Goal: Task Accomplishment & Management: Manage account settings

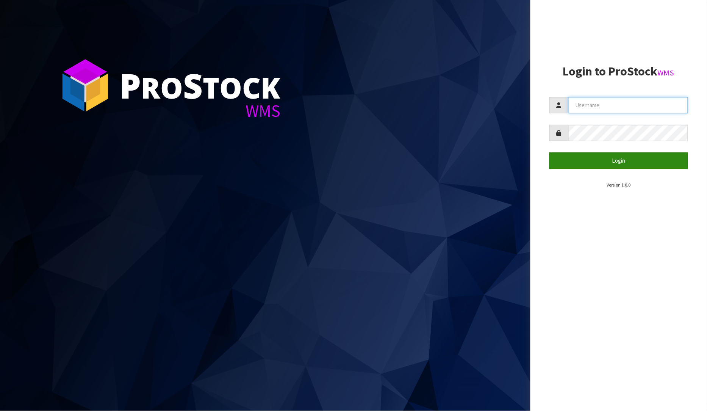
type input "[PERSON_NAME]"
click at [614, 161] on button "Login" at bounding box center [618, 160] width 139 height 16
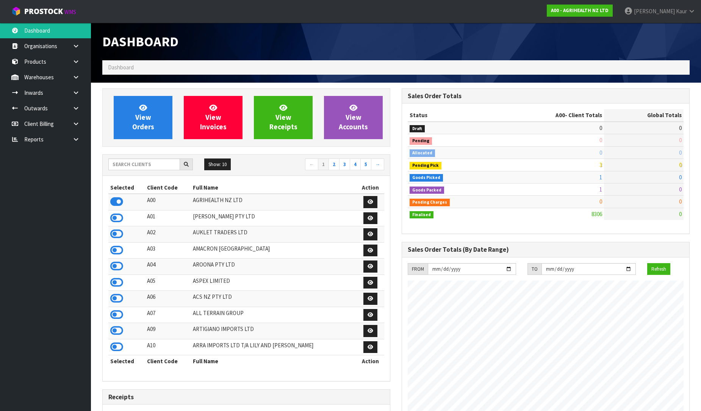
scroll to position [574, 299]
click at [78, 138] on icon at bounding box center [75, 139] width 7 height 6
click at [64, 174] on link "CWL" at bounding box center [45, 171] width 91 height 16
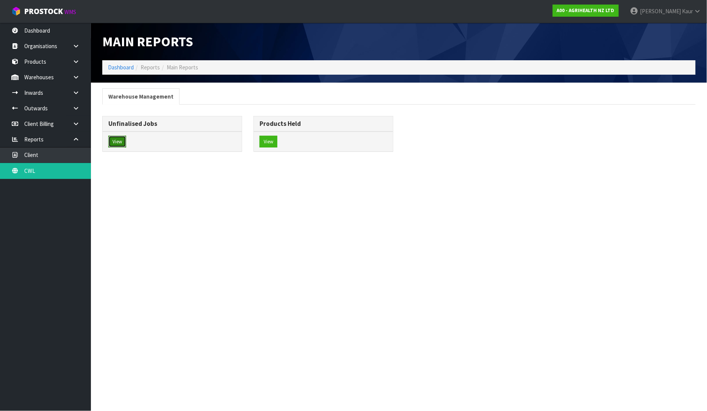
click at [116, 141] on button "View" at bounding box center [117, 142] width 18 height 12
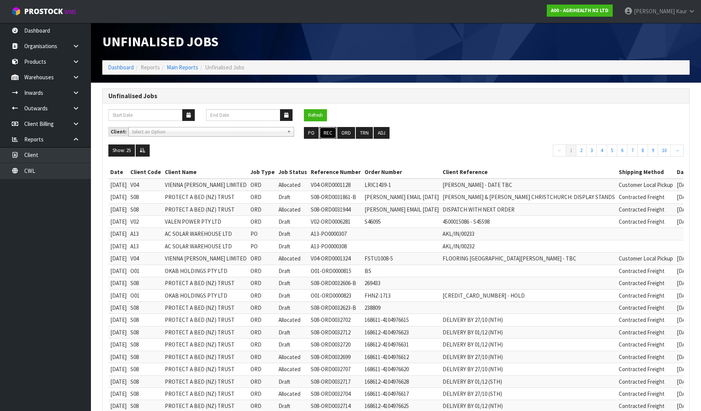
click at [331, 131] on button "REC" at bounding box center [327, 133] width 17 height 12
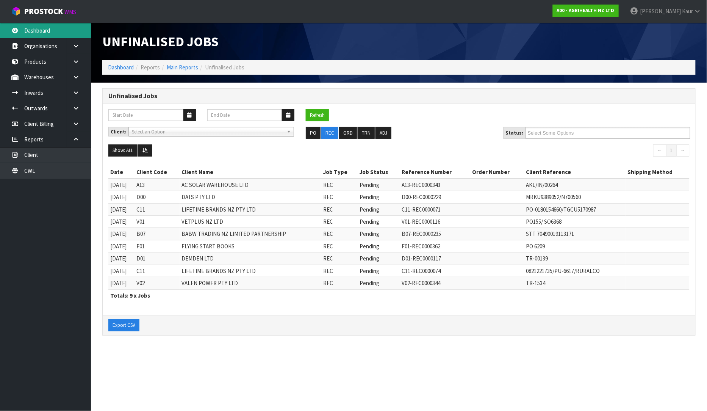
click at [51, 25] on link "Dashboard" at bounding box center [45, 31] width 91 height 16
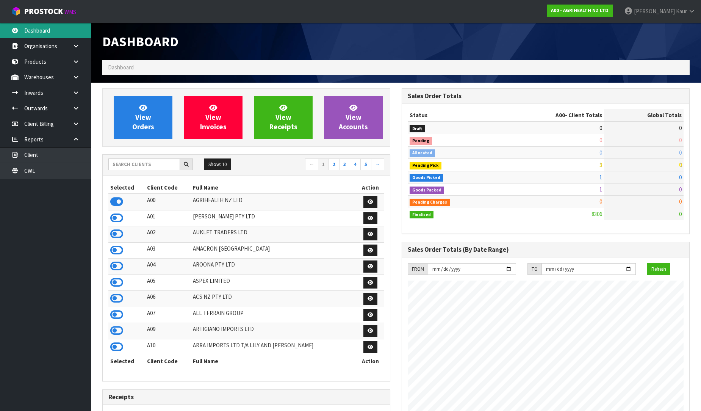
scroll to position [574, 299]
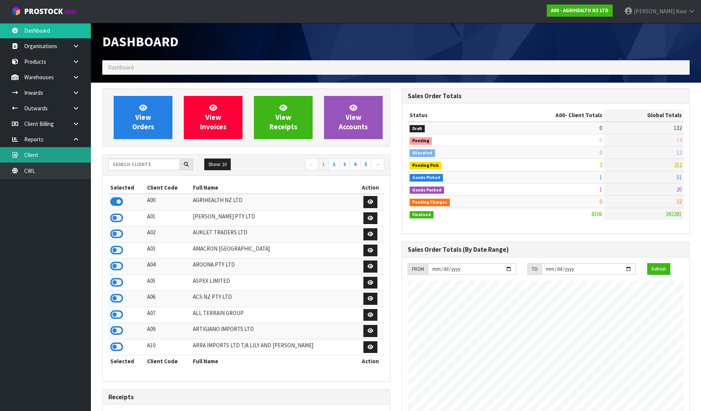
click at [52, 159] on link "Client" at bounding box center [45, 155] width 91 height 16
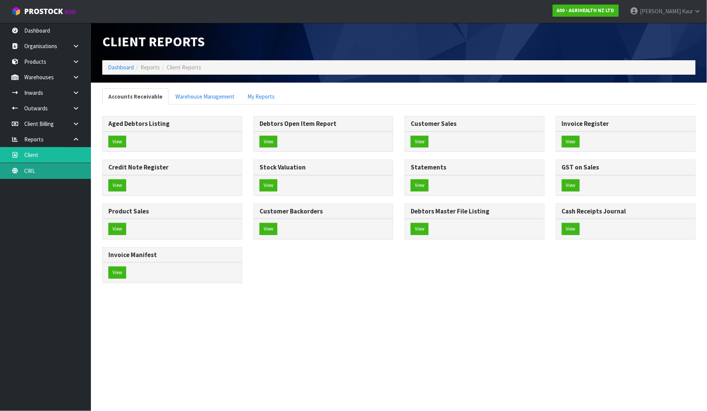
click at [53, 171] on div "Client Reports Dashboard Reports Client Reports Accounts Receivable Warehouse M…" at bounding box center [353, 148] width 707 height 296
click at [23, 169] on link "CWL" at bounding box center [45, 171] width 91 height 16
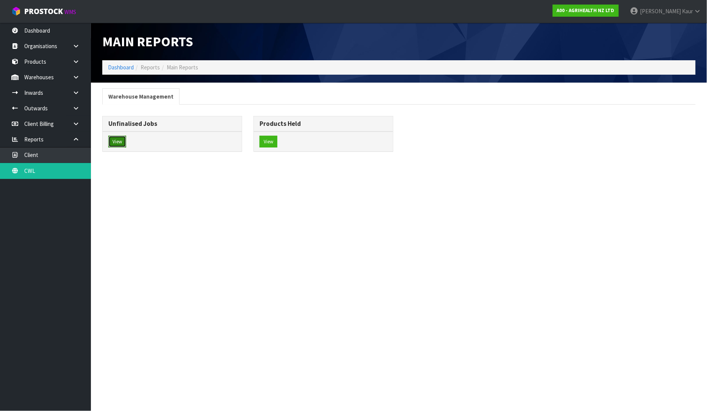
click at [118, 145] on button "View" at bounding box center [117, 142] width 18 height 12
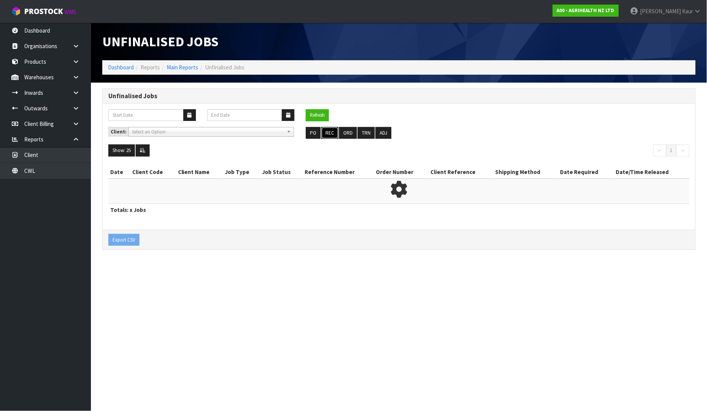
click at [333, 127] on button "REC" at bounding box center [329, 133] width 17 height 12
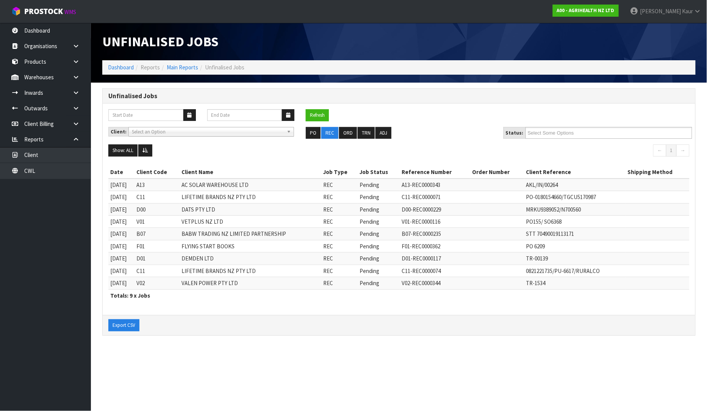
click at [488, 399] on section "Unfinalised Jobs Dashboard Reports Main Reports Unfinalised Jobs Unfinalised Jo…" at bounding box center [353, 205] width 707 height 411
click at [60, 25] on link "Dashboard" at bounding box center [45, 31] width 91 height 16
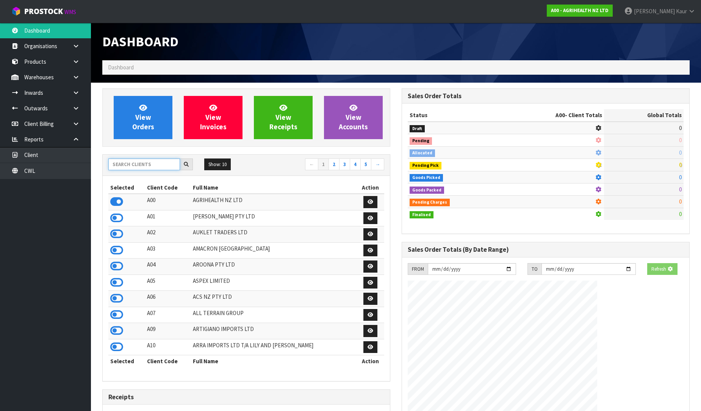
click at [123, 163] on input "text" at bounding box center [144, 164] width 72 height 12
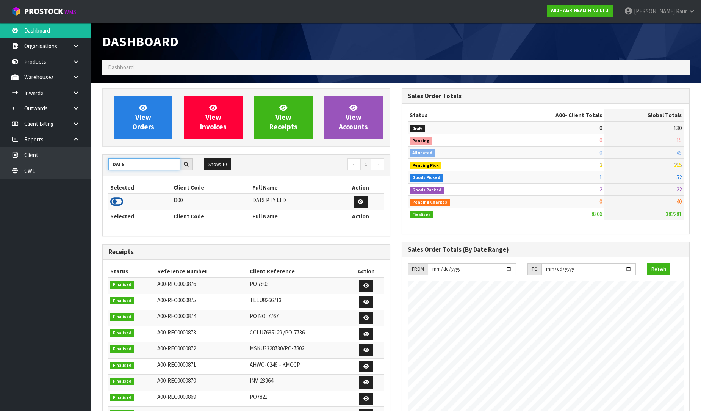
type input "DATS"
click at [113, 203] on icon at bounding box center [116, 201] width 13 height 11
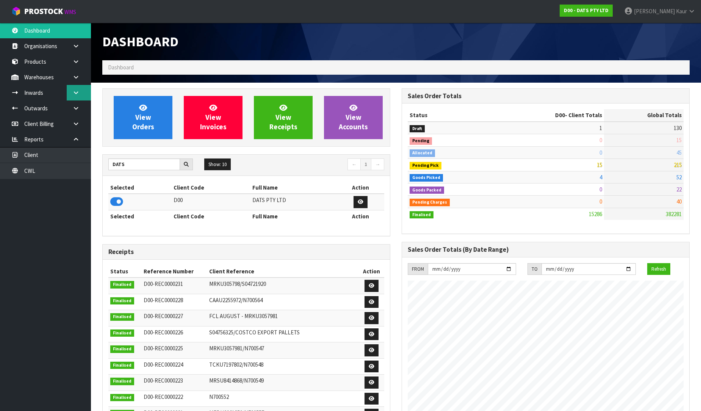
click at [71, 96] on link at bounding box center [79, 93] width 24 height 16
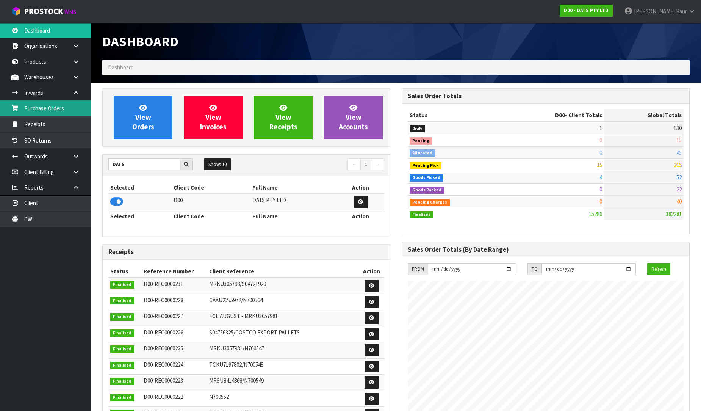
click at [69, 114] on link "Purchase Orders" at bounding box center [45, 108] width 91 height 16
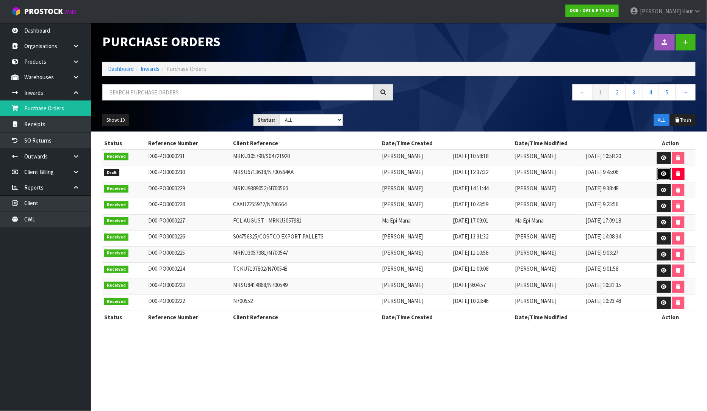
click at [664, 175] on icon at bounding box center [664, 173] width 6 height 5
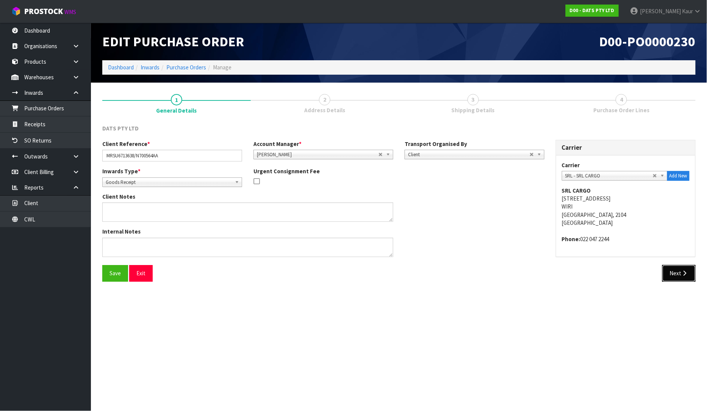
click at [672, 277] on button "Next" at bounding box center [678, 273] width 33 height 16
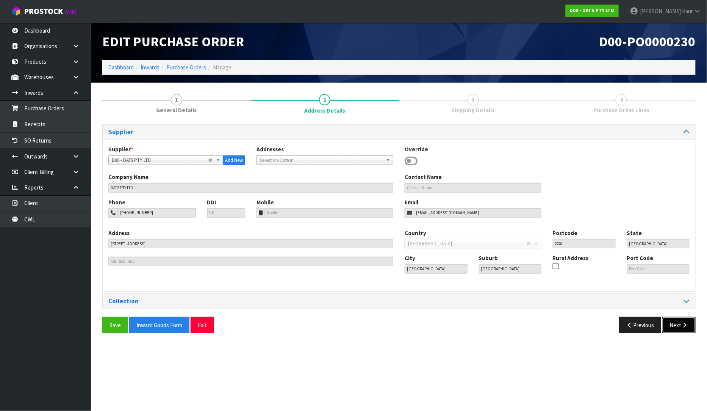
click at [680, 323] on button "Next" at bounding box center [678, 325] width 33 height 16
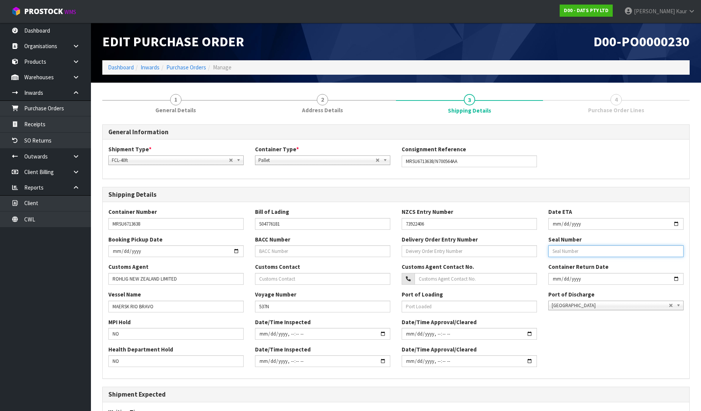
click at [608, 251] on input "text" at bounding box center [615, 251] width 135 height 12
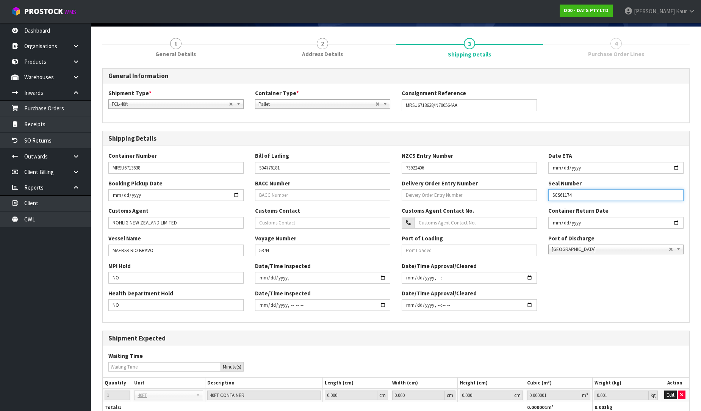
scroll to position [111, 0]
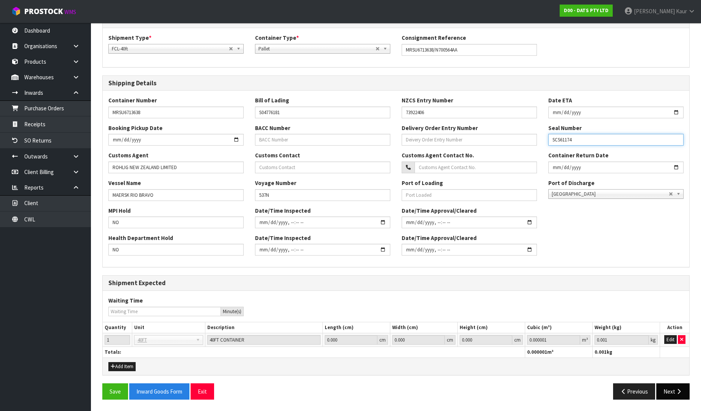
type input "SCS61174"
click at [676, 392] on icon "button" at bounding box center [678, 391] width 7 height 6
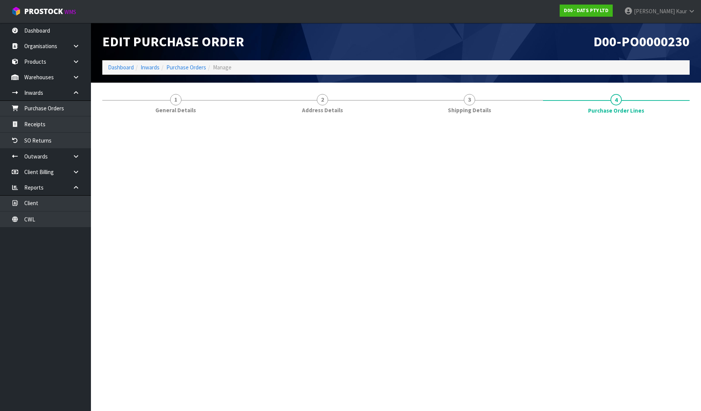
scroll to position [0, 0]
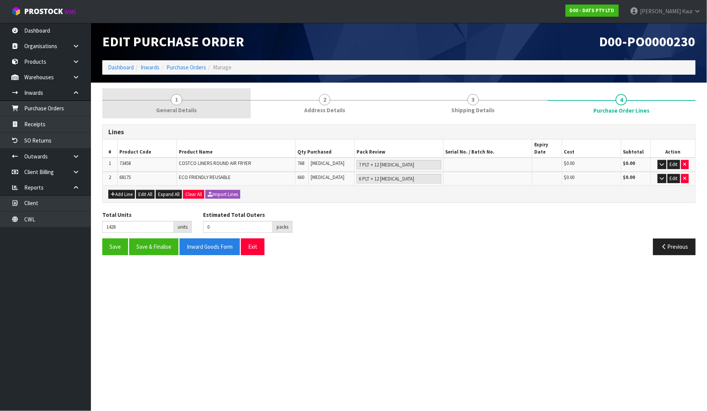
click at [171, 109] on span "General Details" at bounding box center [176, 110] width 41 height 8
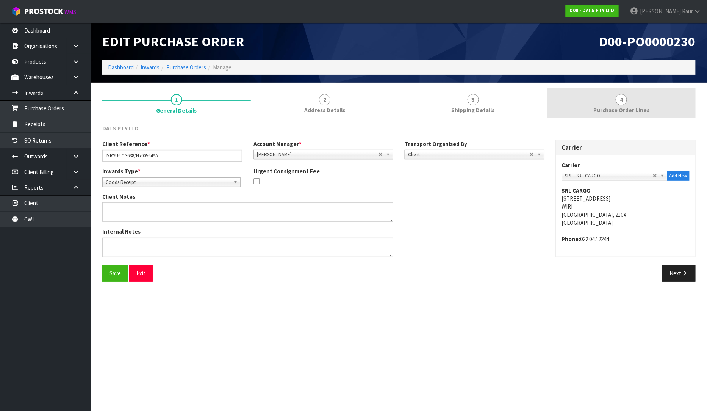
click at [621, 106] on span "Purchase Order Lines" at bounding box center [621, 110] width 56 height 8
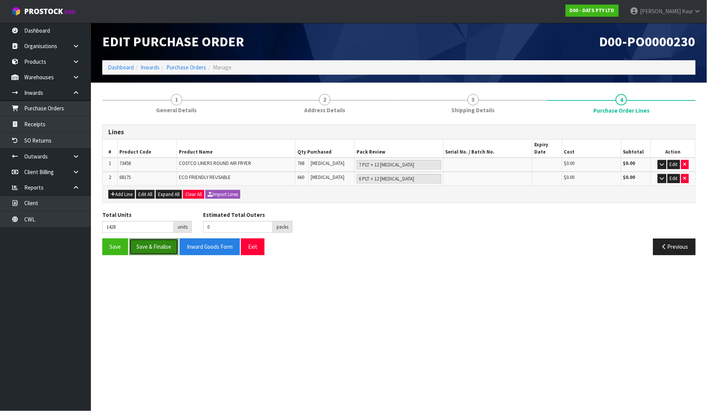
click at [149, 244] on button "Save & Finalise" at bounding box center [153, 246] width 49 height 16
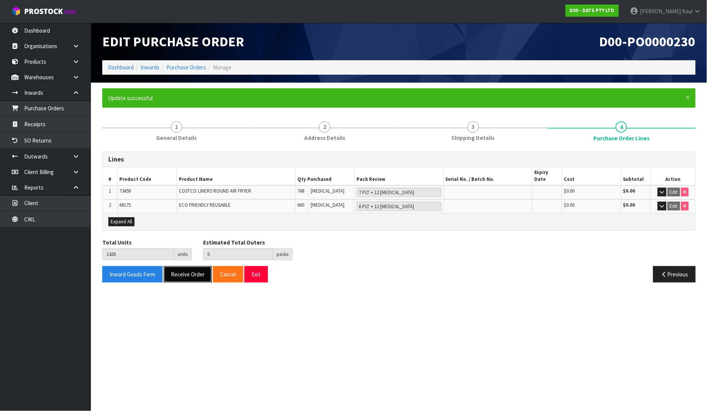
click at [185, 266] on button "Receive Order" at bounding box center [188, 274] width 48 height 16
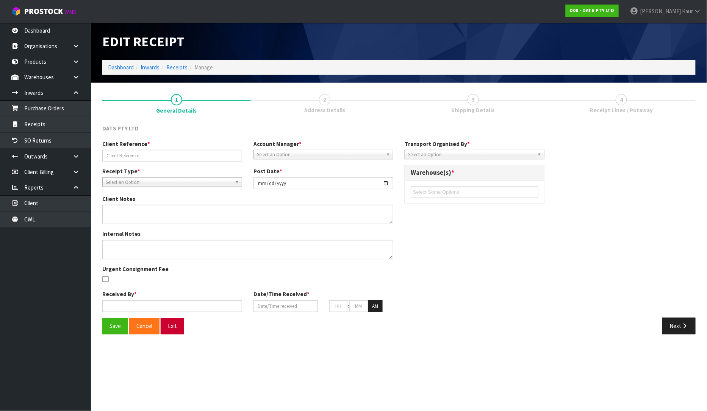
type input "MRSU6713638/N700564AA"
type input "[DATE]"
type input "[PERSON_NAME]"
type input "[DATE]"
type input "09"
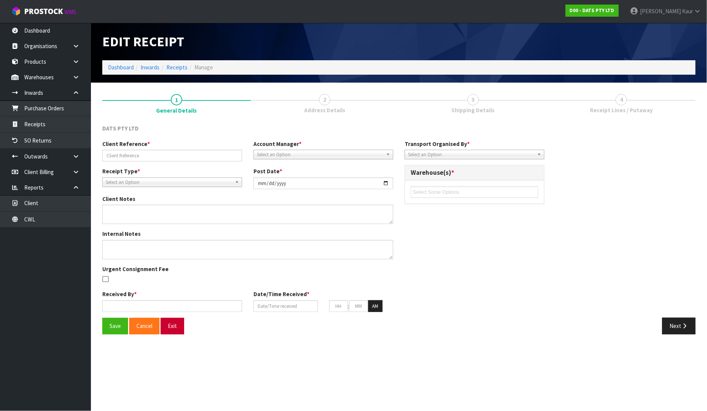
type input "10"
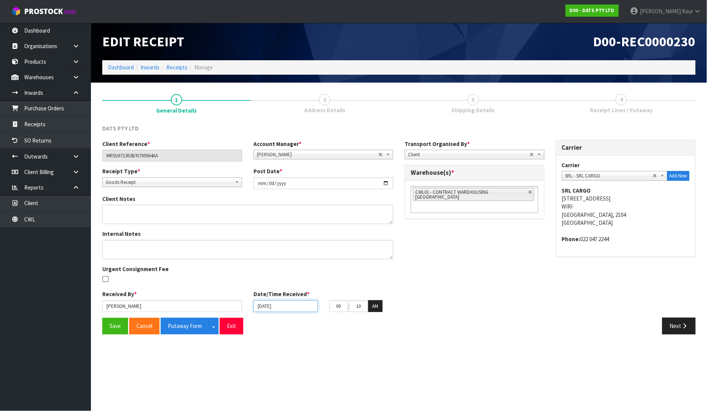
click at [263, 309] on input "[DATE]" at bounding box center [285, 306] width 64 height 12
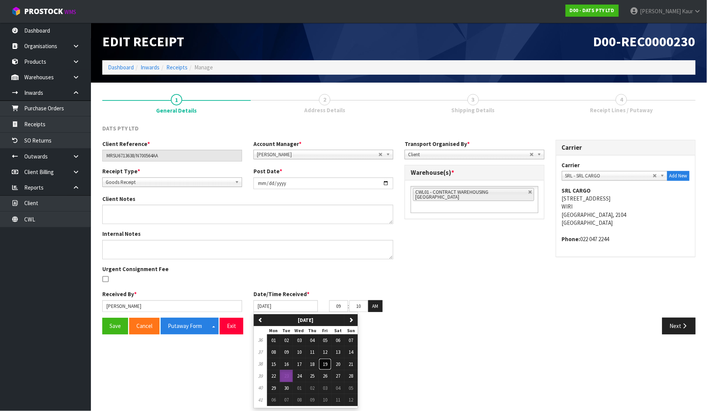
drag, startPoint x: 326, startPoint y: 364, endPoint x: 307, endPoint y: 358, distance: 20.1
click at [325, 364] on span "19" at bounding box center [325, 364] width 5 height 6
type input "[DATE]"
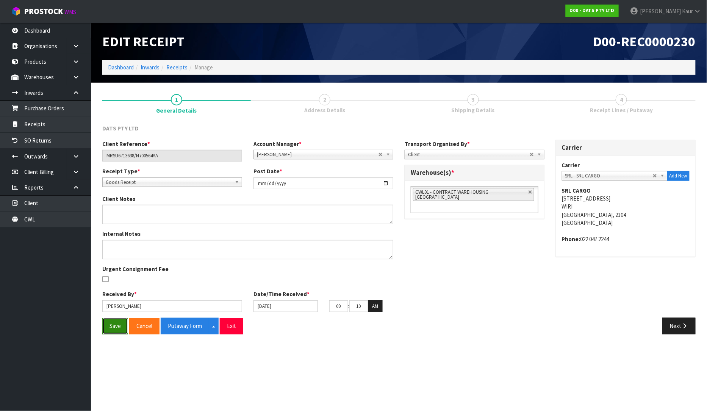
click at [120, 323] on button "Save" at bounding box center [115, 325] width 26 height 16
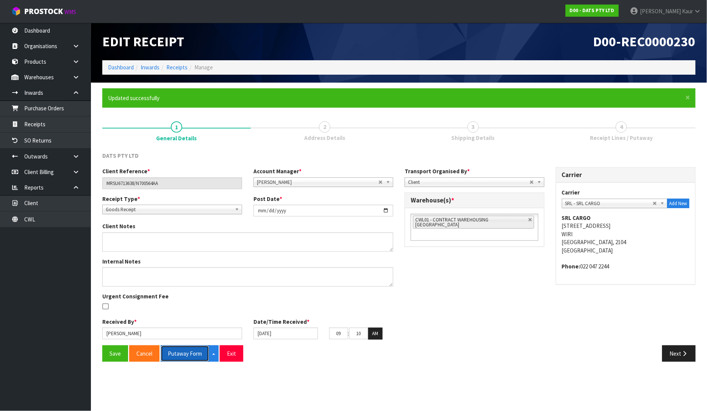
click at [190, 355] on button "Putaway Form" at bounding box center [185, 353] width 48 height 16
click at [56, 218] on link "CWL" at bounding box center [45, 219] width 91 height 16
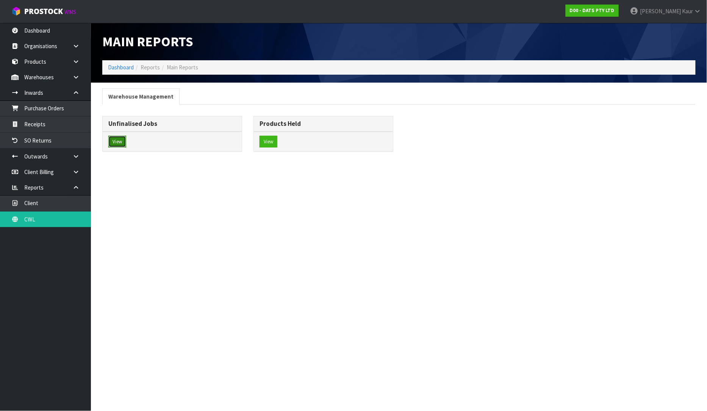
click at [119, 142] on button "View" at bounding box center [117, 142] width 18 height 12
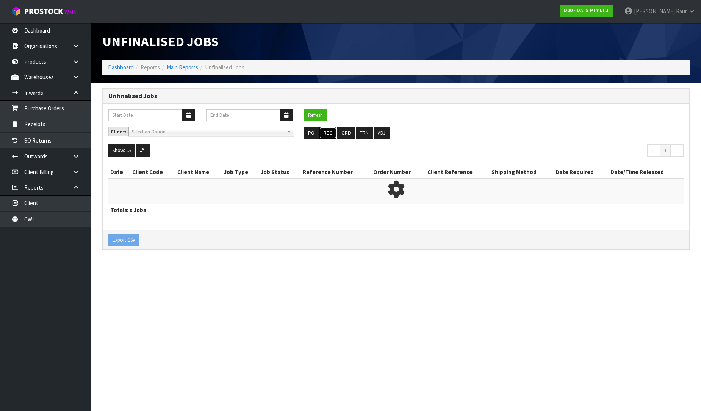
click at [327, 135] on button "REC" at bounding box center [327, 133] width 17 height 12
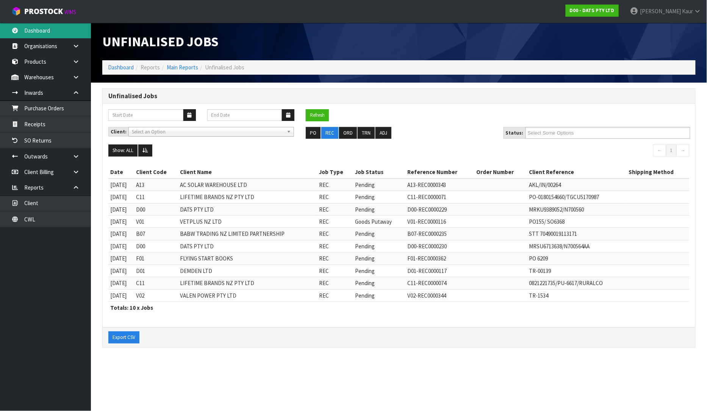
click at [36, 32] on link "Dashboard" at bounding box center [45, 31] width 91 height 16
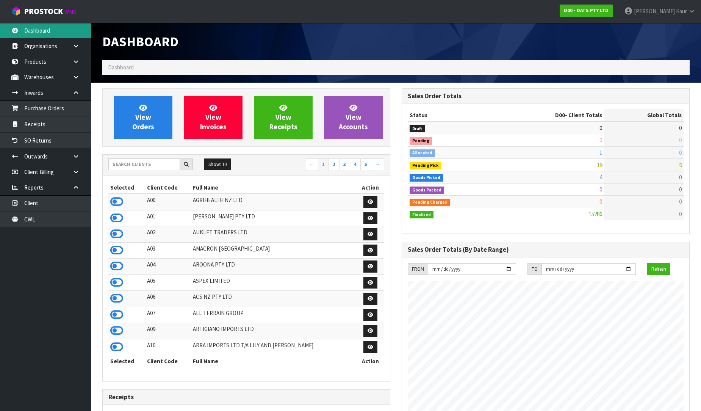
scroll to position [574, 299]
click at [136, 168] on input "text" at bounding box center [144, 164] width 72 height 12
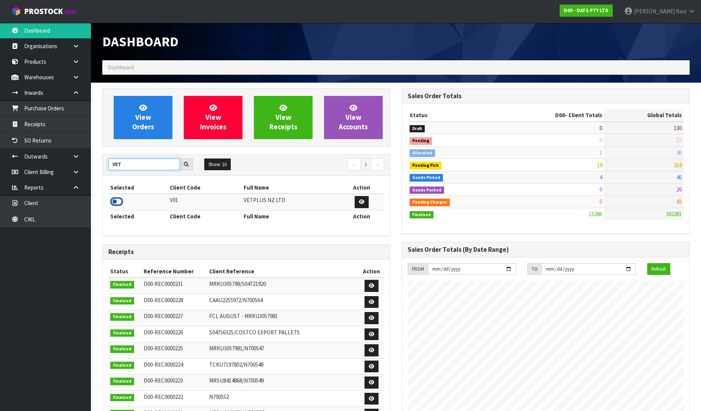
type input "VET"
click at [117, 203] on icon at bounding box center [116, 201] width 13 height 11
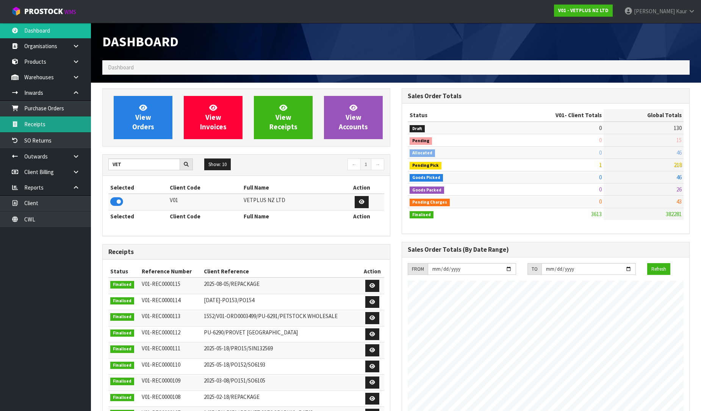
scroll to position [500, 299]
click at [53, 128] on link "Receipts" at bounding box center [45, 124] width 91 height 16
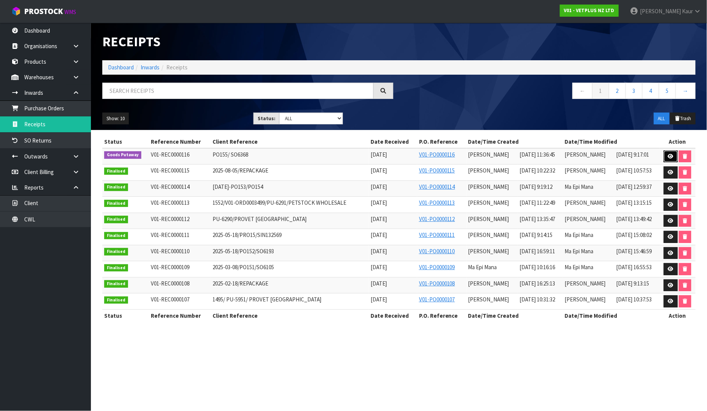
click at [671, 156] on icon at bounding box center [671, 156] width 6 height 5
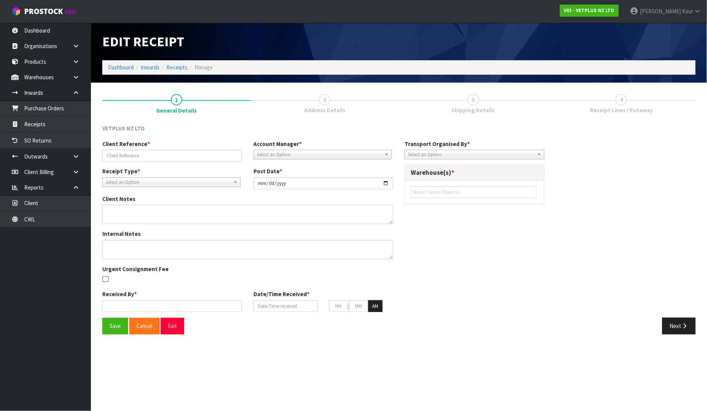
type input "PO155/ SO6368"
type input "[DATE]"
type input "[PERSON_NAME]"
type input "[DATE]"
type input "11"
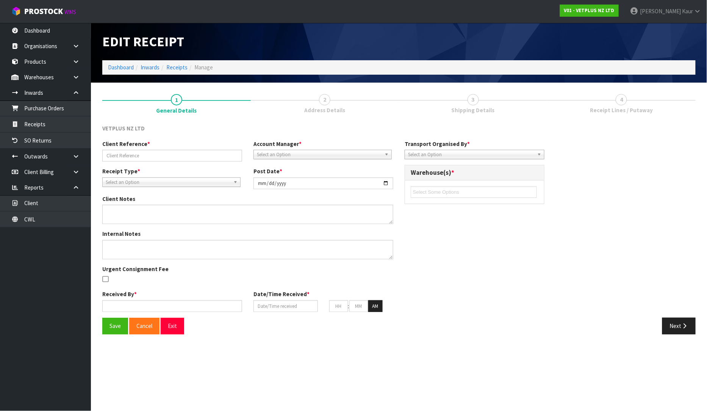
type input "36"
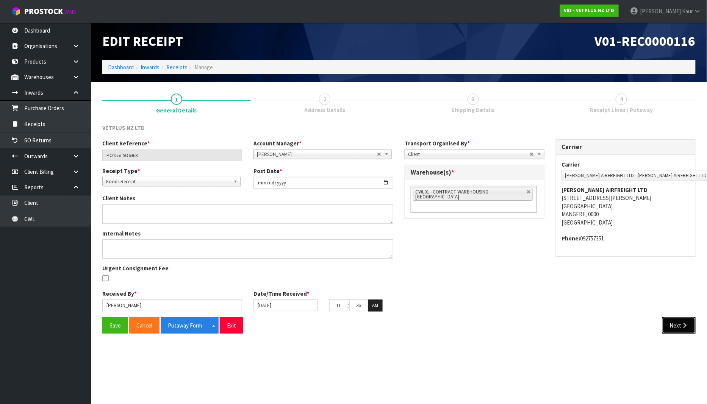
click at [675, 330] on button "Next" at bounding box center [678, 325] width 33 height 16
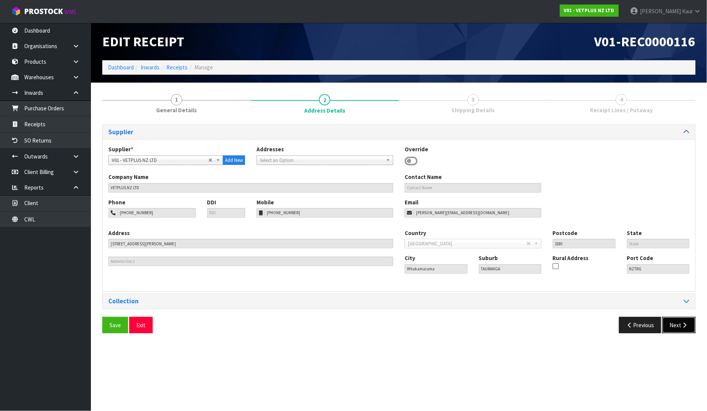
click at [675, 330] on button "Next" at bounding box center [678, 325] width 33 height 16
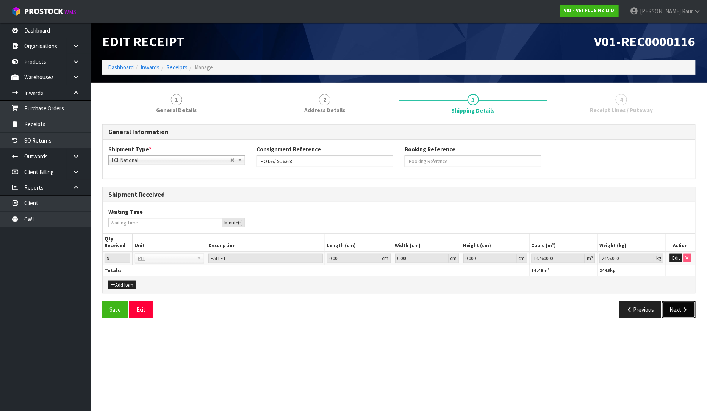
click at [677, 313] on button "Next" at bounding box center [678, 309] width 33 height 16
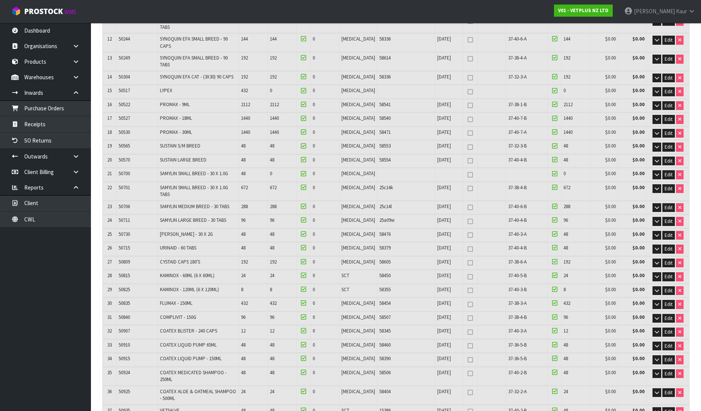
scroll to position [379, 0]
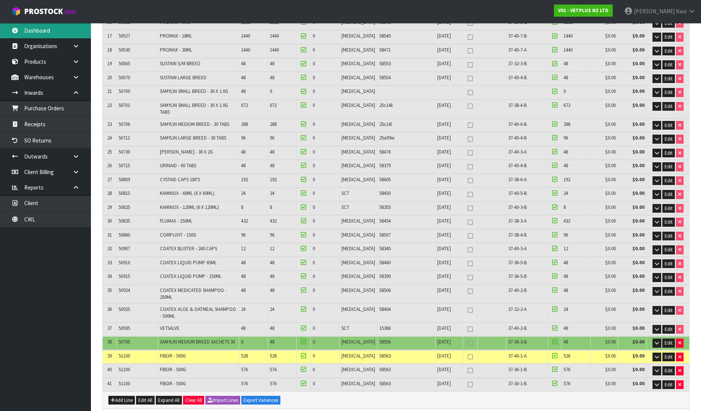
click at [40, 31] on link "Dashboard" at bounding box center [45, 31] width 91 height 16
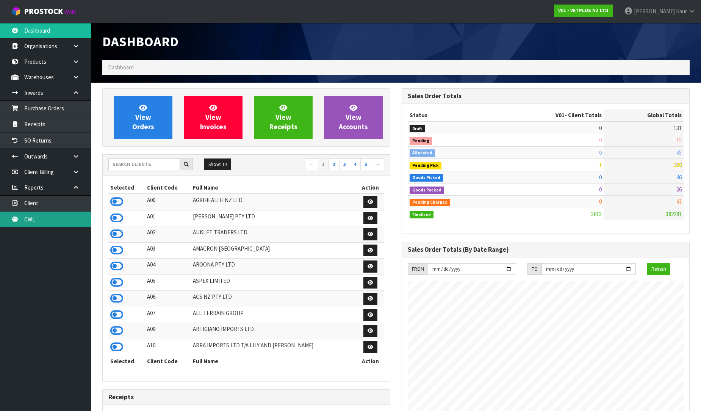
click at [37, 220] on link "CWL" at bounding box center [45, 219] width 91 height 16
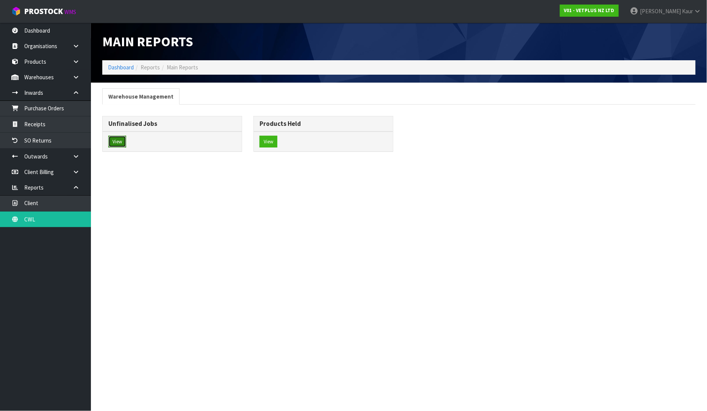
click at [116, 141] on button "View" at bounding box center [117, 142] width 18 height 12
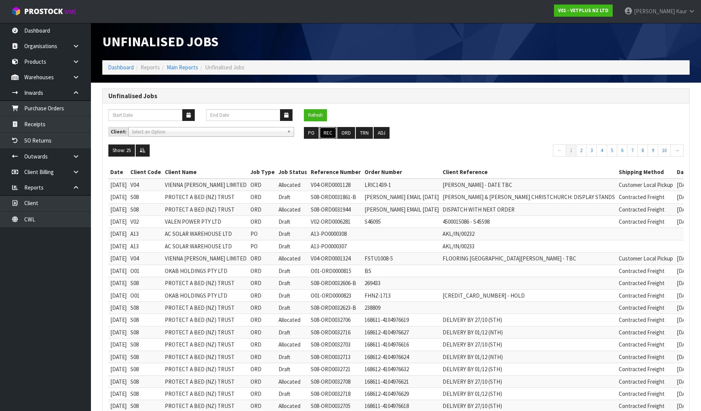
click at [335, 133] on button "REC" at bounding box center [327, 133] width 17 height 12
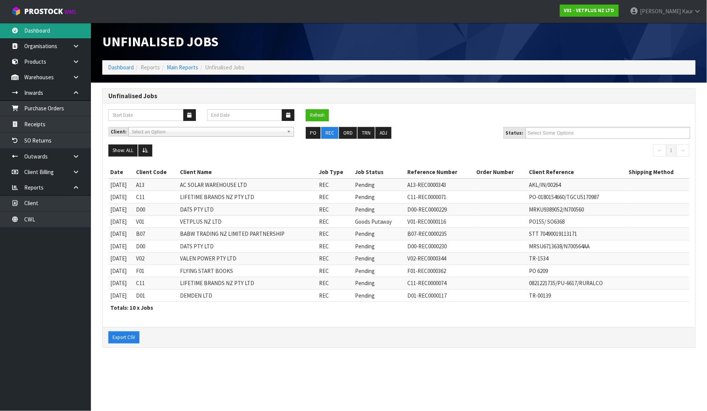
click at [29, 32] on link "Dashboard" at bounding box center [45, 31] width 91 height 16
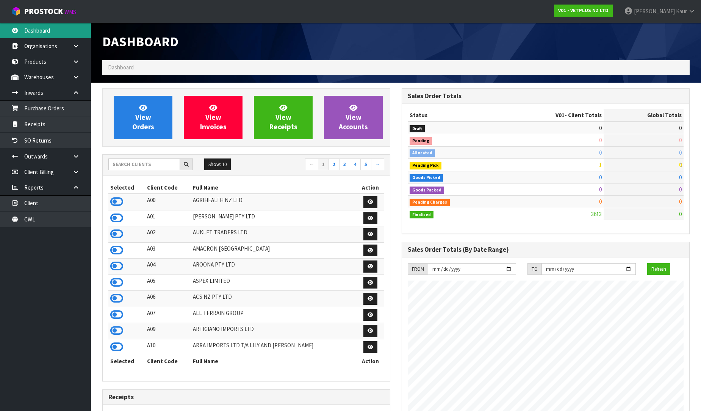
scroll to position [500, 299]
click at [122, 160] on input "text" at bounding box center [144, 164] width 72 height 12
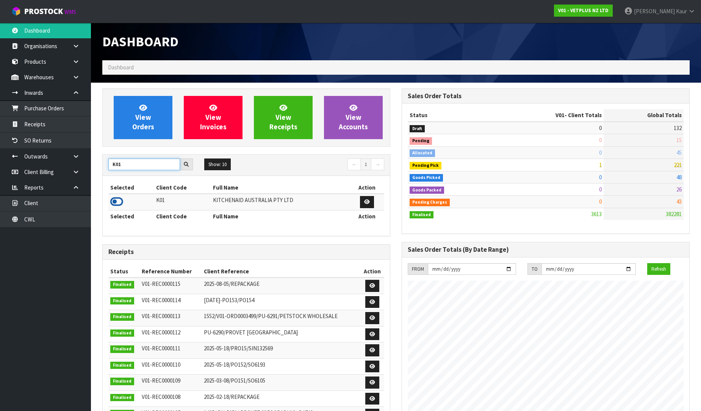
type input "K01"
click at [116, 202] on icon at bounding box center [116, 201] width 13 height 11
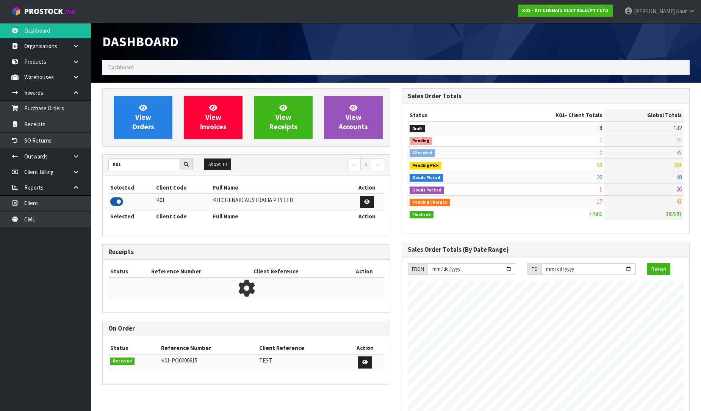
scroll to position [574, 299]
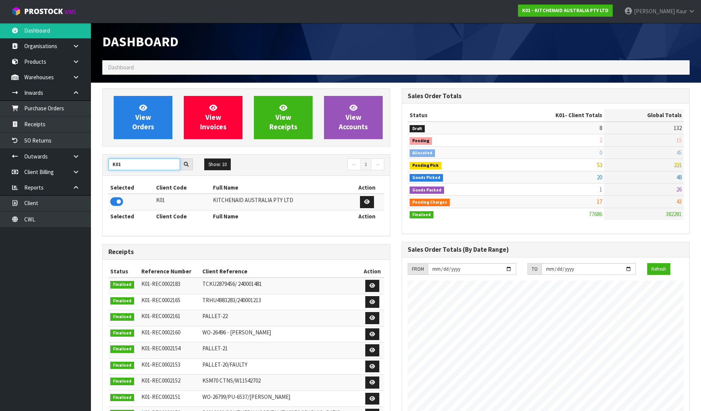
click at [99, 163] on div "View Orders View Invoices View Receipts View Accounts K01 Show: 10 5 10 25 50 ←…" at bounding box center [246, 310] width 299 height 444
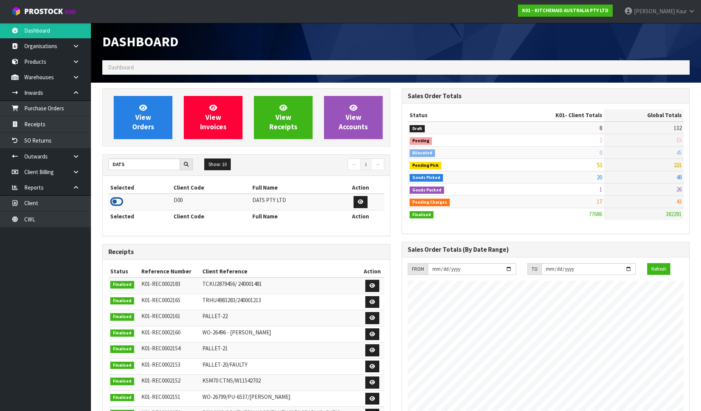
click at [118, 199] on icon at bounding box center [116, 201] width 13 height 11
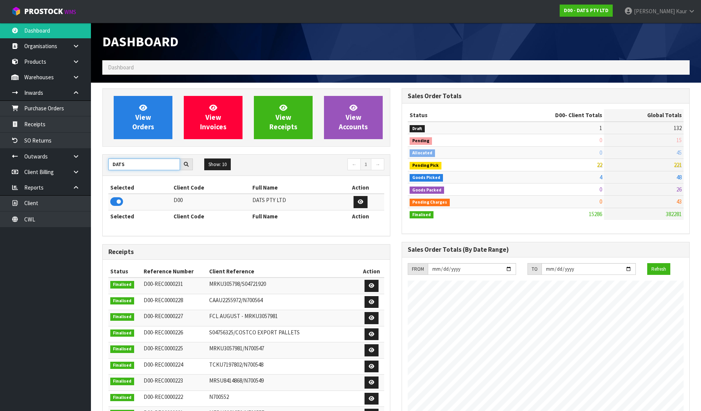
drag, startPoint x: 138, startPoint y: 162, endPoint x: 98, endPoint y: 158, distance: 40.0
click at [98, 158] on div "View Orders View Invoices View Receipts View Accounts DATS Show: 10 5 10 25 50 ←" at bounding box center [246, 318] width 299 height 460
type input "C11"
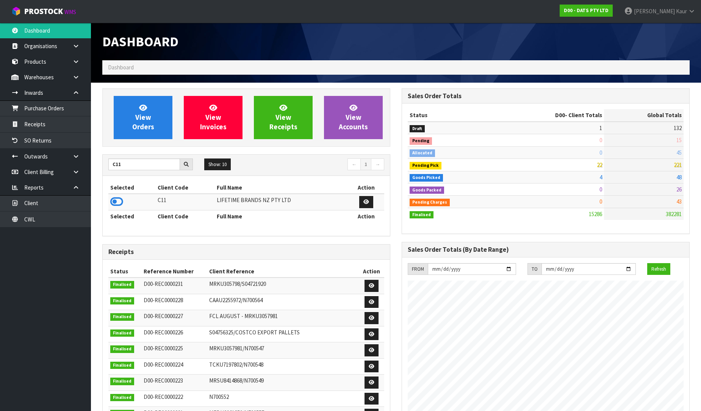
click at [118, 203] on icon at bounding box center [116, 201] width 13 height 11
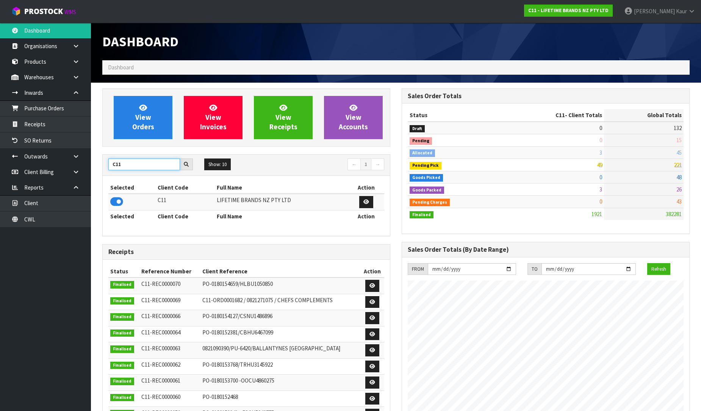
drag, startPoint x: 127, startPoint y: 162, endPoint x: 101, endPoint y: 153, distance: 27.0
click at [101, 153] on div "View Orders View Invoices View Receipts View Accounts C11 Show: 10 5 10 25 50 ←…" at bounding box center [246, 318] width 299 height 460
type input "Y01"
click at [114, 202] on icon at bounding box center [116, 201] width 13 height 11
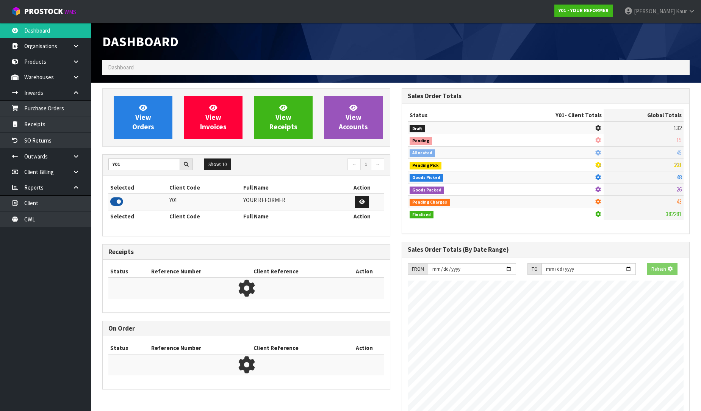
scroll to position [537, 299]
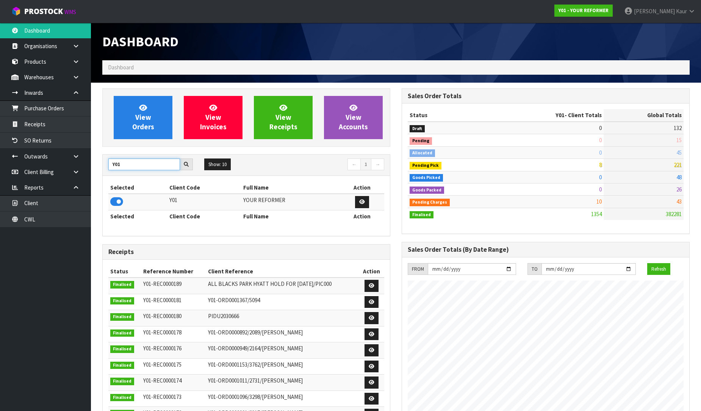
drag, startPoint x: 131, startPoint y: 165, endPoint x: 108, endPoint y: 165, distance: 23.1
click at [108, 165] on div "Y01" at bounding box center [151, 164] width 96 height 12
type input "PROTECT"
click at [118, 203] on icon at bounding box center [116, 201] width 13 height 11
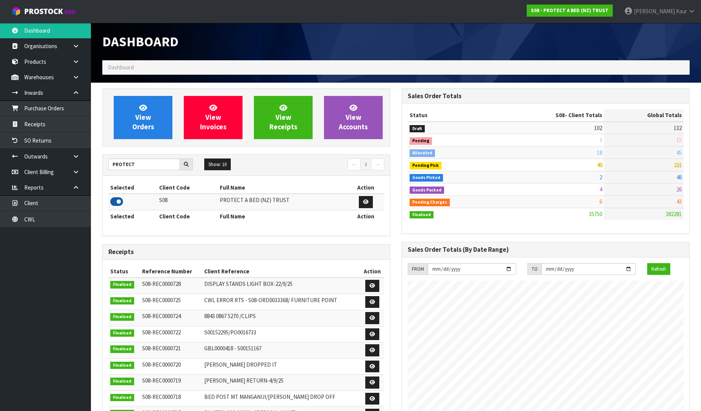
scroll to position [574, 299]
drag, startPoint x: 144, startPoint y: 164, endPoint x: 98, endPoint y: 159, distance: 46.4
click at [98, 159] on div "View Orders View Invoices View Receipts View Accounts PROTECT Show: 10 5 10 25 …" at bounding box center [246, 308] width 299 height 440
type input "J02"
click at [111, 202] on icon at bounding box center [116, 201] width 13 height 11
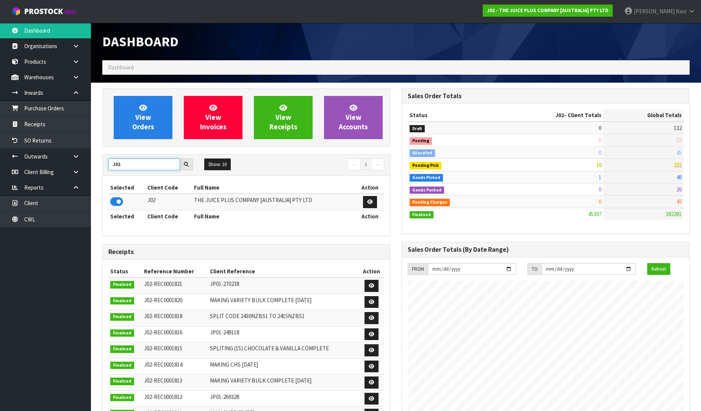
drag, startPoint x: 138, startPoint y: 167, endPoint x: 93, endPoint y: 164, distance: 44.8
click at [93, 164] on section "View Orders View Invoices View Receipts View Accounts J02 Show: 10 5 10 25 50 ←…" at bounding box center [396, 376] width 610 height 586
type input "VALEN"
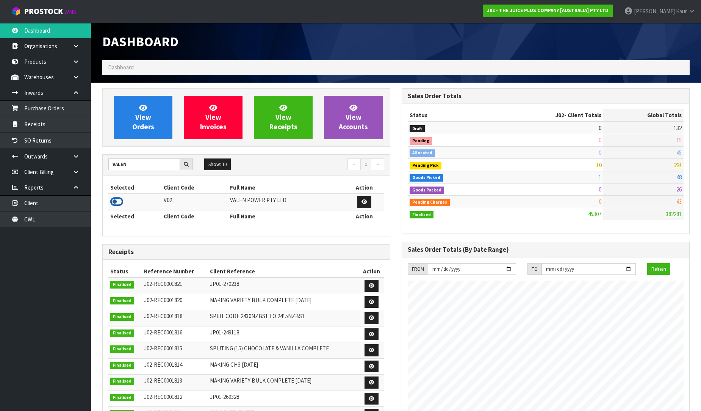
click at [116, 203] on icon at bounding box center [116, 201] width 13 height 11
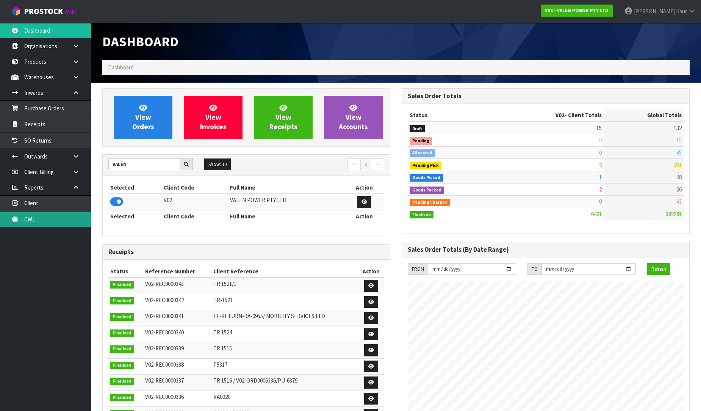
click at [43, 220] on link "CWL" at bounding box center [45, 219] width 91 height 16
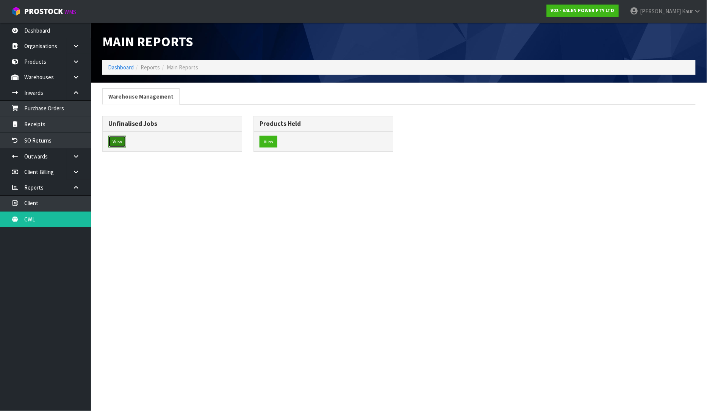
click at [116, 140] on button "View" at bounding box center [117, 142] width 18 height 12
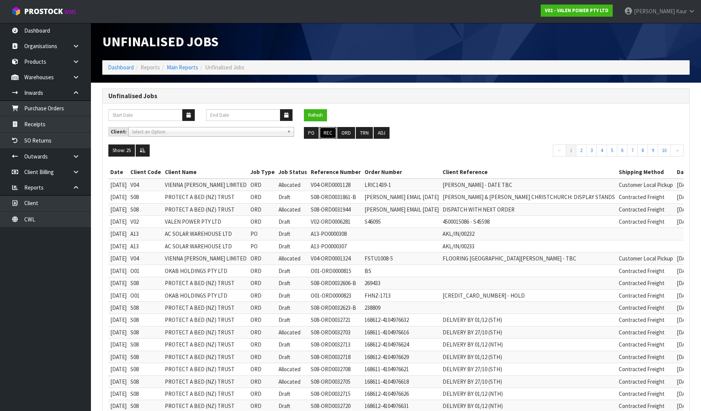
click at [324, 131] on button "REC" at bounding box center [327, 133] width 17 height 12
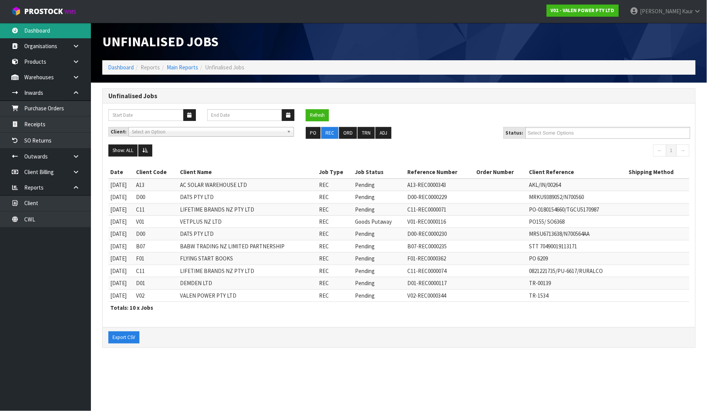
click at [36, 27] on link "Dashboard" at bounding box center [45, 31] width 91 height 16
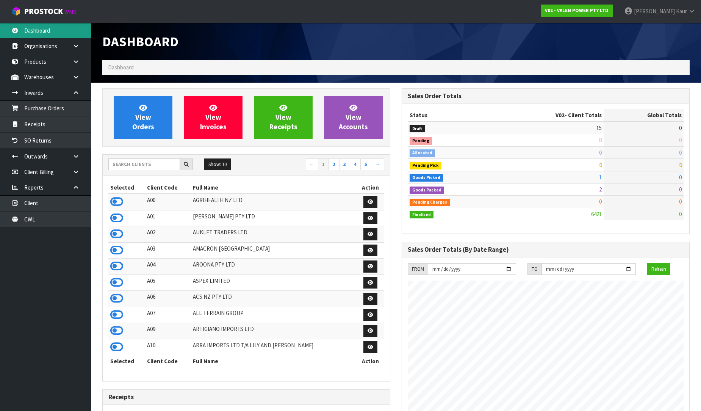
scroll to position [574, 299]
click at [122, 167] on input "text" at bounding box center [144, 164] width 72 height 12
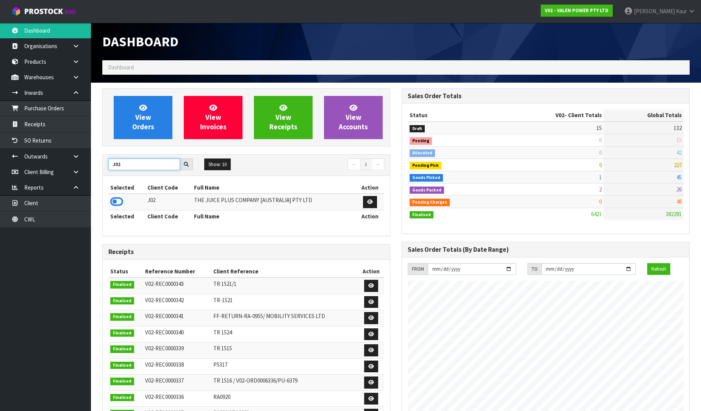
type input "J02"
click at [120, 204] on icon at bounding box center [116, 201] width 13 height 11
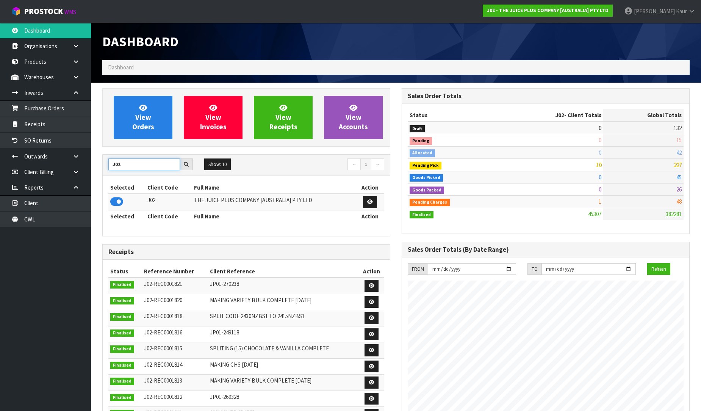
drag, startPoint x: 128, startPoint y: 162, endPoint x: 105, endPoint y: 167, distance: 23.3
click at [105, 167] on div "J02" at bounding box center [151, 164] width 96 height 12
type input "TUFF"
click at [118, 205] on icon at bounding box center [116, 201] width 13 height 11
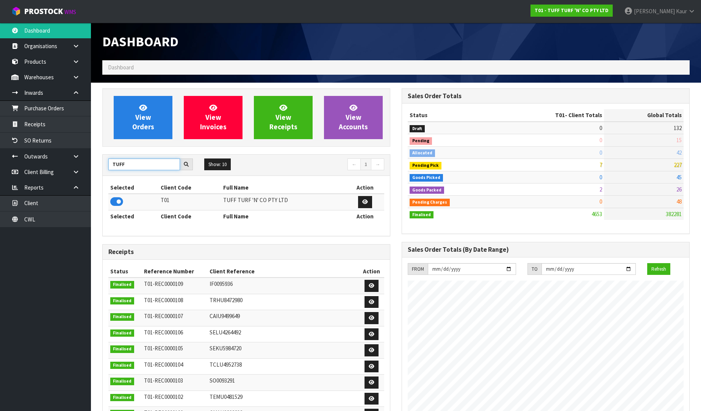
drag, startPoint x: 138, startPoint y: 164, endPoint x: 112, endPoint y: 168, distance: 26.7
click at [112, 168] on input "TUFF" at bounding box center [144, 164] width 72 height 12
type input "SFA"
click at [113, 205] on icon at bounding box center [116, 201] width 13 height 11
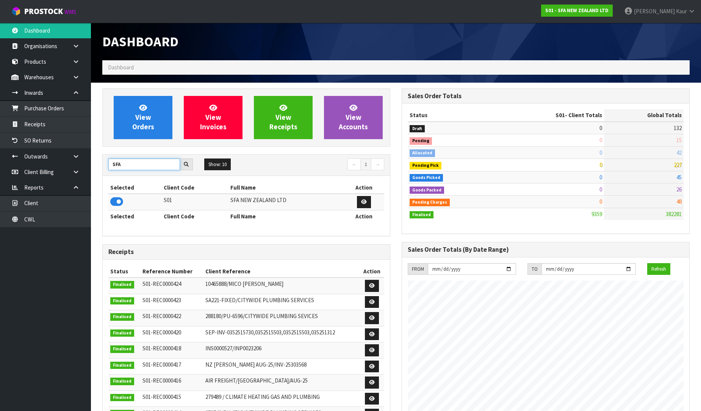
drag, startPoint x: 130, startPoint y: 168, endPoint x: 103, endPoint y: 168, distance: 27.3
click at [103, 168] on div "SFA" at bounding box center [151, 164] width 96 height 12
type input "BABW"
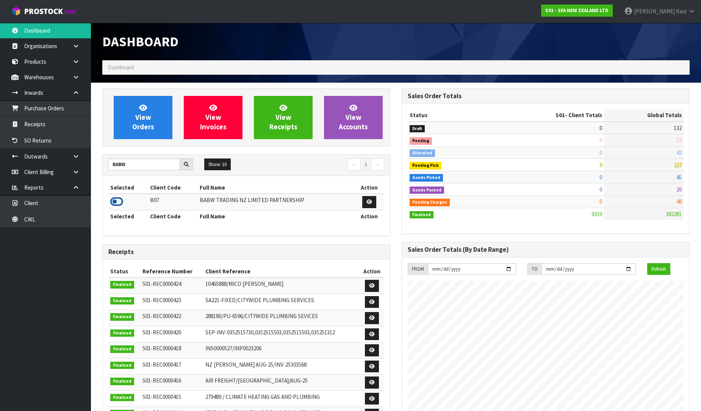
click at [116, 201] on icon at bounding box center [116, 201] width 13 height 11
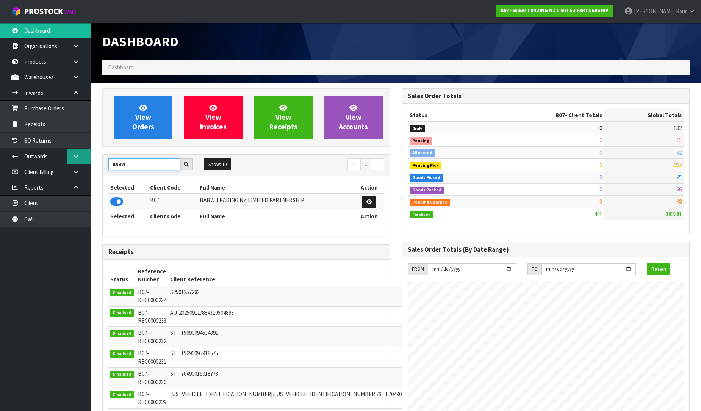
drag, startPoint x: 135, startPoint y: 167, endPoint x: 84, endPoint y: 160, distance: 51.7
click at [84, 160] on body "Toggle navigation ProStock WMS B07 - BABW TRADING NZ LIMITED PARTNERSHIP [PERSO…" at bounding box center [350, 205] width 701 height 411
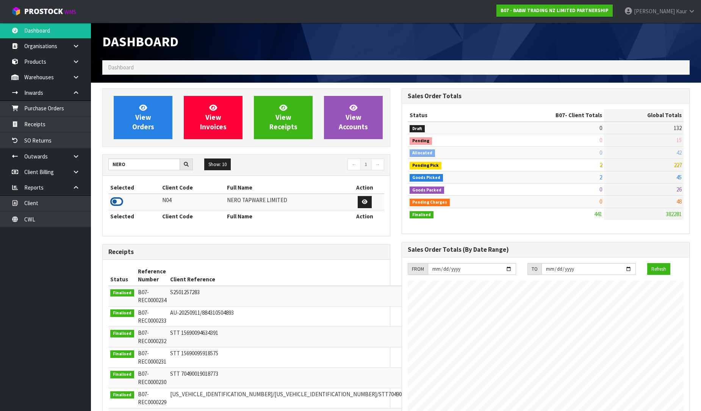
click at [113, 201] on icon at bounding box center [116, 201] width 13 height 11
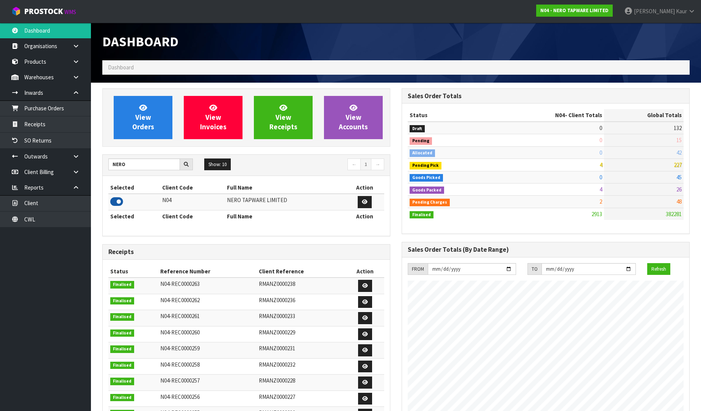
scroll to position [599, 299]
click at [130, 167] on input "NERO" at bounding box center [144, 164] width 72 height 12
type input "NEOGEN"
click at [117, 199] on icon at bounding box center [116, 201] width 13 height 11
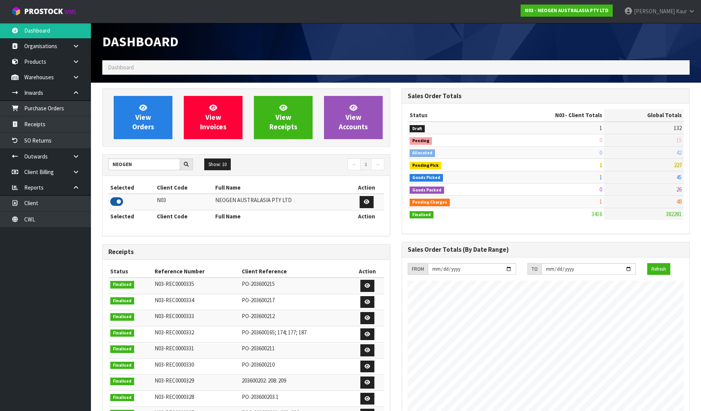
scroll to position [574, 299]
drag, startPoint x: 140, startPoint y: 164, endPoint x: 99, endPoint y: 156, distance: 41.8
click at [99, 156] on div "View Orders View Invoices View Receipts View Accounts NEOGEN Show: 10 5 10 25 5…" at bounding box center [246, 308] width 299 height 440
type input "GPS"
click at [114, 202] on icon at bounding box center [116, 201] width 13 height 11
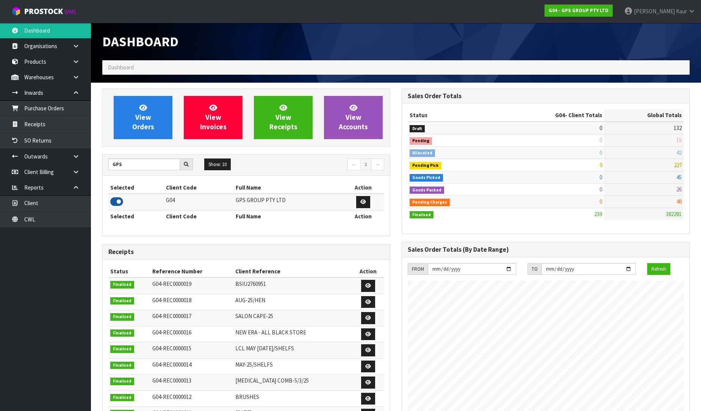
scroll to position [476, 299]
drag, startPoint x: 130, startPoint y: 168, endPoint x: 99, endPoint y: 164, distance: 31.3
click at [99, 164] on div "View Orders View Invoices View Receipts View Accounts GPS Show: 10 5 10 25 50 ←…" at bounding box center [246, 308] width 299 height 440
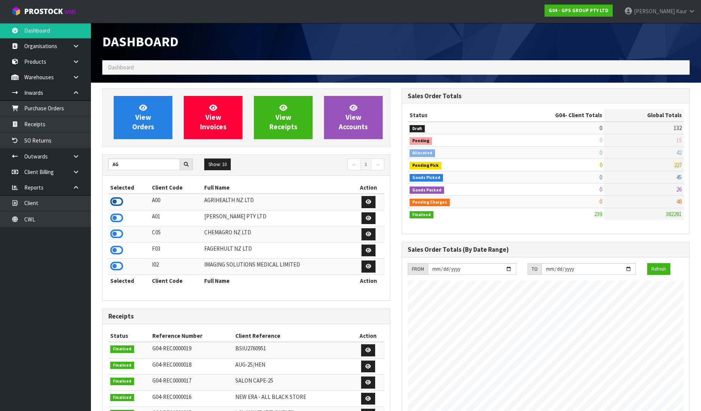
click at [118, 201] on icon at bounding box center [116, 201] width 13 height 11
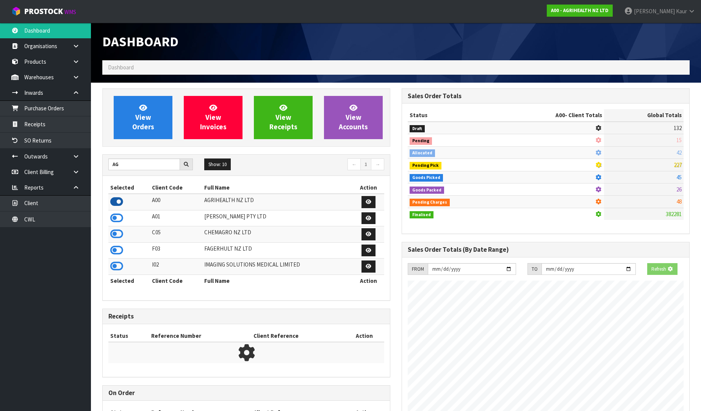
scroll to position [574, 299]
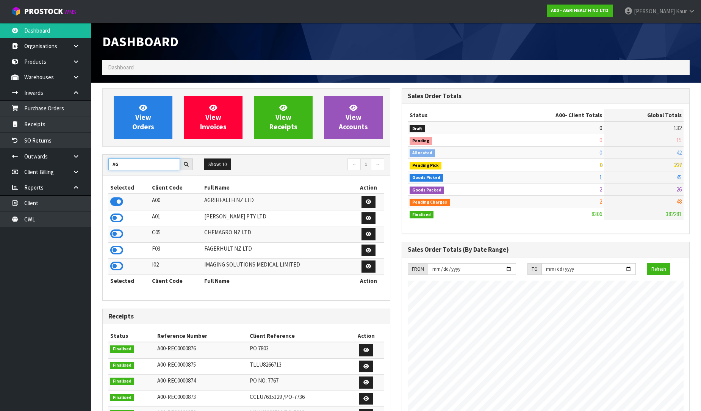
drag, startPoint x: 119, startPoint y: 166, endPoint x: 108, endPoint y: 167, distance: 10.3
click at [108, 167] on input "AG" at bounding box center [144, 164] width 72 height 12
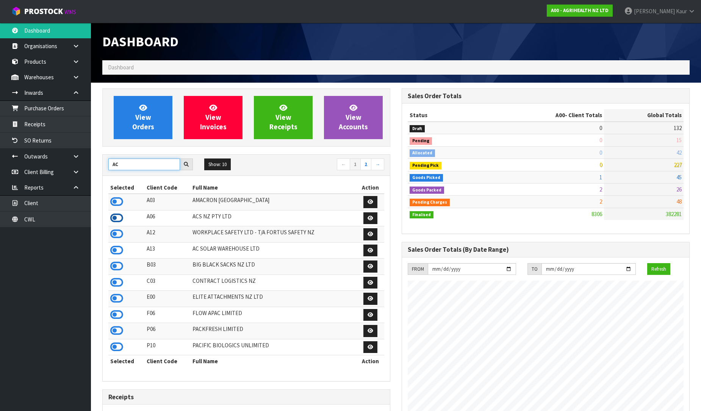
type input "AC"
click at [120, 220] on icon at bounding box center [116, 217] width 13 height 11
click at [120, 205] on icon at bounding box center [116, 201] width 13 height 11
click at [118, 255] on icon at bounding box center [116, 249] width 13 height 11
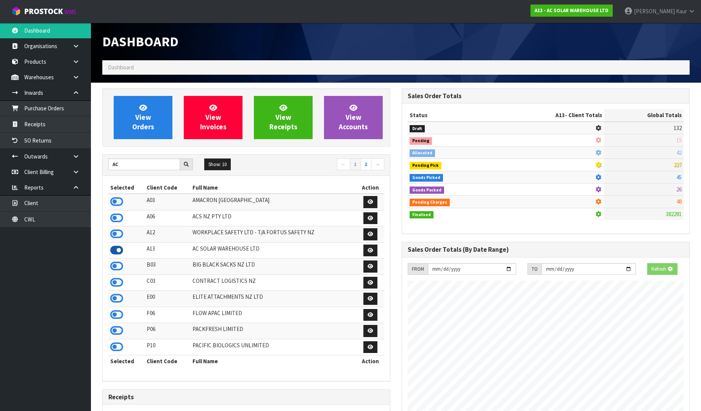
scroll to position [607, 299]
drag, startPoint x: 129, startPoint y: 165, endPoint x: 104, endPoint y: 162, distance: 25.6
click at [104, 162] on div "AC" at bounding box center [151, 164] width 96 height 12
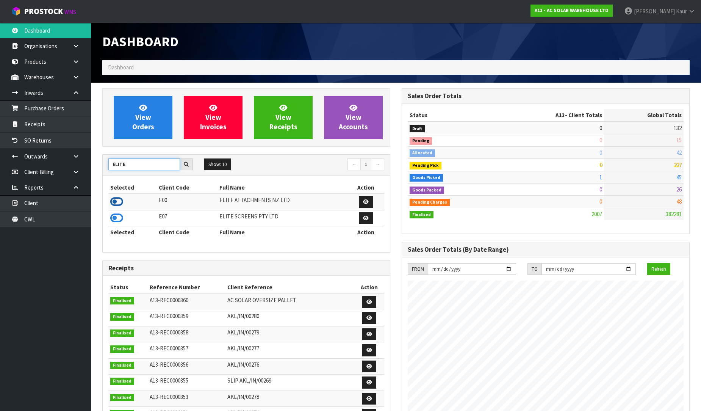
type input "ELITE"
click at [115, 202] on icon at bounding box center [116, 201] width 13 height 11
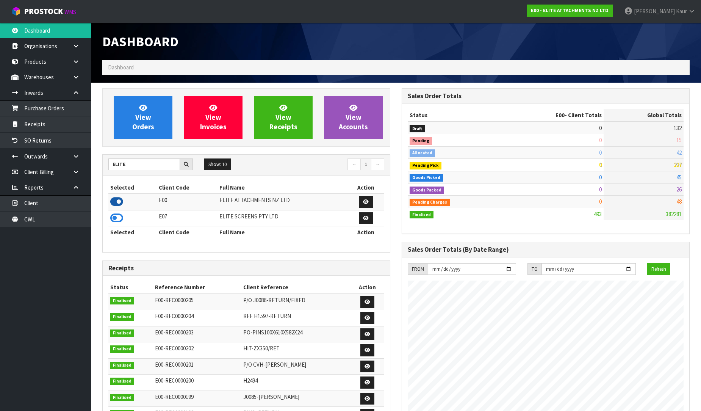
scroll to position [378367, 378532]
drag, startPoint x: 141, startPoint y: 158, endPoint x: 108, endPoint y: 159, distance: 33.4
click at [108, 159] on div "ELITE" at bounding box center [151, 164] width 96 height 12
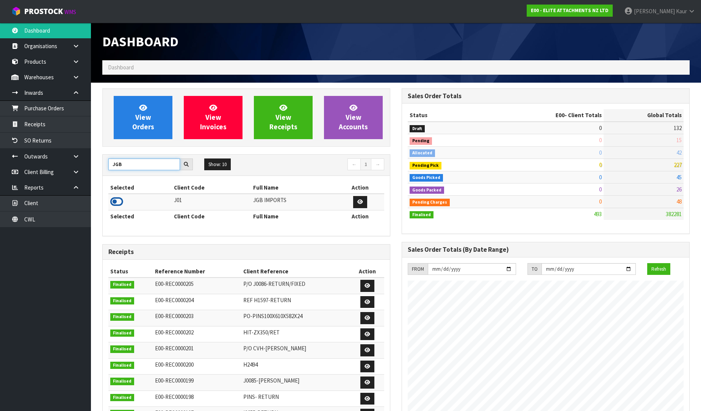
type input "JGB"
click at [117, 199] on icon at bounding box center [116, 201] width 13 height 11
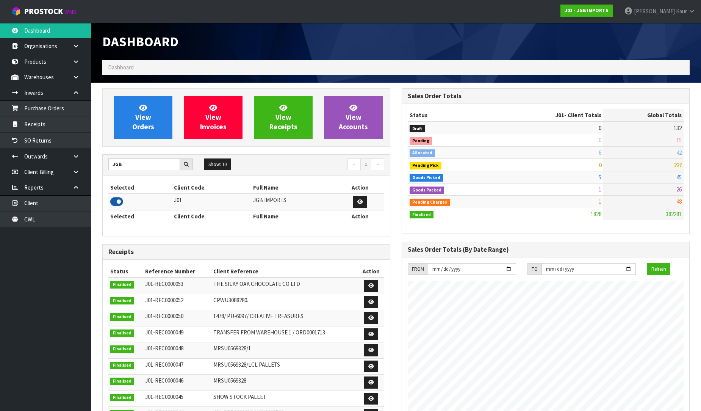
scroll to position [574, 299]
drag, startPoint x: 132, startPoint y: 164, endPoint x: 113, endPoint y: 165, distance: 19.3
click at [113, 165] on input "JGB" at bounding box center [144, 164] width 72 height 12
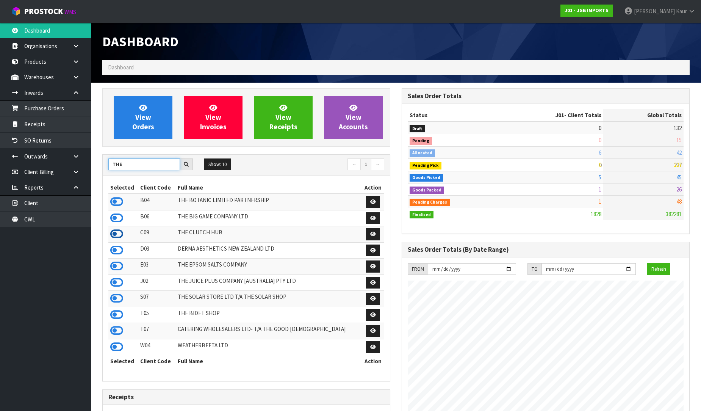
type input "THE"
click at [120, 236] on icon at bounding box center [116, 233] width 13 height 11
click at [112, 222] on icon at bounding box center [116, 217] width 13 height 11
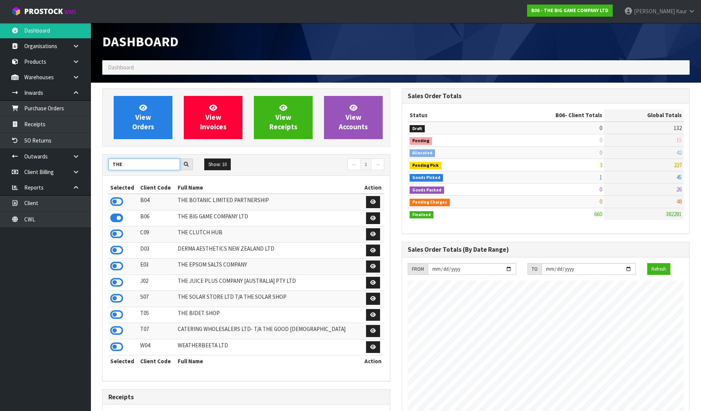
drag, startPoint x: 136, startPoint y: 160, endPoint x: 92, endPoint y: 165, distance: 43.5
click at [92, 165] on section "View Orders View Invoices View Receipts View Accounts THE Show: 10 5 10 25 50 ←…" at bounding box center [396, 392] width 610 height 618
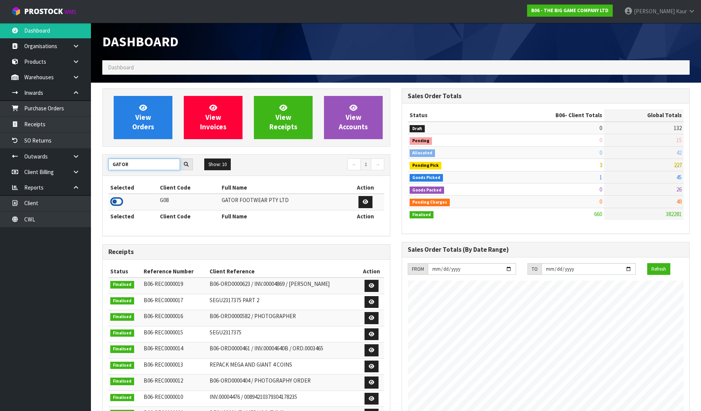
type input "GATOR"
click at [114, 206] on icon at bounding box center [116, 201] width 13 height 11
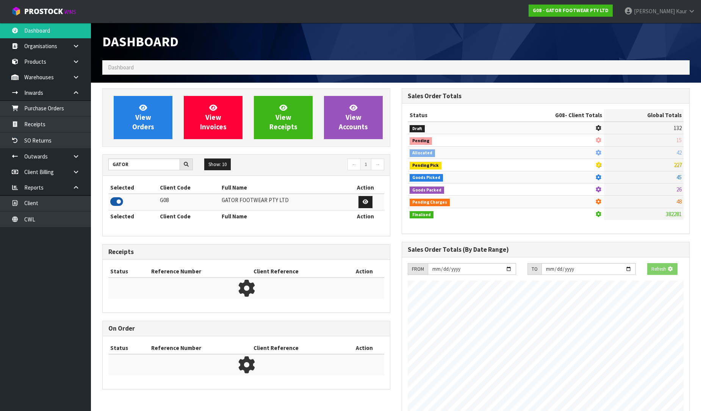
scroll to position [500, 299]
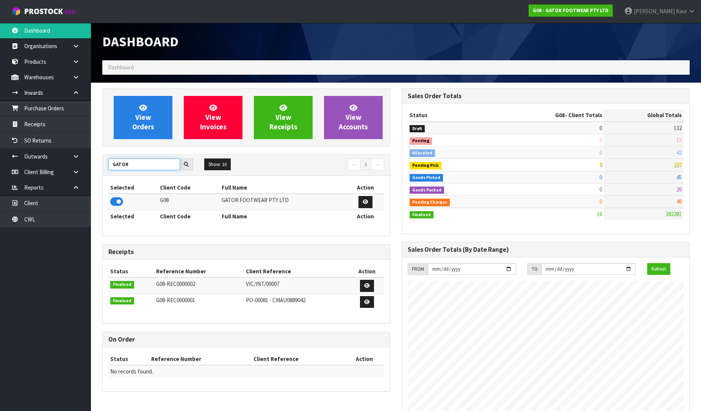
drag, startPoint x: 136, startPoint y: 169, endPoint x: 103, endPoint y: 168, distance: 33.3
click at [103, 168] on div "GATOR" at bounding box center [151, 164] width 96 height 12
type input "[PERSON_NAME]"
click at [118, 200] on icon at bounding box center [116, 201] width 13 height 11
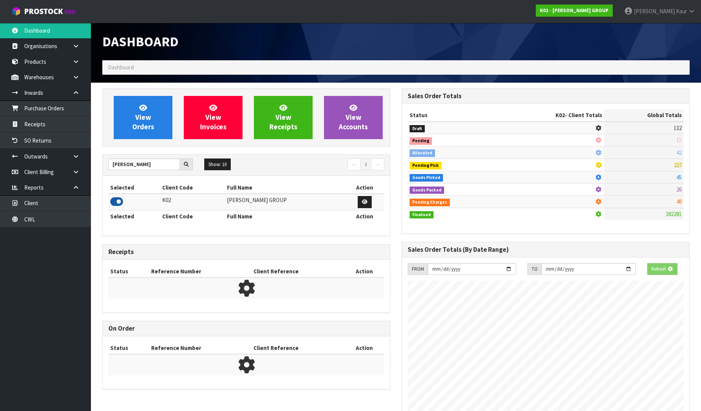
scroll to position [0, 0]
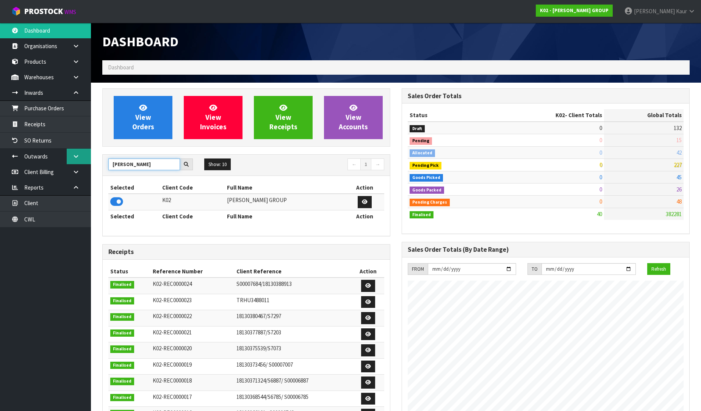
drag, startPoint x: 134, startPoint y: 166, endPoint x: 89, endPoint y: 164, distance: 45.5
click at [89, 164] on body "Toggle navigation ProStock WMS K02 - [PERSON_NAME] GROUP [PERSON_NAME] Logout D…" at bounding box center [350, 205] width 701 height 411
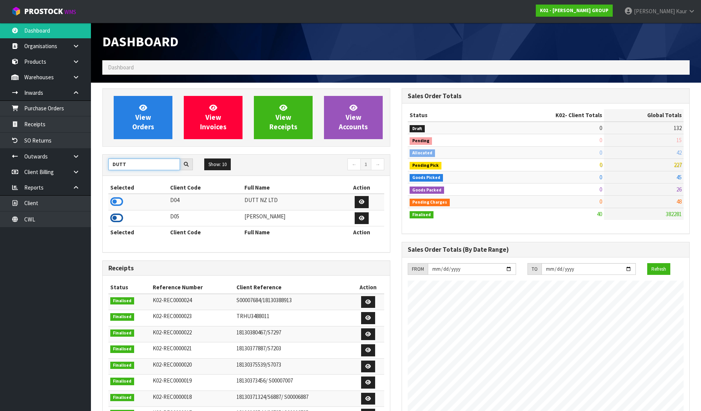
type input "DUTT"
click at [113, 219] on icon at bounding box center [116, 217] width 13 height 11
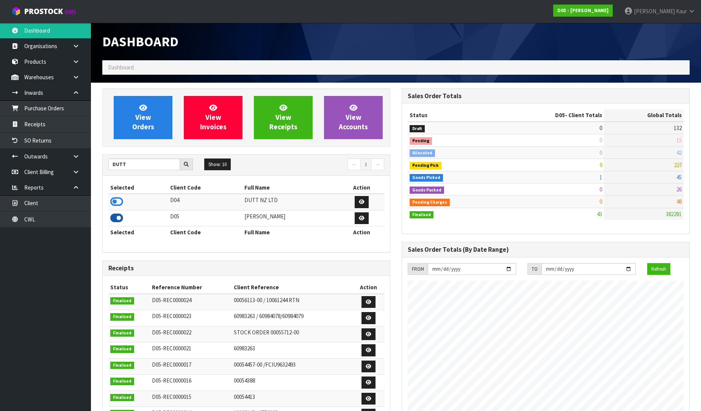
click at [116, 215] on icon at bounding box center [116, 217] width 13 height 11
click at [119, 202] on icon at bounding box center [116, 201] width 13 height 11
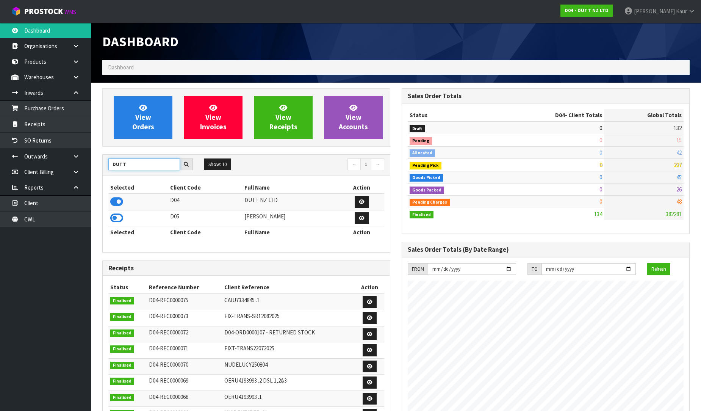
drag, startPoint x: 135, startPoint y: 168, endPoint x: 110, endPoint y: 164, distance: 25.3
click at [110, 164] on input "DUTT" at bounding box center [144, 164] width 72 height 12
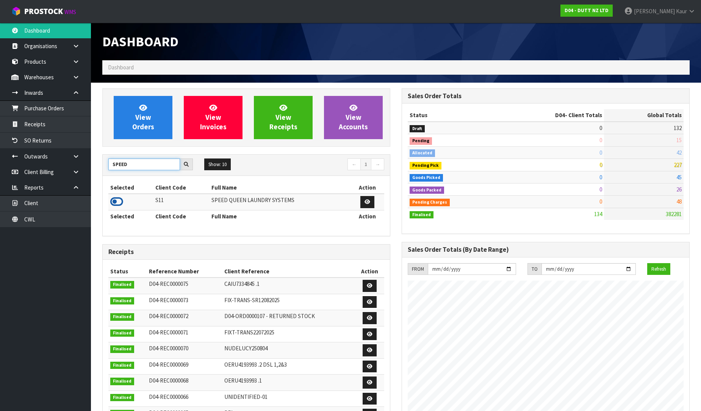
type input "SPEED"
click at [117, 204] on icon at bounding box center [116, 201] width 13 height 11
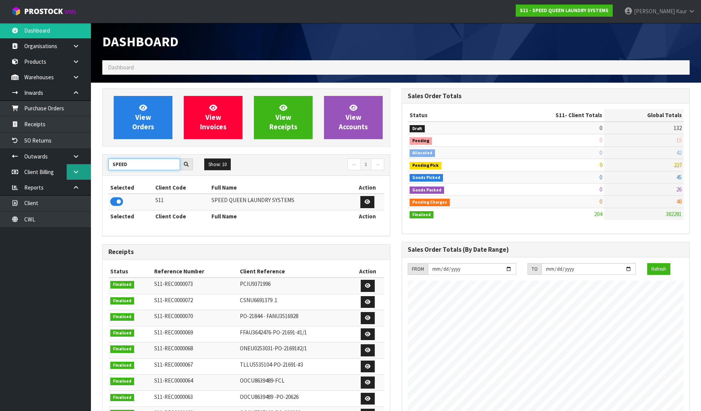
drag, startPoint x: 107, startPoint y: 164, endPoint x: 86, endPoint y: 164, distance: 21.2
click at [86, 164] on body "Toggle navigation ProStock WMS S11 - SPEED QUEEN LAUNDRY SYSTEMS [PERSON_NAME] …" at bounding box center [350, 205] width 701 height 411
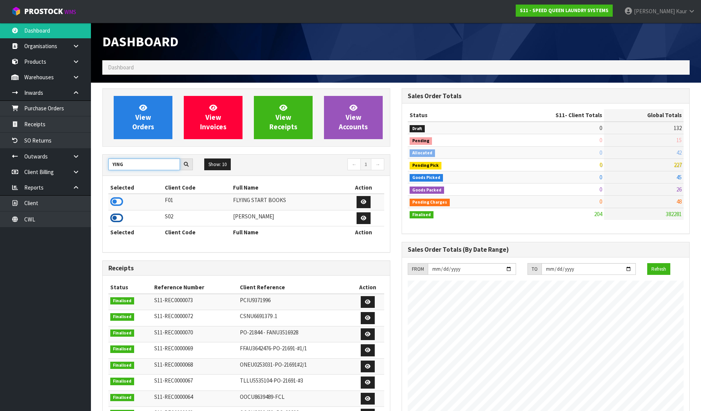
type input "YING"
click at [116, 222] on icon at bounding box center [116, 217] width 13 height 11
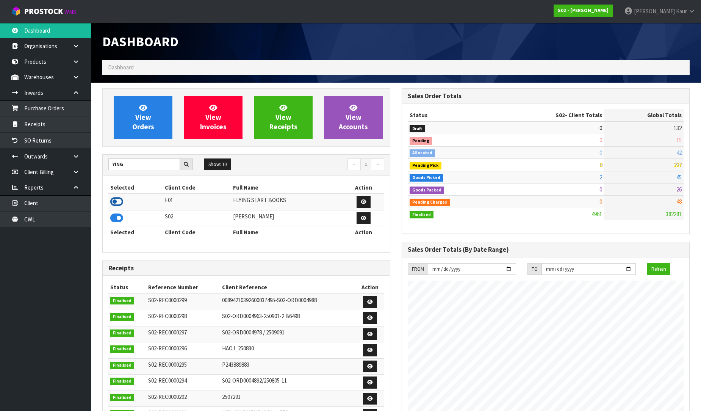
click at [121, 202] on icon at bounding box center [116, 201] width 13 height 11
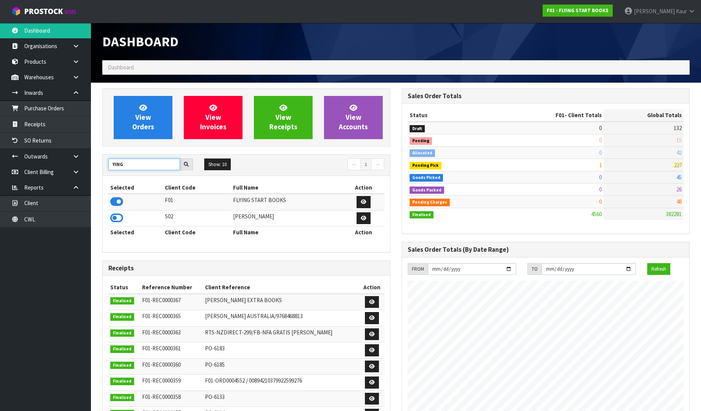
drag, startPoint x: 134, startPoint y: 164, endPoint x: 100, endPoint y: 164, distance: 34.1
click at [100, 164] on div "View Orders View Invoices View Receipts View Accounts YING Show: 10 5 10 25 50 ←" at bounding box center [246, 318] width 299 height 460
type input "R"
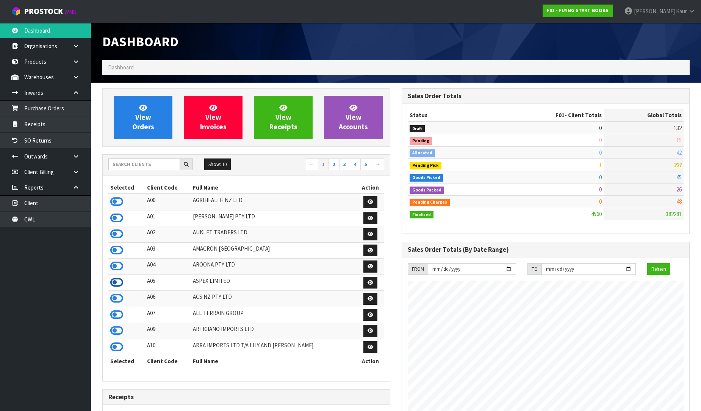
click at [115, 285] on icon at bounding box center [116, 282] width 13 height 11
click at [126, 165] on input "text" at bounding box center [144, 164] width 72 height 12
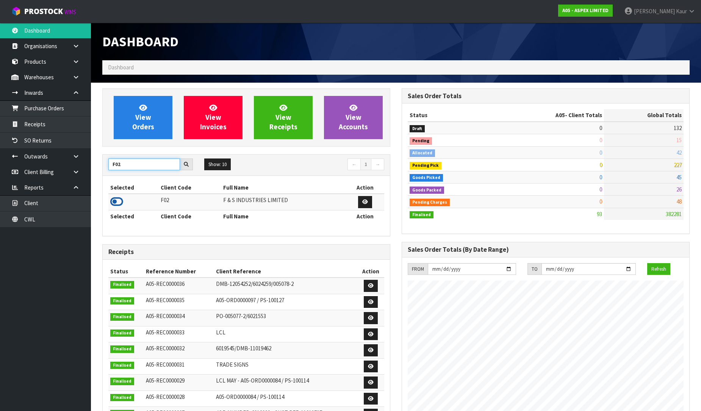
type input "F02"
click at [117, 203] on icon at bounding box center [116, 201] width 13 height 11
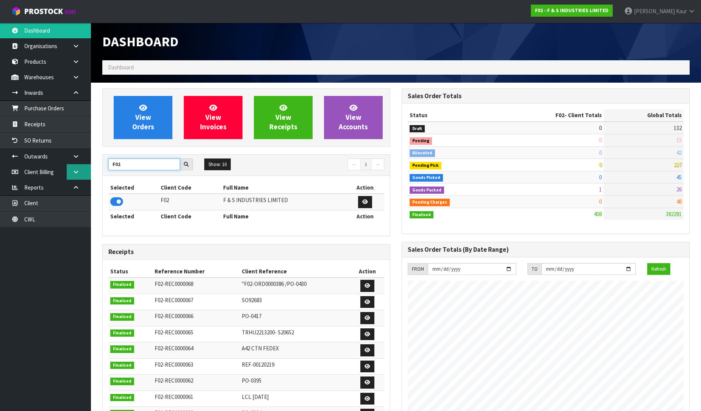
drag, startPoint x: 130, startPoint y: 167, endPoint x: 79, endPoint y: 168, distance: 51.5
click at [79, 168] on body "Toggle navigation ProStock WMS F02 - F & S INDUSTRIES LIMITED [PERSON_NAME] Log…" at bounding box center [350, 205] width 701 height 411
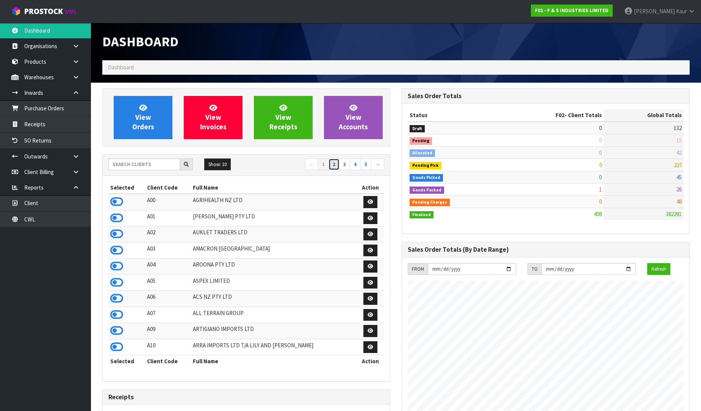
click at [336, 166] on link "2" at bounding box center [333, 164] width 11 height 12
click at [342, 164] on link "3" at bounding box center [344, 164] width 11 height 12
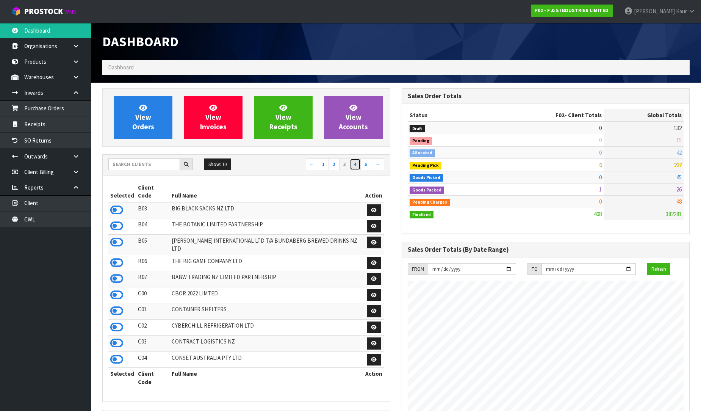
click at [354, 165] on link "4" at bounding box center [355, 164] width 11 height 12
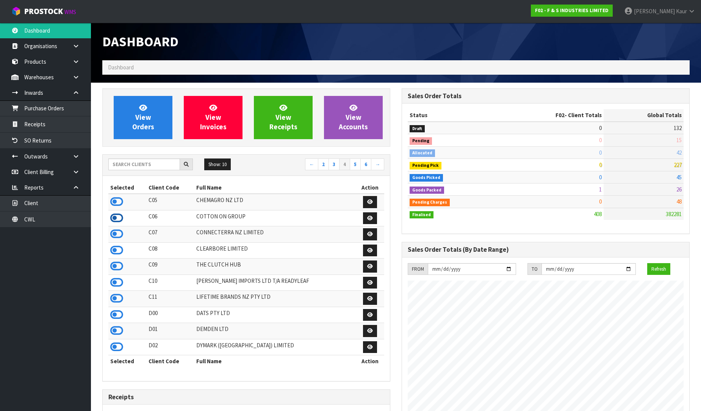
click at [119, 215] on icon at bounding box center [116, 217] width 13 height 11
click at [118, 267] on icon at bounding box center [116, 265] width 13 height 11
click at [120, 334] on icon at bounding box center [116, 330] width 13 height 11
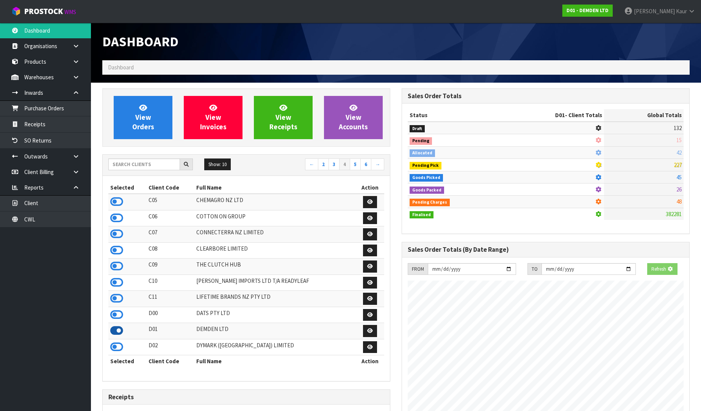
scroll to position [500, 299]
click at [356, 170] on link "5" at bounding box center [355, 164] width 11 height 12
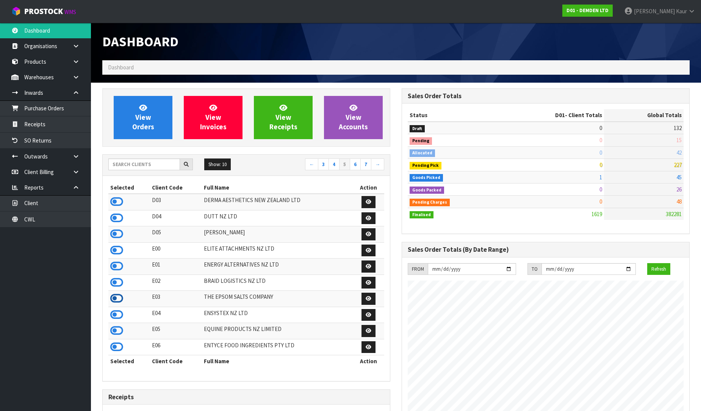
click at [114, 300] on icon at bounding box center [116, 297] width 13 height 11
click at [120, 317] on icon at bounding box center [116, 314] width 13 height 11
click at [357, 164] on link "6" at bounding box center [355, 164] width 11 height 12
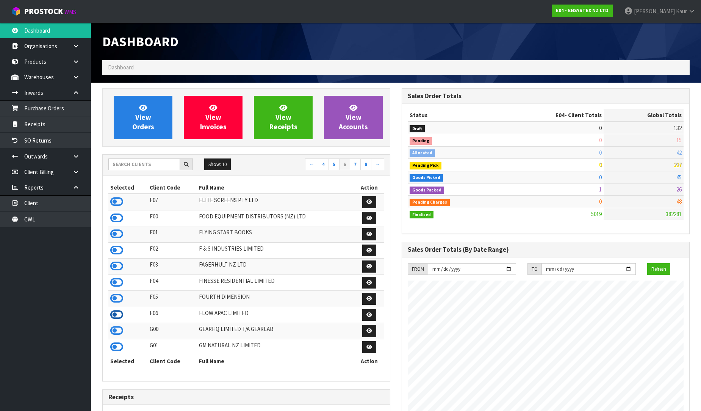
click at [112, 318] on icon at bounding box center [116, 314] width 13 height 11
click at [356, 162] on link "7" at bounding box center [355, 164] width 11 height 12
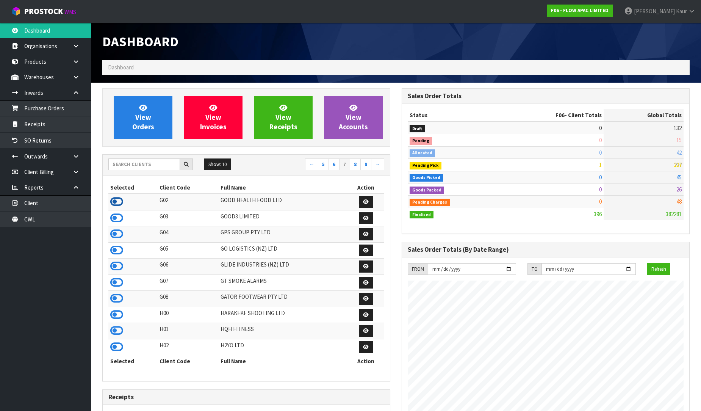
click at [115, 203] on icon at bounding box center [116, 201] width 13 height 11
click at [353, 169] on link "8" at bounding box center [355, 164] width 11 height 12
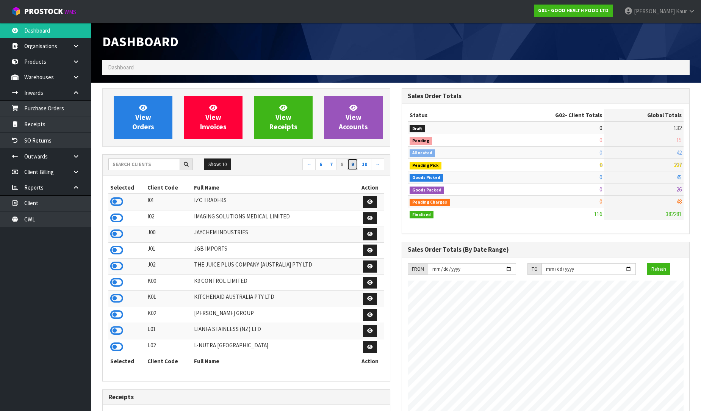
click at [350, 167] on link "9" at bounding box center [352, 164] width 11 height 12
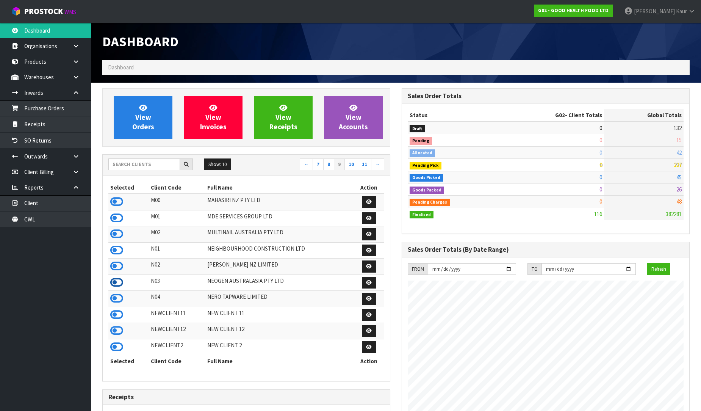
click at [114, 283] on icon at bounding box center [116, 282] width 13 height 11
click at [356, 168] on link "10" at bounding box center [351, 164] width 14 height 12
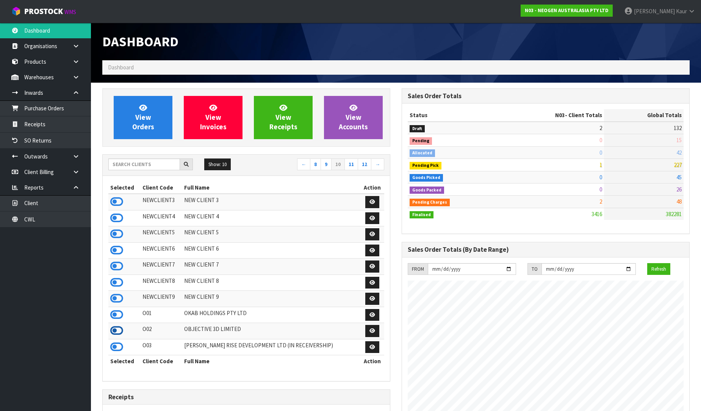
click at [114, 336] on icon at bounding box center [116, 330] width 13 height 11
click at [115, 317] on icon at bounding box center [116, 314] width 13 height 11
click at [349, 164] on link "11" at bounding box center [351, 164] width 14 height 12
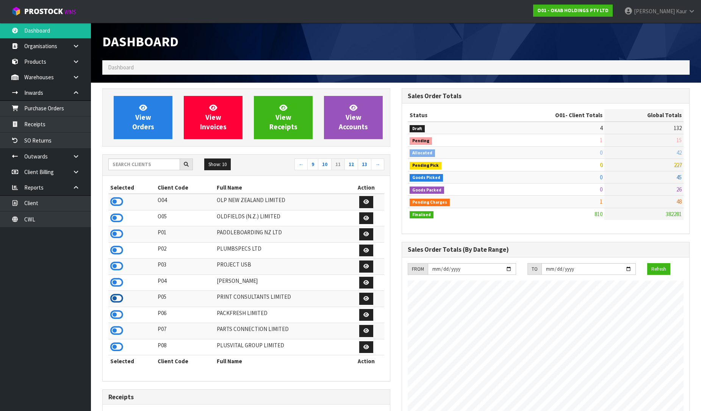
click at [119, 304] on icon at bounding box center [116, 297] width 13 height 11
click at [351, 164] on link "12" at bounding box center [351, 164] width 14 height 12
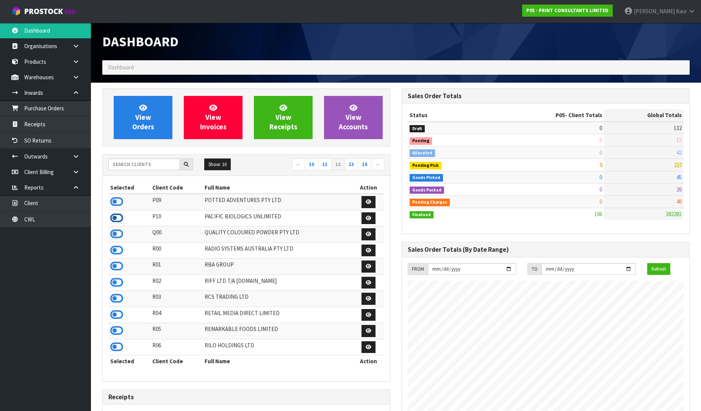
click at [116, 220] on icon at bounding box center [116, 217] width 13 height 11
click at [119, 205] on icon at bounding box center [116, 201] width 13 height 11
click at [118, 264] on icon at bounding box center [116, 265] width 13 height 11
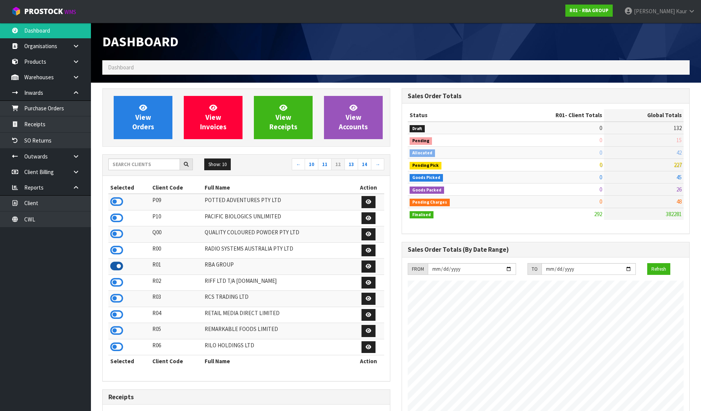
scroll to position [500, 299]
click at [113, 352] on icon at bounding box center [116, 346] width 13 height 11
click at [351, 161] on link "13" at bounding box center [351, 164] width 14 height 12
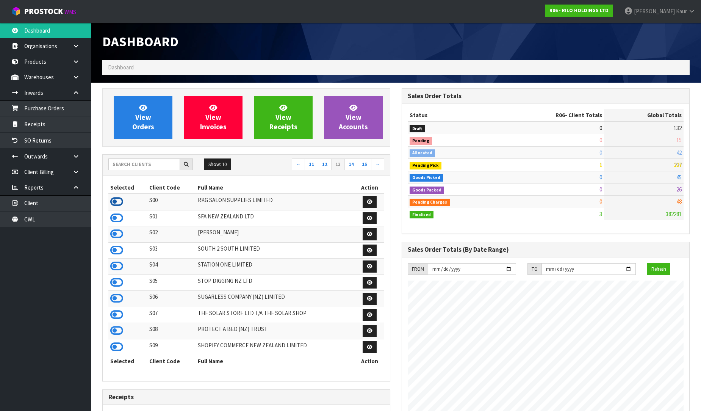
click at [112, 202] on icon at bounding box center [116, 201] width 13 height 11
click at [116, 233] on icon at bounding box center [116, 233] width 13 height 11
click at [121, 335] on icon at bounding box center [116, 330] width 13 height 11
click at [353, 168] on link "14" at bounding box center [351, 164] width 14 height 12
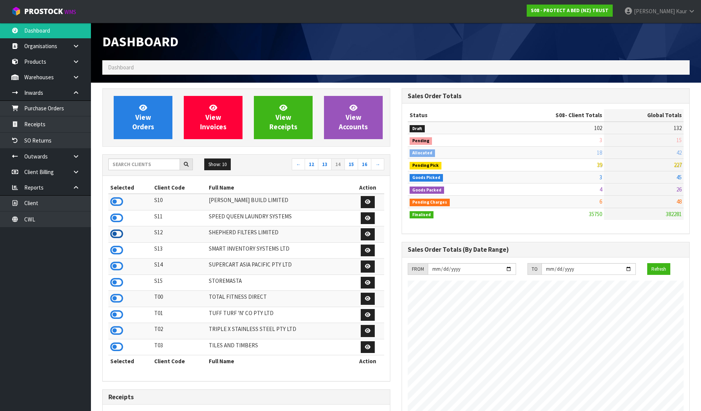
click at [112, 232] on icon at bounding box center [116, 233] width 13 height 11
click at [354, 160] on link "15" at bounding box center [351, 164] width 14 height 12
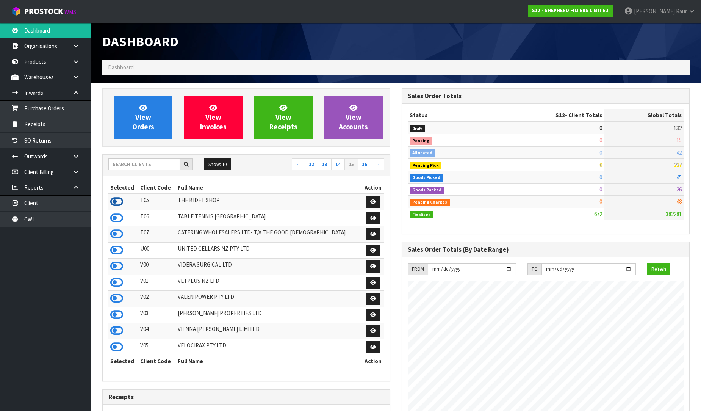
click at [120, 203] on icon at bounding box center [116, 201] width 13 height 11
click at [118, 220] on icon at bounding box center [116, 217] width 13 height 11
click at [120, 286] on icon at bounding box center [116, 282] width 13 height 11
click at [112, 352] on icon at bounding box center [116, 346] width 13 height 11
click at [368, 164] on link "16" at bounding box center [365, 164] width 14 height 12
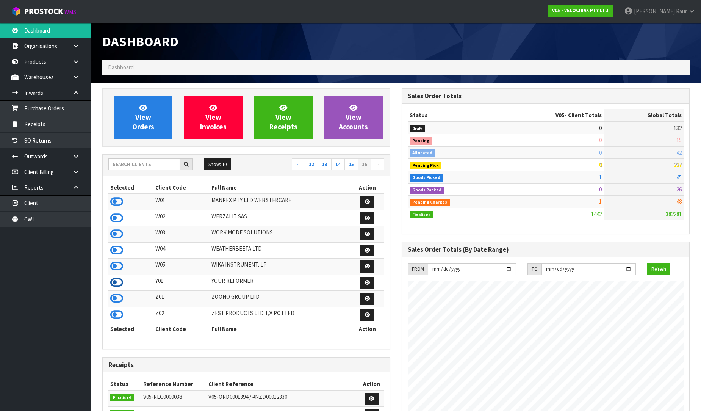
click at [118, 285] on icon at bounding box center [116, 282] width 13 height 11
click at [112, 238] on icon at bounding box center [116, 233] width 13 height 11
click at [120, 252] on icon at bounding box center [116, 249] width 13 height 11
click at [135, 161] on input "text" at bounding box center [144, 164] width 72 height 12
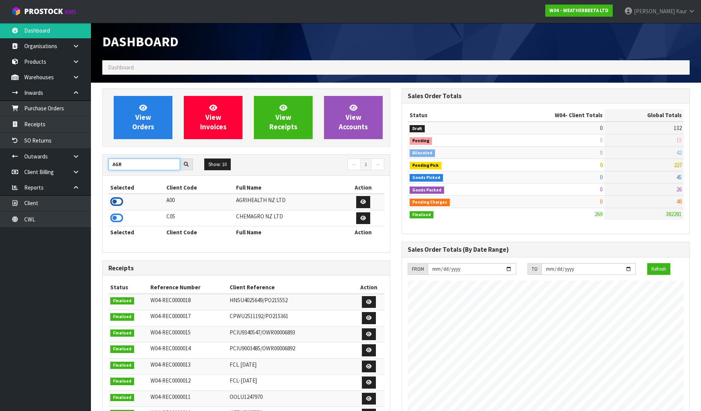
type input "AGR"
click at [111, 201] on icon at bounding box center [116, 201] width 13 height 11
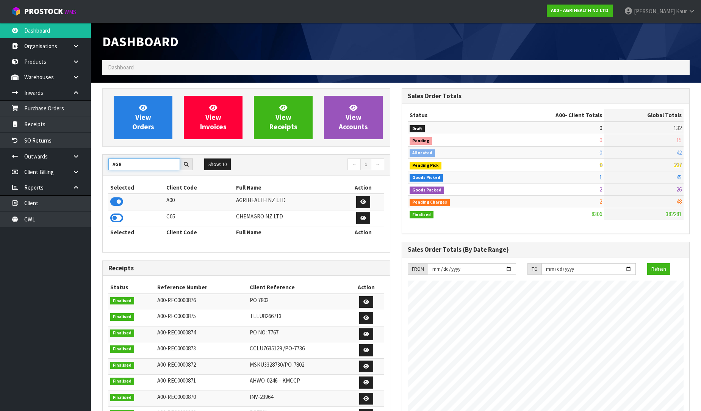
drag, startPoint x: 136, startPoint y: 166, endPoint x: 125, endPoint y: 163, distance: 11.0
click at [125, 163] on input "AGR" at bounding box center [144, 164] width 72 height 12
click at [116, 219] on icon at bounding box center [116, 217] width 13 height 11
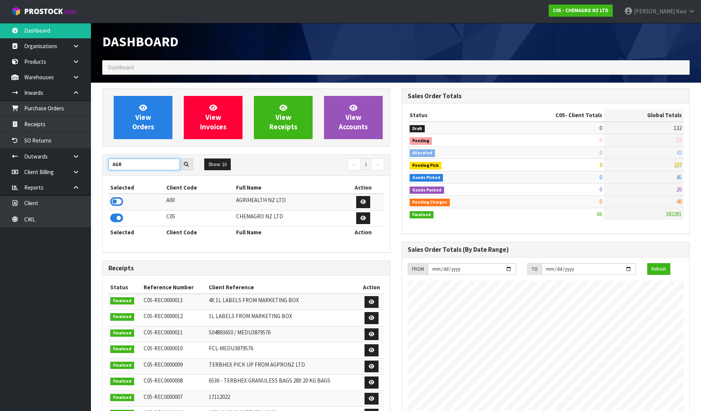
drag, startPoint x: 122, startPoint y: 162, endPoint x: 106, endPoint y: 156, distance: 16.4
click at [106, 156] on div "AGR Show: 10 5 10 25 50 ← 1 →" at bounding box center [246, 165] width 287 height 21
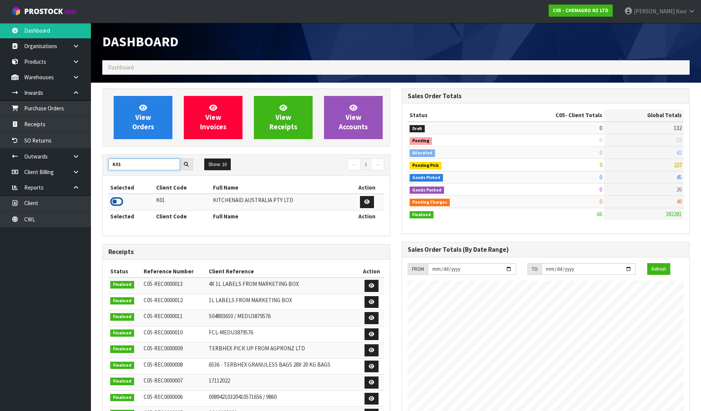
type input "K01"
click at [122, 202] on icon at bounding box center [116, 201] width 13 height 11
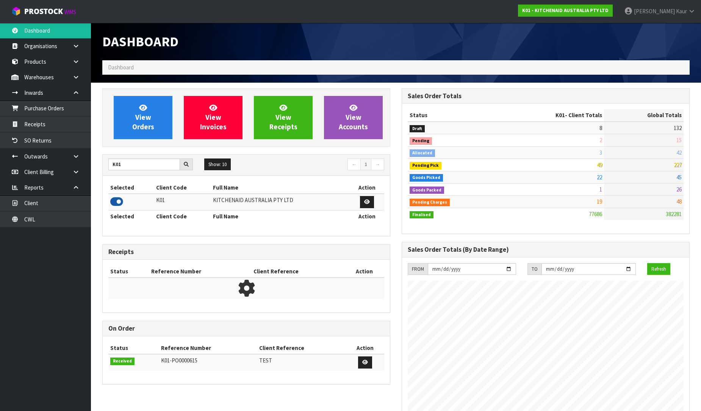
scroll to position [574, 299]
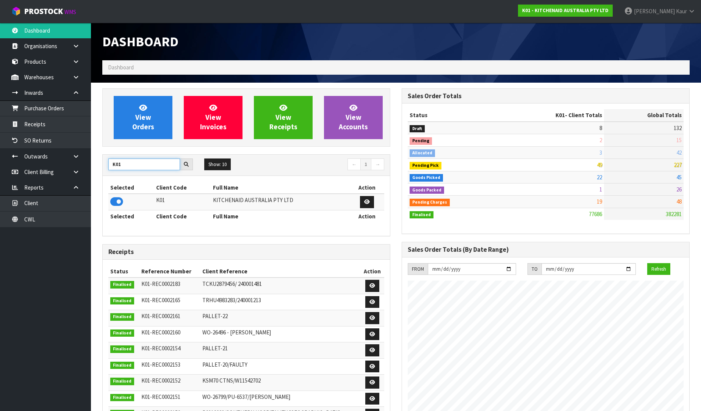
drag, startPoint x: 149, startPoint y: 165, endPoint x: 108, endPoint y: 166, distance: 41.3
click at [108, 166] on input "K01" at bounding box center [144, 164] width 72 height 12
type input "[GEOGRAPHIC_DATA]"
click at [115, 200] on icon at bounding box center [116, 201] width 13 height 11
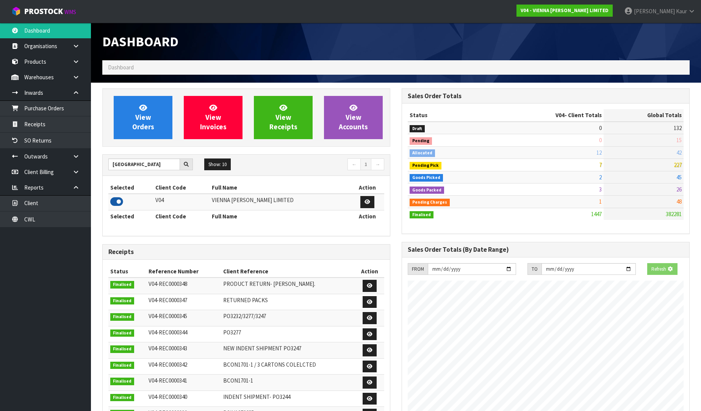
scroll to position [578, 299]
drag, startPoint x: 134, startPoint y: 169, endPoint x: 103, endPoint y: 165, distance: 30.6
click at [103, 165] on div "[GEOGRAPHIC_DATA]" at bounding box center [151, 164] width 96 height 12
type input "GLIDE"
click at [117, 203] on icon at bounding box center [116, 201] width 13 height 11
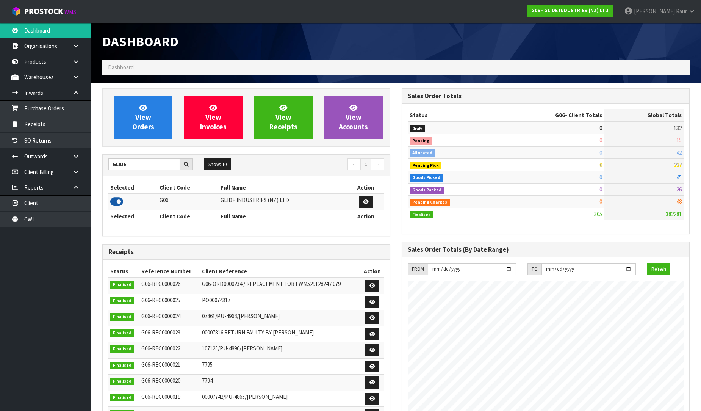
scroll to position [463, 299]
click at [76, 76] on icon at bounding box center [75, 77] width 7 height 6
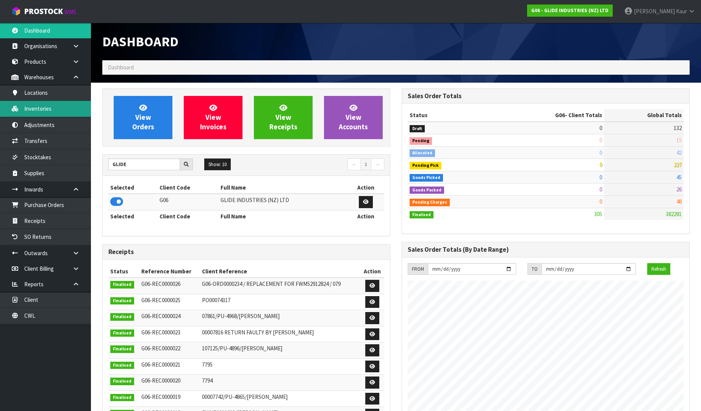
click at [59, 105] on link "Inventories" at bounding box center [45, 109] width 91 height 16
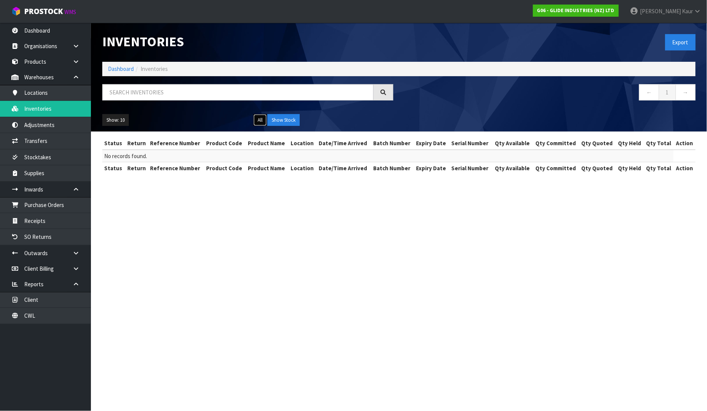
click at [262, 118] on button "All" at bounding box center [259, 120] width 13 height 12
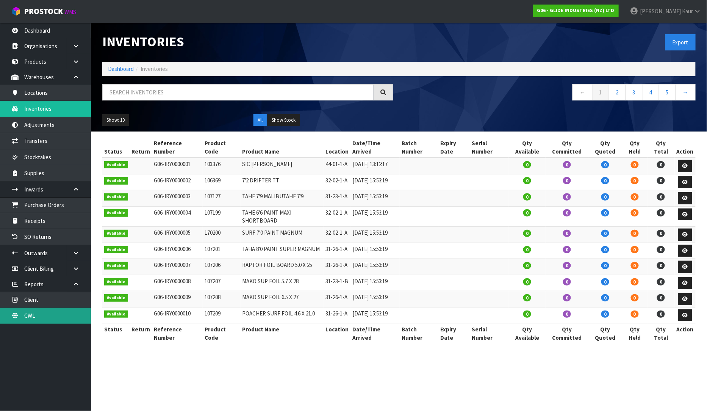
click at [45, 320] on link "CWL" at bounding box center [45, 316] width 91 height 16
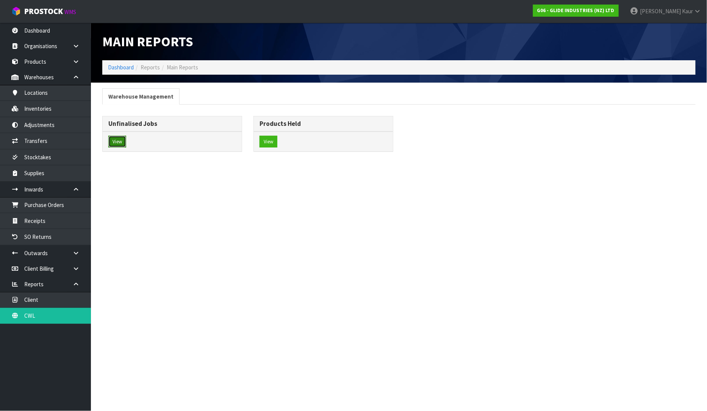
click at [120, 145] on button "View" at bounding box center [117, 142] width 18 height 12
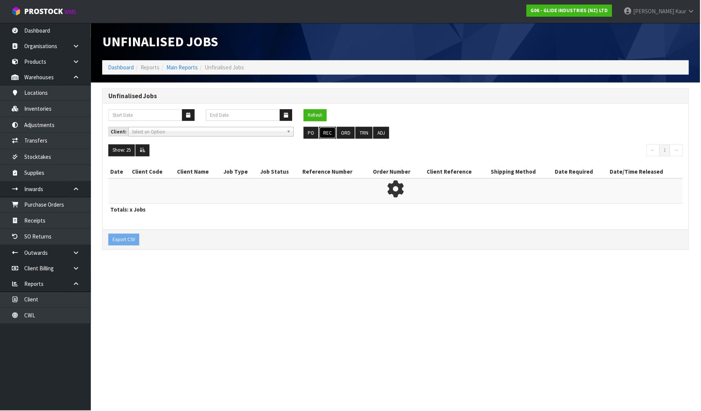
click at [328, 128] on button "REC" at bounding box center [327, 133] width 17 height 12
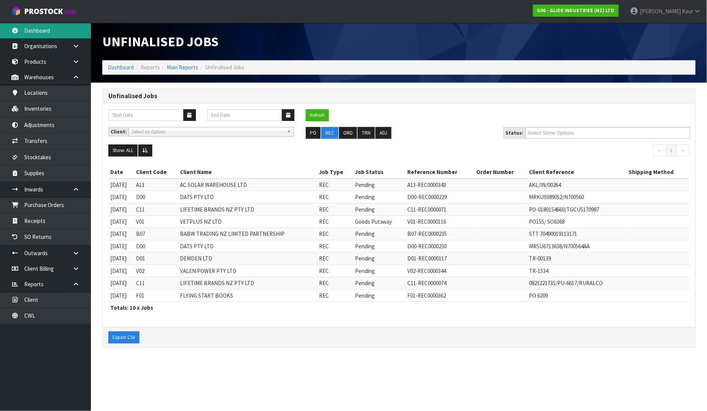
click at [40, 28] on link "Dashboard" at bounding box center [45, 31] width 91 height 16
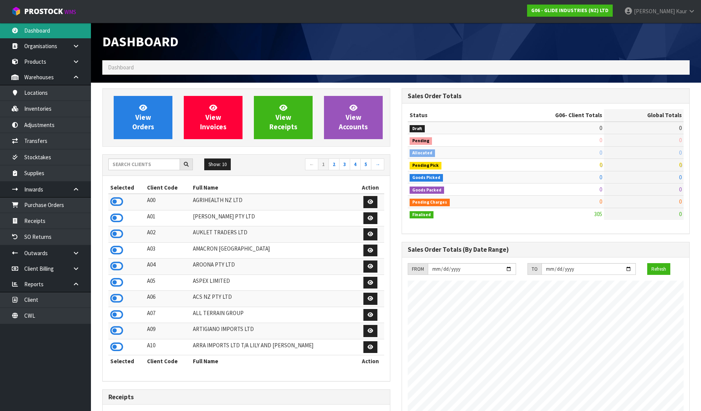
scroll to position [463, 299]
click at [161, 168] on input "text" at bounding box center [144, 164] width 72 height 12
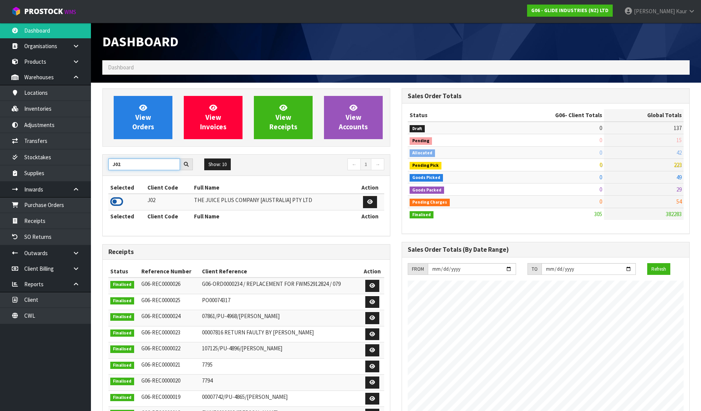
type input "J02"
click at [114, 201] on icon at bounding box center [116, 201] width 13 height 11
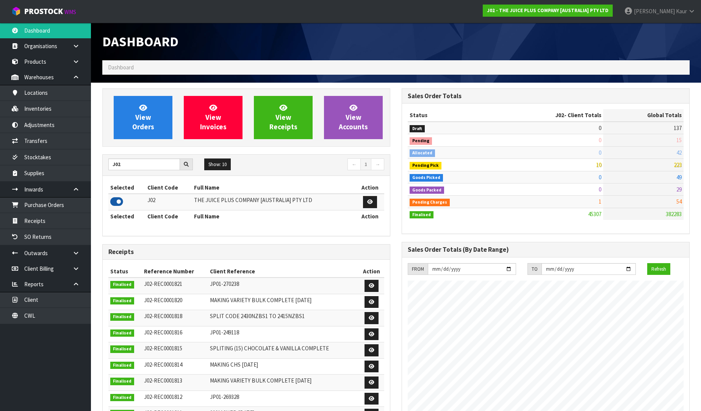
scroll to position [574, 299]
drag, startPoint x: 43, startPoint y: 206, endPoint x: 421, endPoint y: 195, distance: 377.8
click at [44, 206] on link "Purchase Orders" at bounding box center [45, 205] width 91 height 16
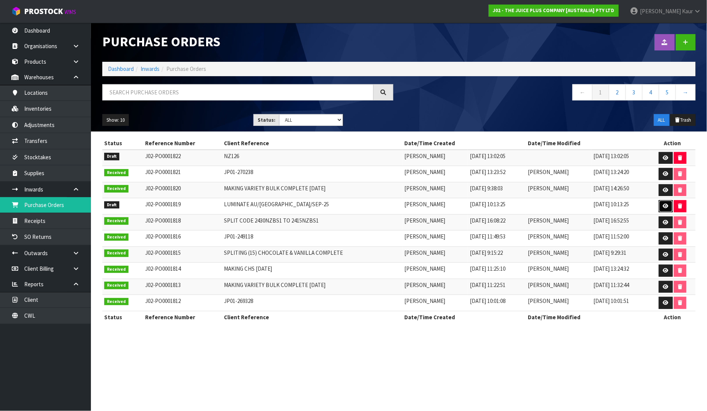
click at [663, 207] on icon at bounding box center [666, 205] width 6 height 5
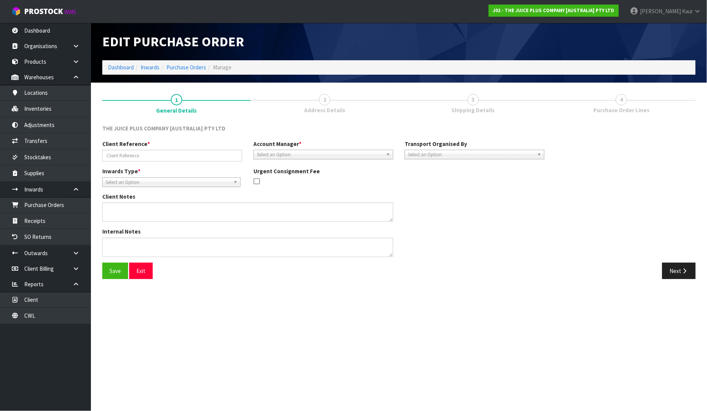
type input "LUMINATE AU/[GEOGRAPHIC_DATA]/SEP-25"
click at [430, 157] on span "Select an Option" at bounding box center [471, 154] width 126 height 9
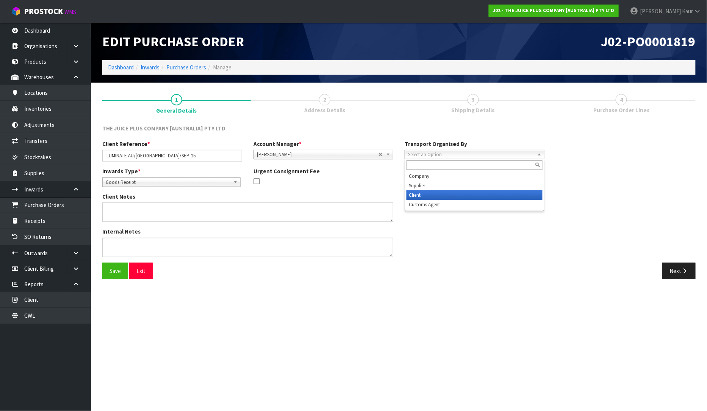
click at [417, 194] on li "Client" at bounding box center [474, 194] width 136 height 9
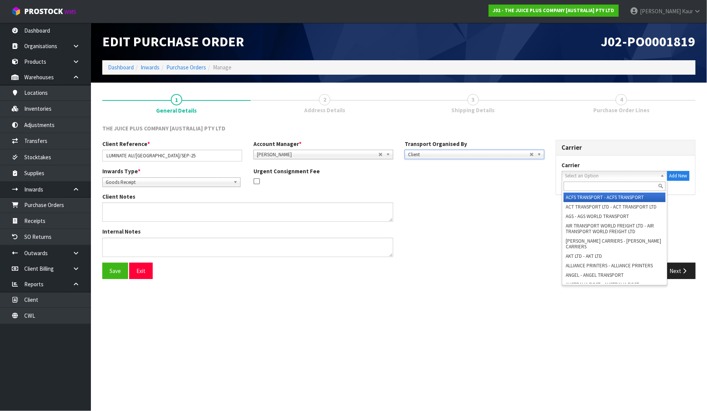
click at [589, 172] on span "Select an Option" at bounding box center [611, 175] width 92 height 9
type input "t"
click at [671, 178] on button "Add New" at bounding box center [678, 176] width 22 height 10
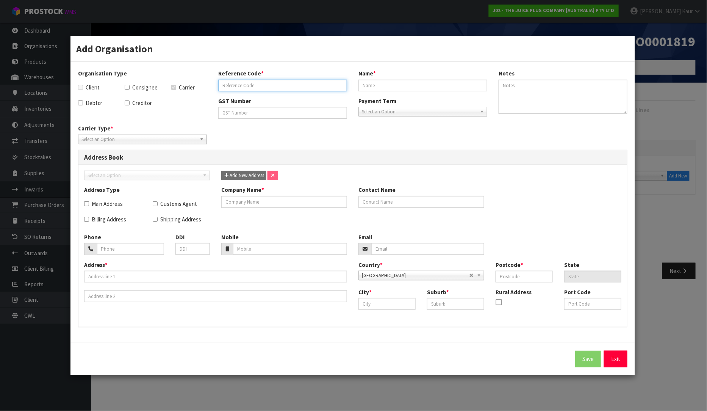
click at [251, 84] on input "text" at bounding box center [282, 86] width 129 height 12
type input "TRI STAR TRANSPORT"
click at [380, 86] on input "text" at bounding box center [422, 86] width 129 height 12
type input "TRI STAR TRANSPORT"
click at [231, 204] on input "text" at bounding box center [284, 202] width 126 height 12
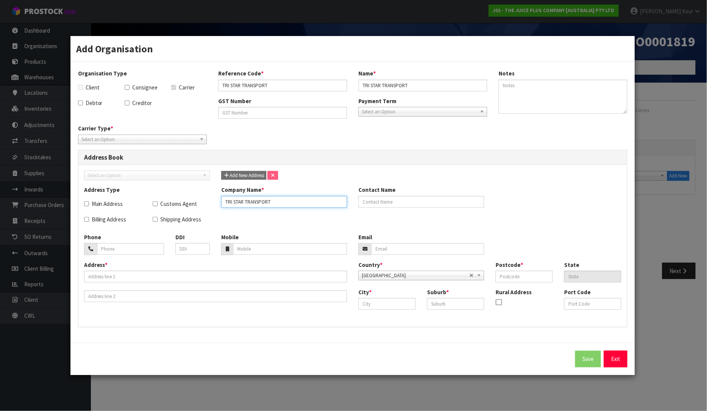
type input "TRI STAR TRANSPORT"
click at [95, 277] on input "text" at bounding box center [215, 276] width 263 height 12
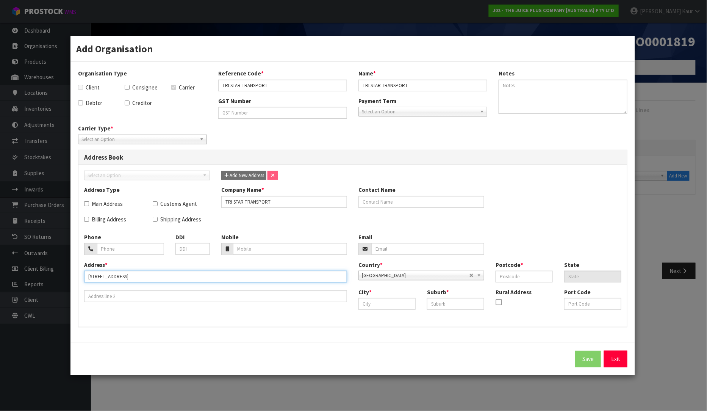
type input "[STREET_ADDRESS]"
click at [389, 306] on input "text" at bounding box center [386, 304] width 57 height 12
type input "[GEOGRAPHIC_DATA]"
click at [454, 300] on input "text" at bounding box center [455, 304] width 57 height 12
type input "WIRI"
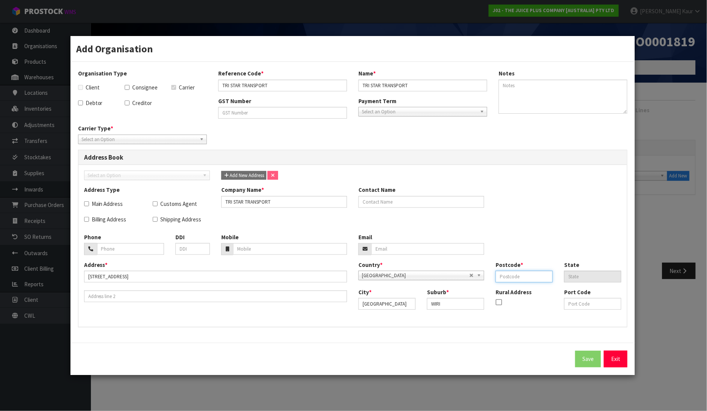
click at [510, 281] on input "text" at bounding box center [524, 276] width 57 height 12
type input "2104"
click at [368, 388] on div "Add Organisation Organisation Type Client Consignee Carrier Debtor Creditor Ref…" at bounding box center [353, 205] width 707 height 411
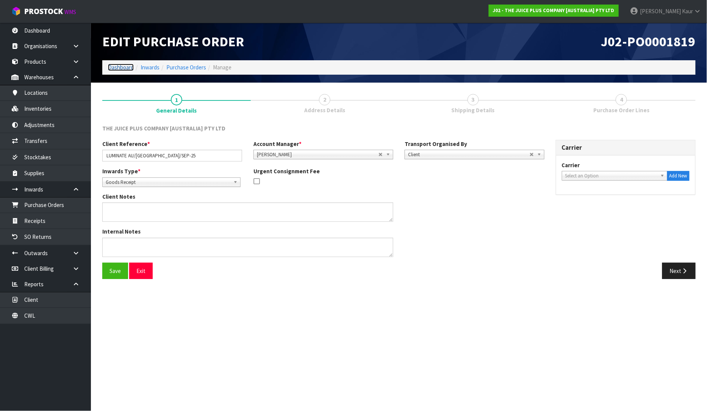
click at [122, 63] on li "Dashboard" at bounding box center [121, 67] width 26 height 8
click at [122, 69] on link "Dashboard" at bounding box center [121, 67] width 26 height 7
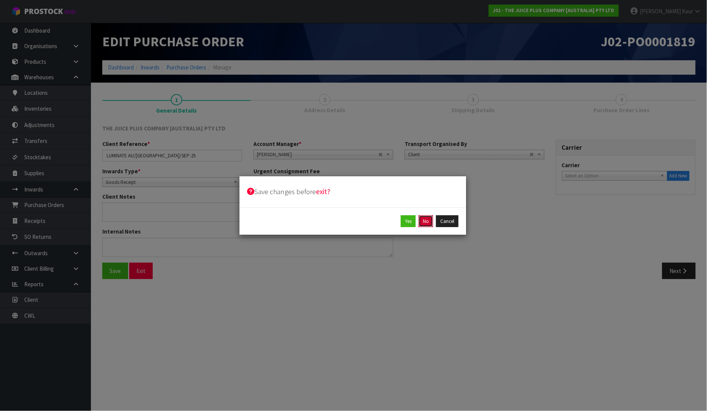
click at [427, 222] on button "No" at bounding box center [426, 221] width 14 height 12
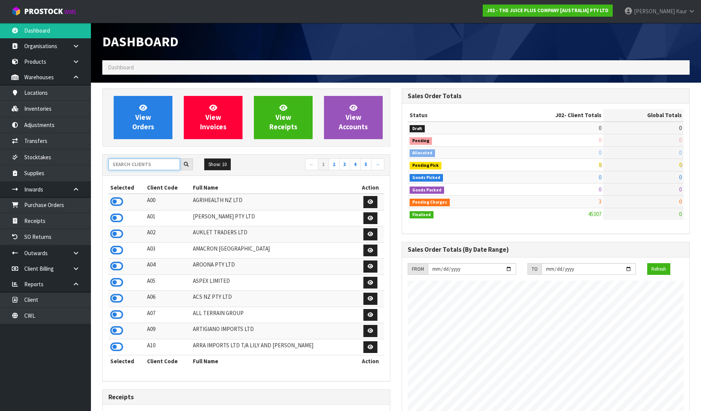
scroll to position [472, 299]
click at [131, 164] on input "text" at bounding box center [144, 164] width 72 height 12
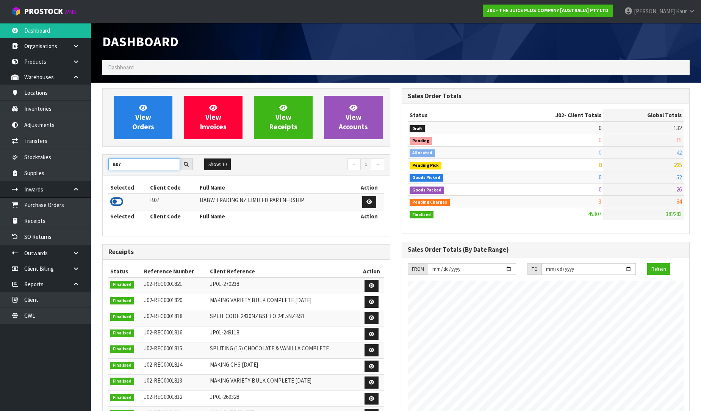
type input "B07"
click at [119, 199] on icon at bounding box center [116, 201] width 13 height 11
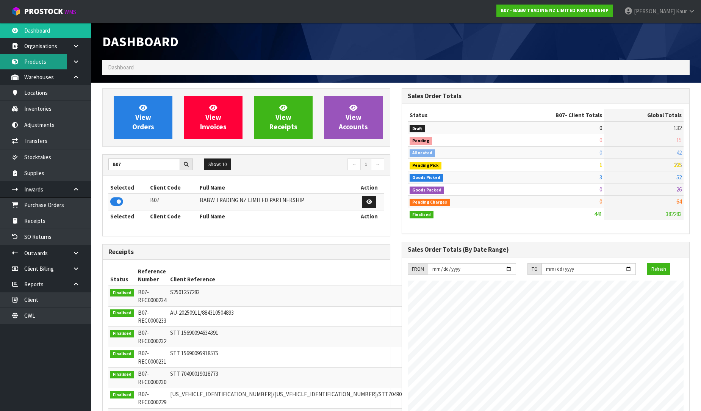
click at [43, 62] on link "Products" at bounding box center [45, 62] width 91 height 16
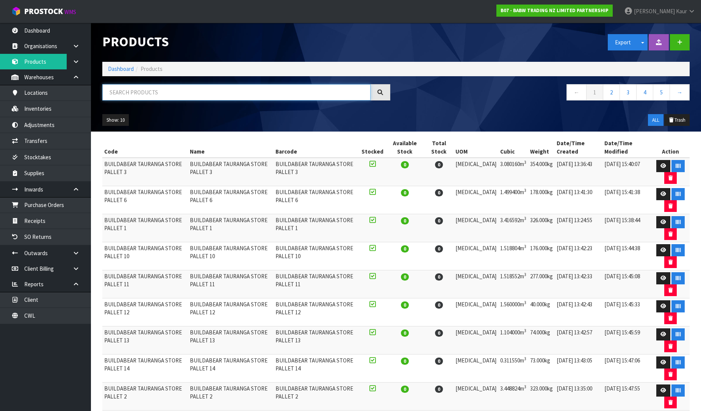
click at [224, 91] on input "text" at bounding box center [236, 92] width 268 height 16
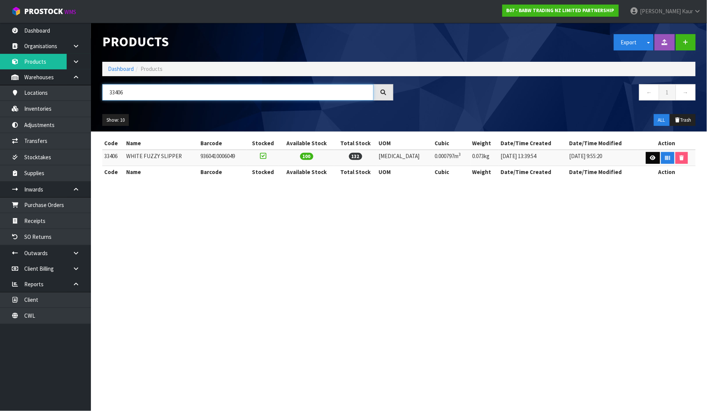
type input "33406"
click at [650, 155] on icon at bounding box center [653, 157] width 6 height 5
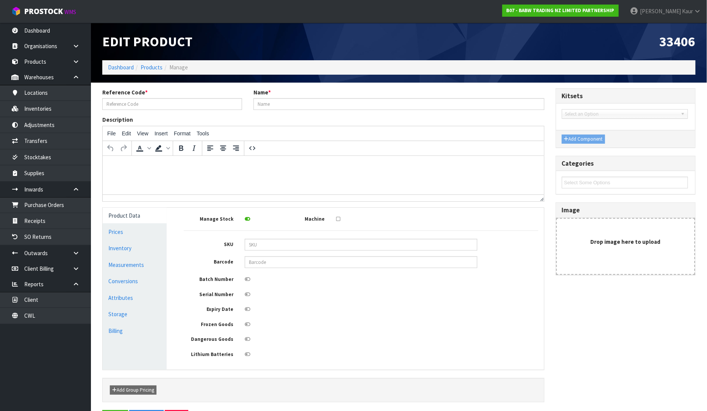
type input "33406"
type input "WHITE FUZZY SLIPPER"
type input "9360410006049"
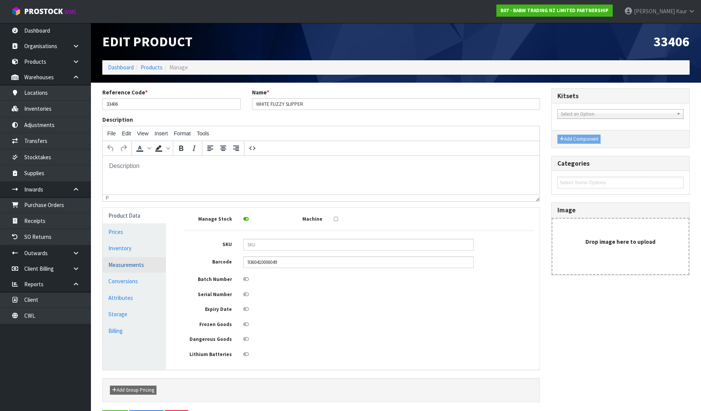
click at [120, 263] on link "Measurements" at bounding box center [134, 265] width 63 height 16
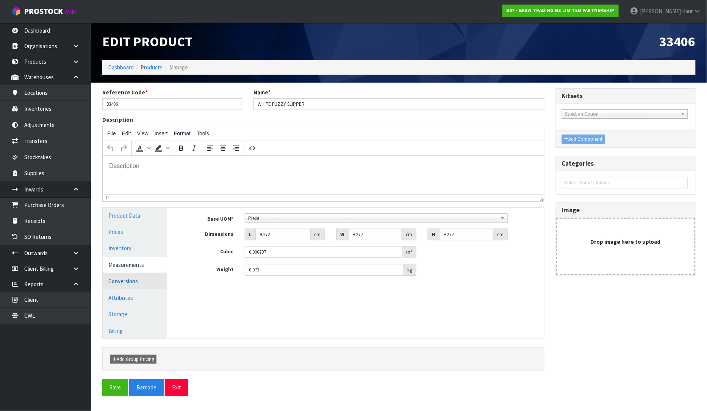
click at [129, 279] on link "Conversions" at bounding box center [135, 281] width 64 height 16
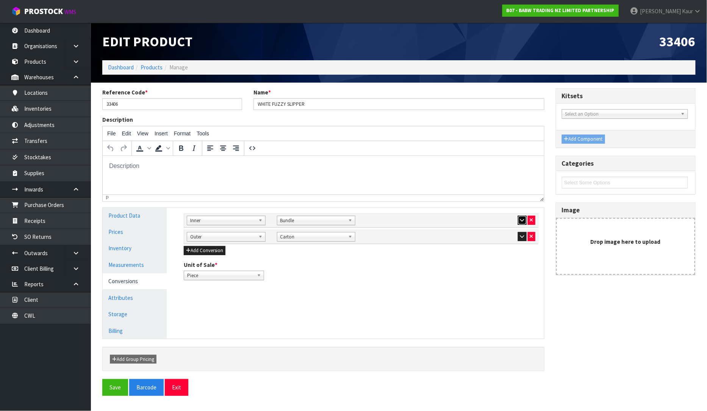
click at [522, 223] on button "button" at bounding box center [522, 220] width 9 height 9
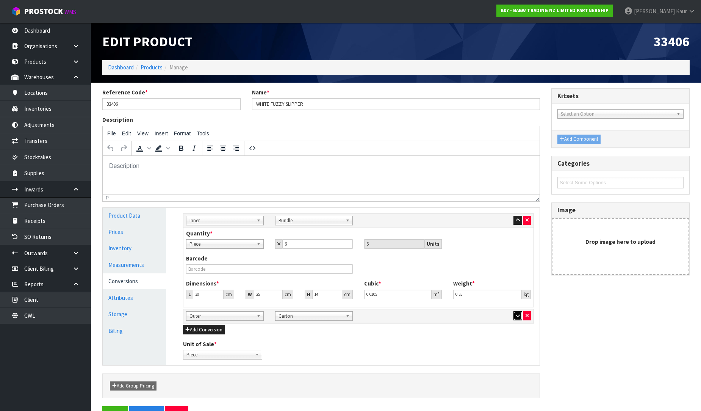
click at [517, 315] on icon "button" at bounding box center [518, 315] width 4 height 5
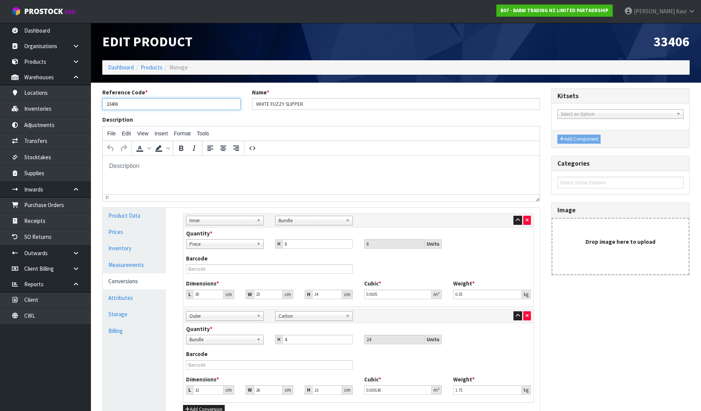
drag, startPoint x: 120, startPoint y: 104, endPoint x: 95, endPoint y: 124, distance: 32.9
click at [95, 124] on section "Reference Code * 33406 Name * WHITE FUZZY SLIPPER Description File Edit View In…" at bounding box center [396, 298] width 610 height 430
click at [46, 301] on link "Client" at bounding box center [45, 300] width 91 height 16
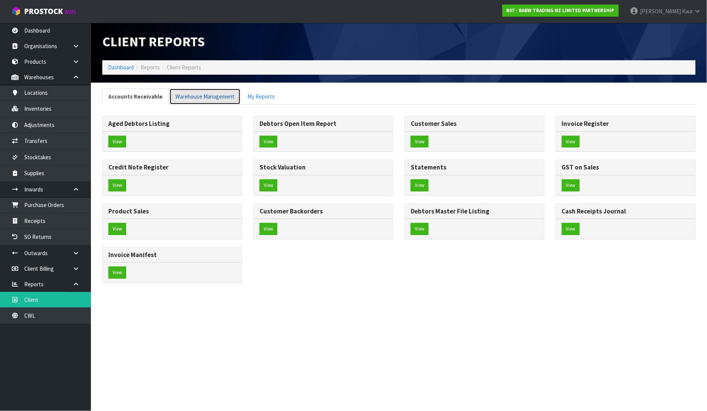
click at [219, 94] on link "Warehouse Management" at bounding box center [204, 96] width 71 height 16
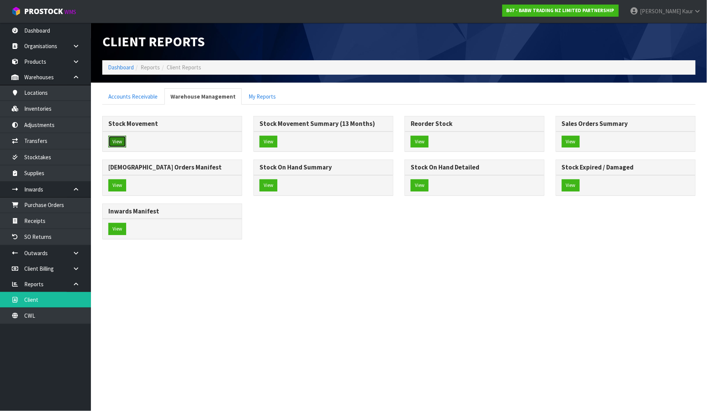
click at [114, 136] on button "View" at bounding box center [117, 142] width 18 height 12
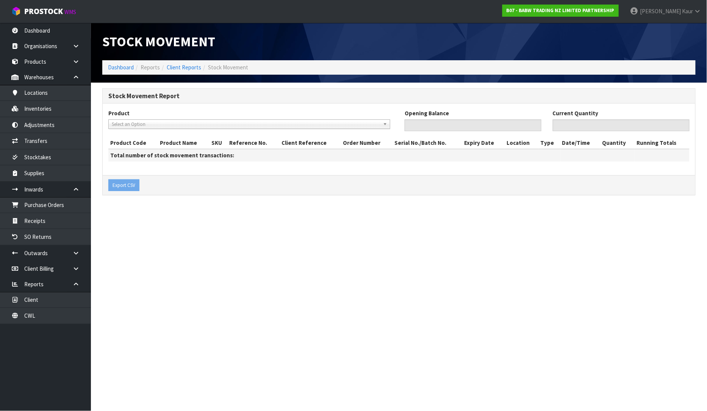
click at [177, 122] on span "Select an Option" at bounding box center [246, 124] width 268 height 9
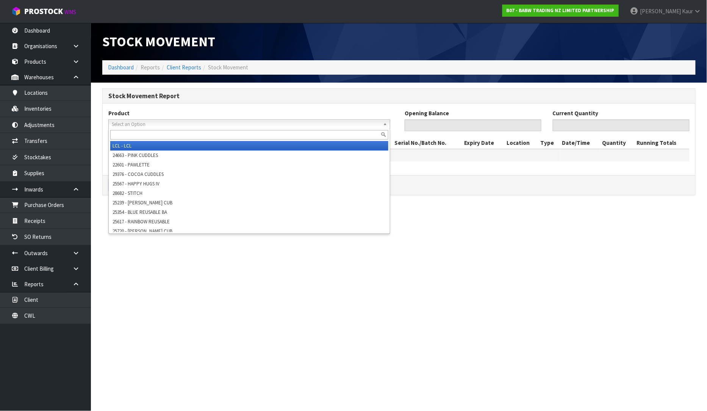
click at [170, 135] on input "text" at bounding box center [249, 134] width 278 height 9
paste input "33406"
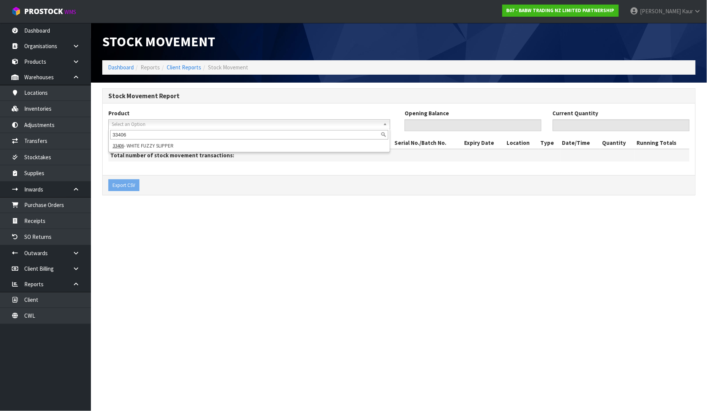
type input "33406"
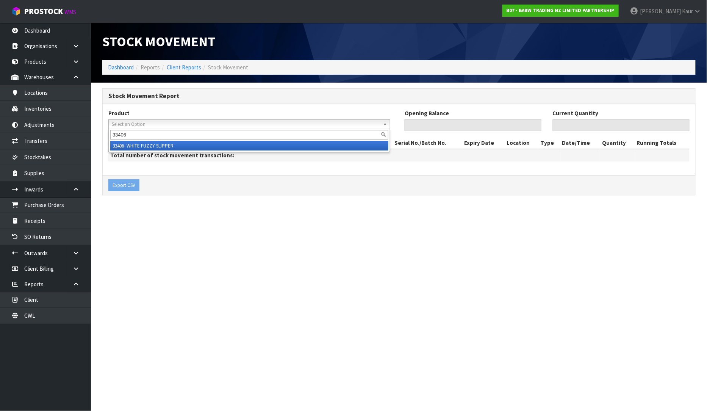
click at [171, 148] on li "33406 - WHITE FUZZY SLIPPER" at bounding box center [249, 145] width 278 height 9
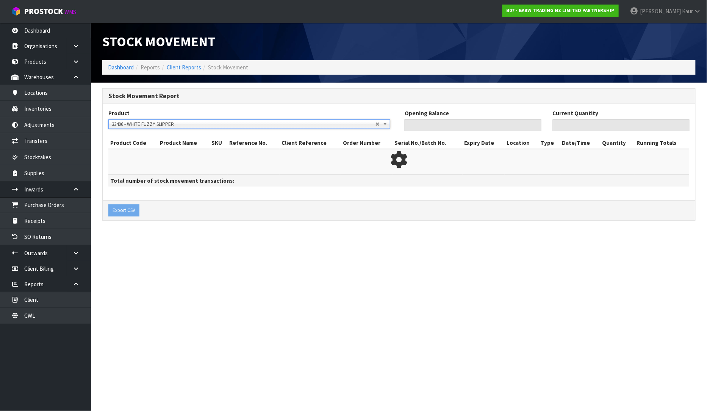
type input "0"
type input "132"
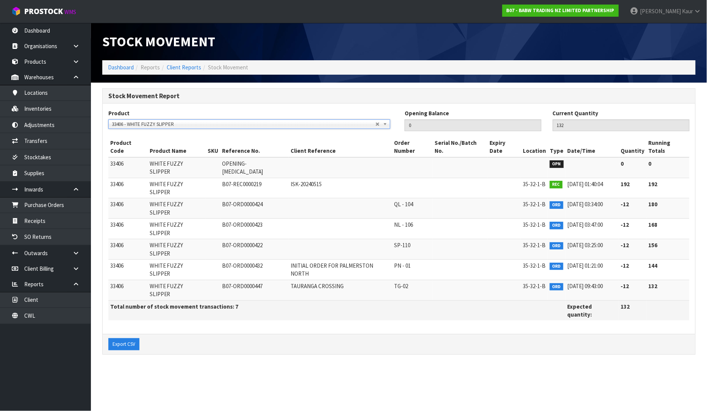
click at [119, 160] on span "33406" at bounding box center [116, 163] width 13 height 7
copy span "33406"
click at [115, 67] on link "Dashboard" at bounding box center [121, 67] width 26 height 7
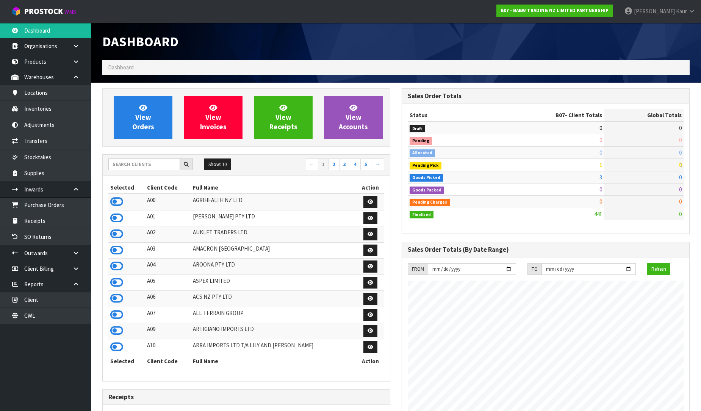
scroll to position [574, 299]
click at [130, 168] on input "text" at bounding box center [144, 164] width 72 height 12
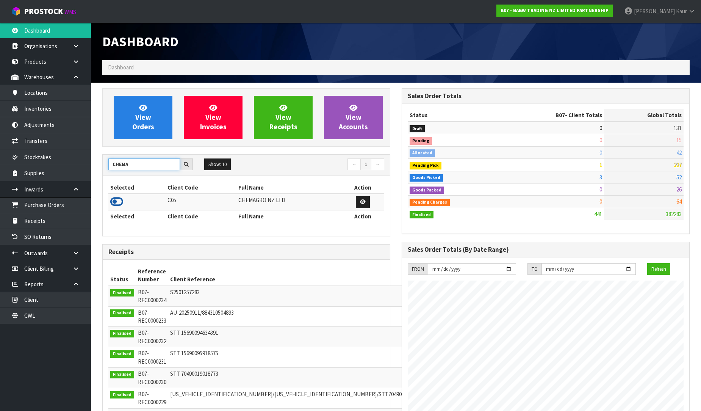
type input "CHEMA"
click at [116, 203] on icon at bounding box center [116, 201] width 13 height 11
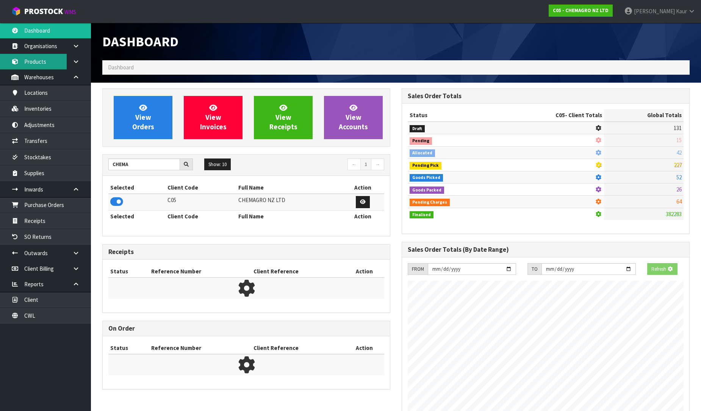
scroll to position [378358, 378532]
click at [36, 56] on link "Products" at bounding box center [45, 62] width 91 height 16
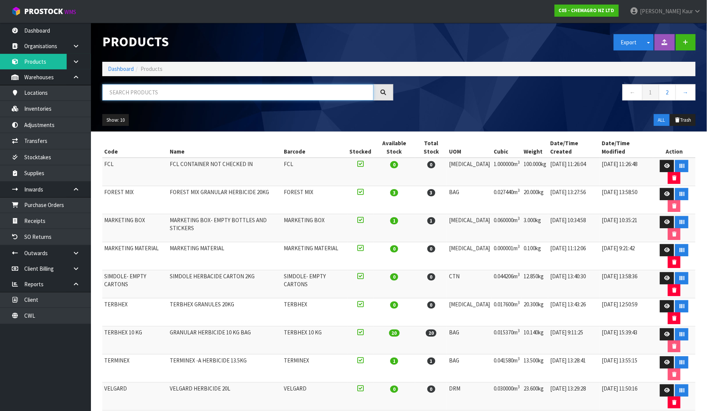
click at [242, 90] on input "text" at bounding box center [237, 92] width 271 height 16
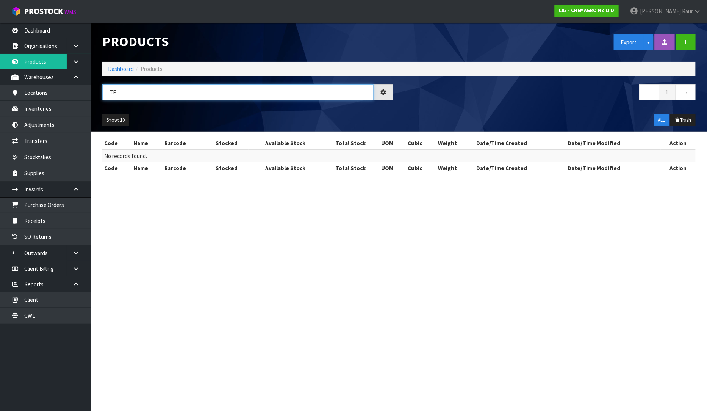
type input "T"
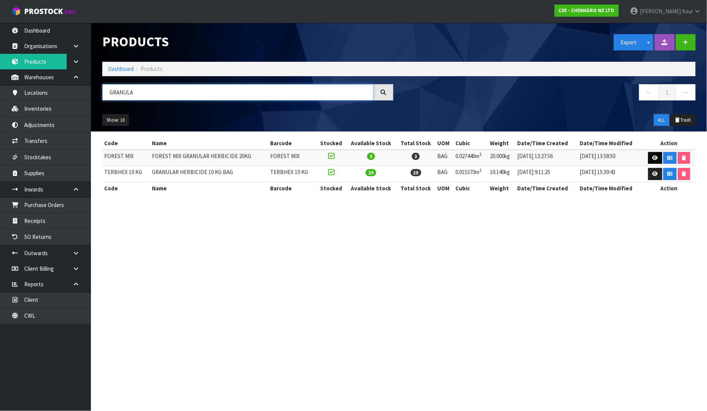
type input "GRANULA"
click at [653, 158] on icon at bounding box center [655, 157] width 6 height 5
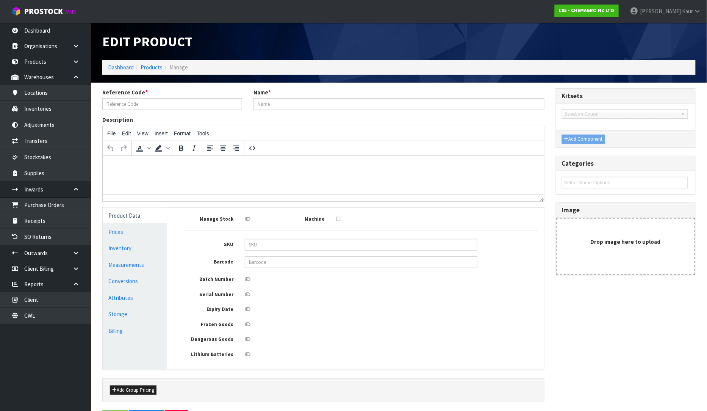
type input "FOREST MIX"
type input "FOREST MIX GRANULAR HERBICIDE 20KG"
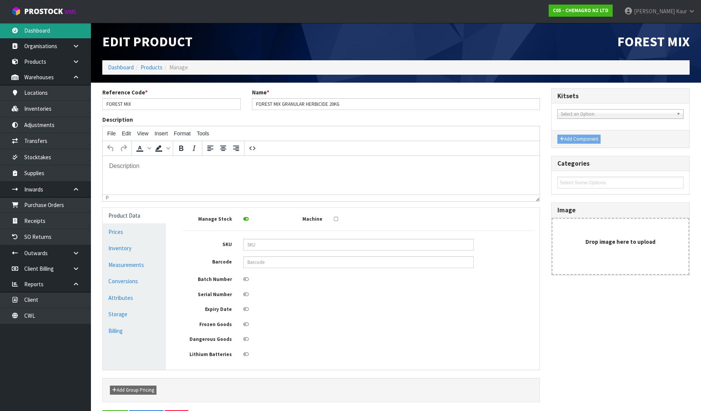
click at [83, 33] on link "Dashboard" at bounding box center [45, 31] width 91 height 16
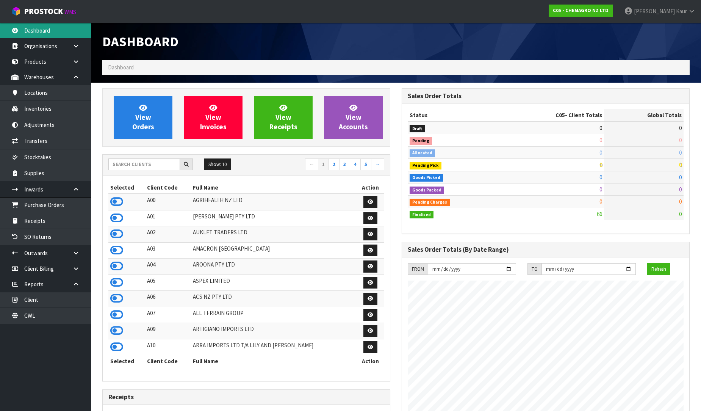
scroll to position [463, 299]
click at [127, 164] on input "text" at bounding box center [144, 164] width 72 height 12
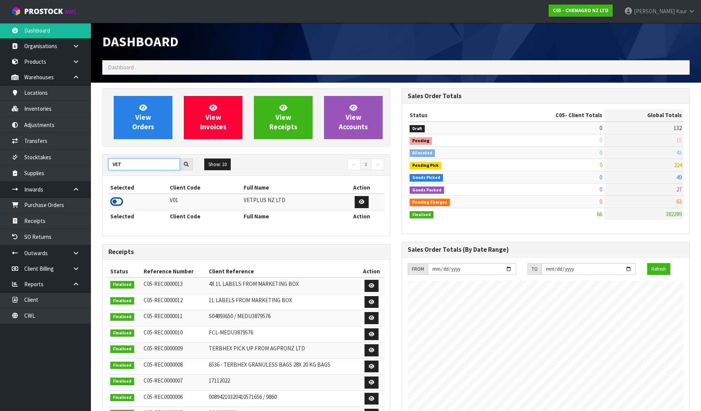
type input "VET"
click at [112, 202] on icon at bounding box center [116, 201] width 13 height 11
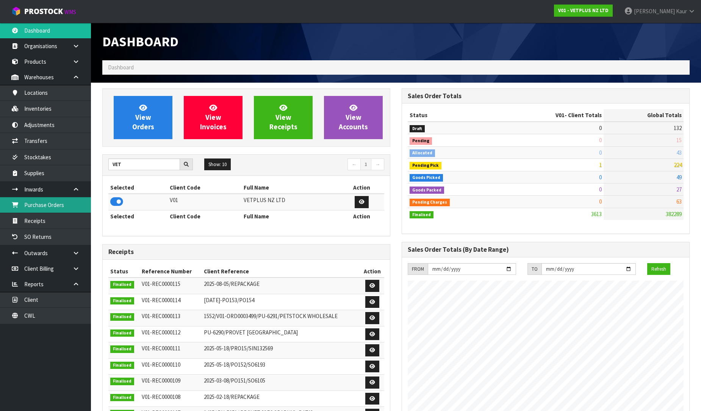
scroll to position [500, 299]
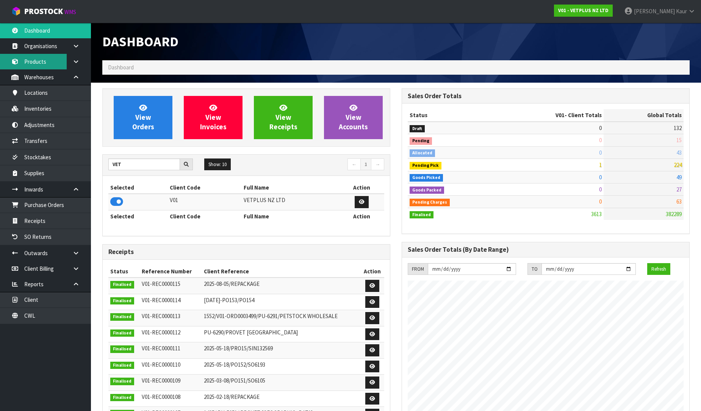
click at [47, 59] on link "Products" at bounding box center [45, 62] width 91 height 16
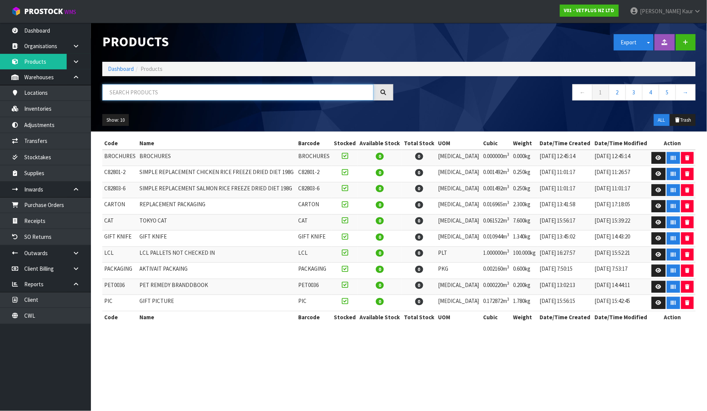
click at [158, 97] on input "text" at bounding box center [237, 92] width 271 height 16
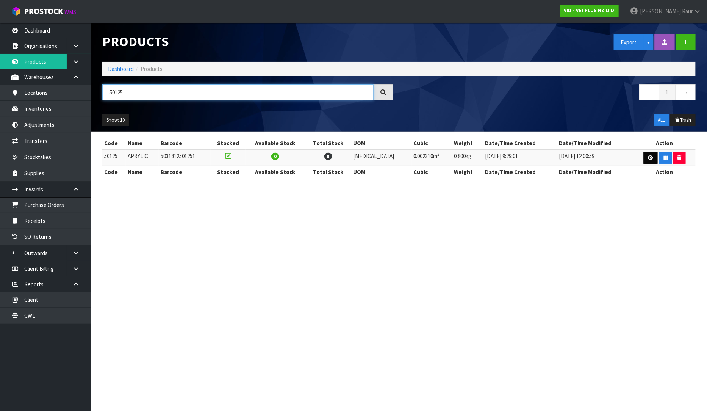
type input "50125"
click at [648, 156] on icon at bounding box center [651, 157] width 6 height 5
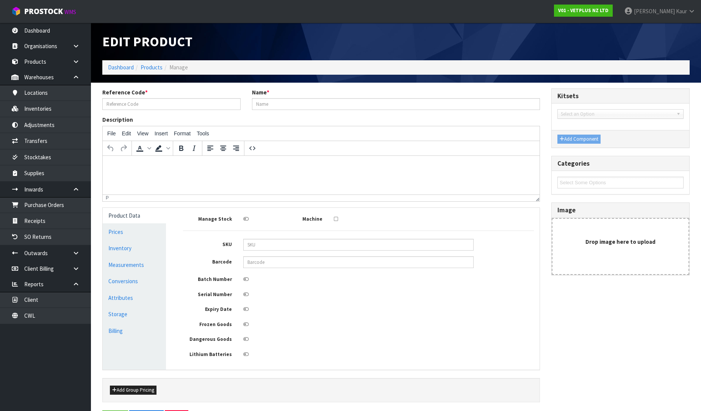
type input "50125"
type input "APRYLIC"
type input "5031812501251"
click at [247, 280] on icon at bounding box center [246, 279] width 6 height 5
click at [0, 0] on input "checkbox" at bounding box center [0, 0] width 0 height 0
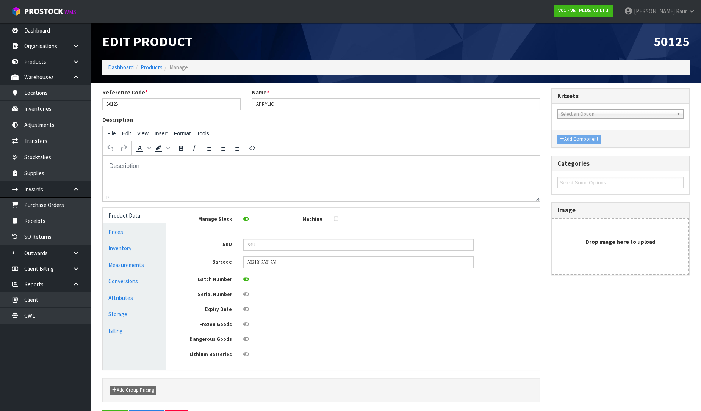
click at [247, 309] on icon at bounding box center [246, 308] width 6 height 5
click at [0, 0] on input "checkbox" at bounding box center [0, 0] width 0 height 0
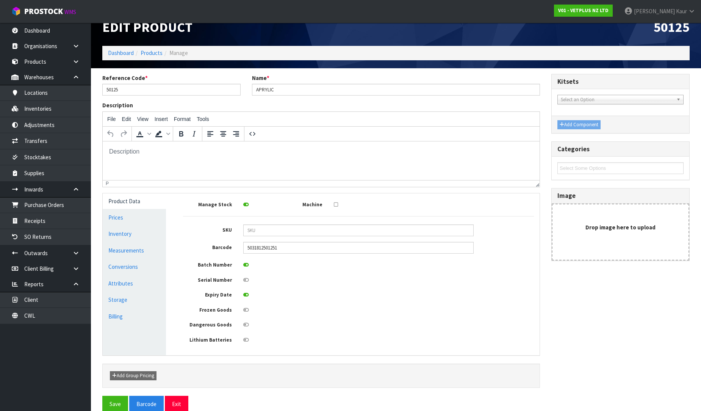
scroll to position [28, 0]
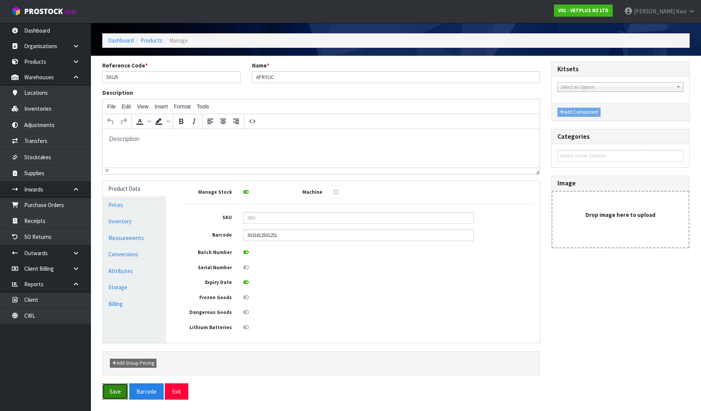
click at [118, 391] on button "Save" at bounding box center [115, 391] width 26 height 16
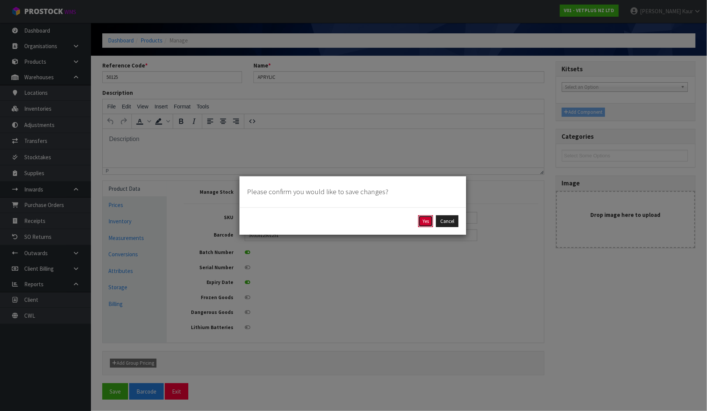
click at [427, 220] on button "Yes" at bounding box center [425, 221] width 15 height 12
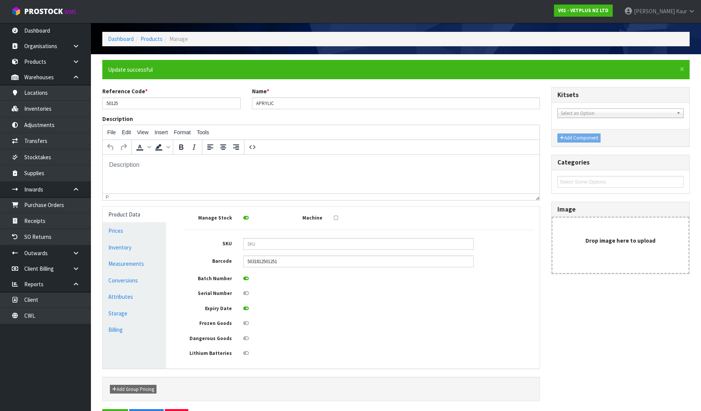
scroll to position [0, 0]
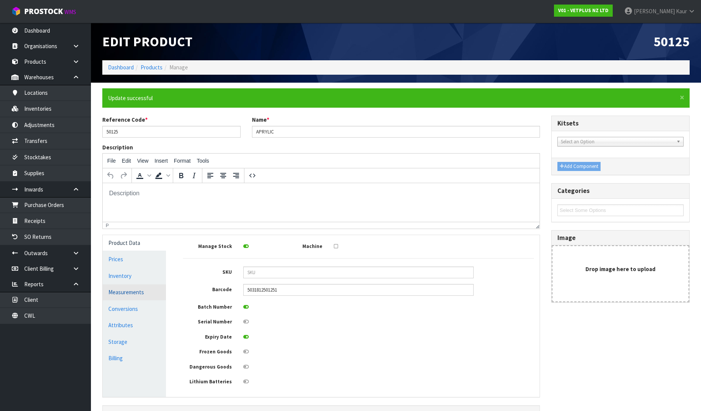
click at [149, 286] on link "Measurements" at bounding box center [134, 292] width 63 height 16
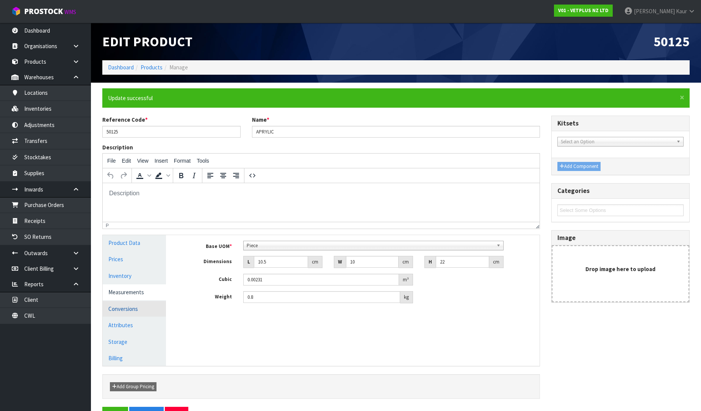
click at [146, 310] on link "Conversions" at bounding box center [134, 309] width 63 height 16
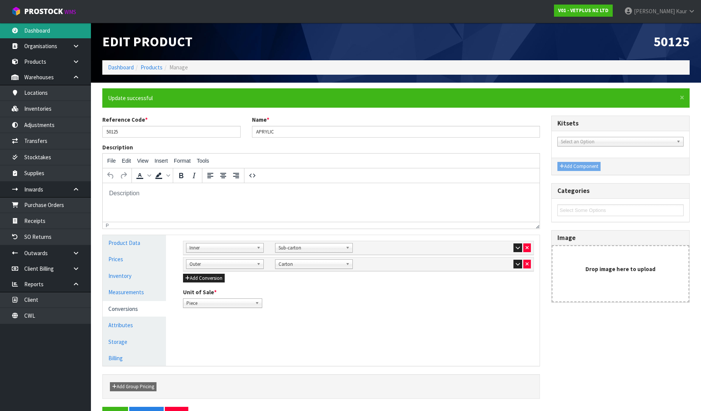
click at [52, 37] on link "Dashboard" at bounding box center [45, 31] width 91 height 16
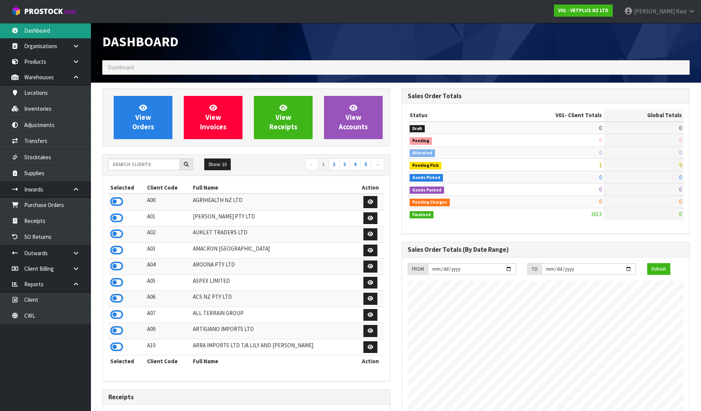
scroll to position [500, 299]
click at [155, 164] on input "text" at bounding box center [144, 164] width 72 height 12
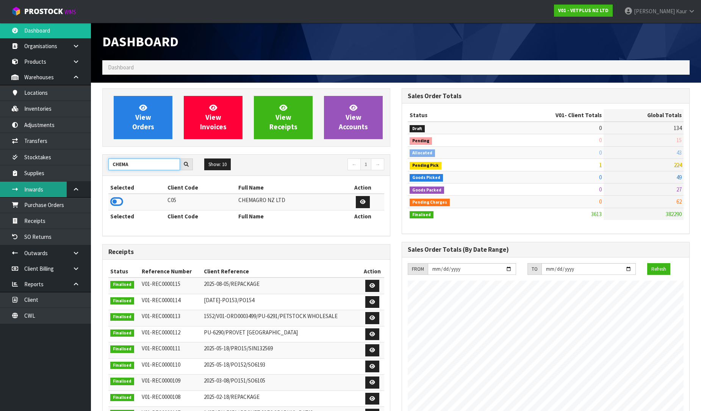
type input "CHEMA"
drag, startPoint x: 138, startPoint y: 168, endPoint x: 91, endPoint y: 173, distance: 47.2
click at [91, 173] on section "View Orders View Invoices View Receipts View Accounts CHEMA Show: 10 5 10 25 50…" at bounding box center [396, 339] width 610 height 512
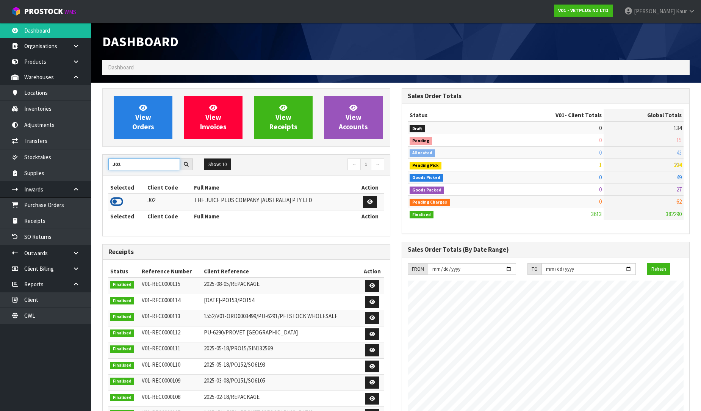
type input "J02"
click at [115, 197] on icon at bounding box center [116, 201] width 13 height 11
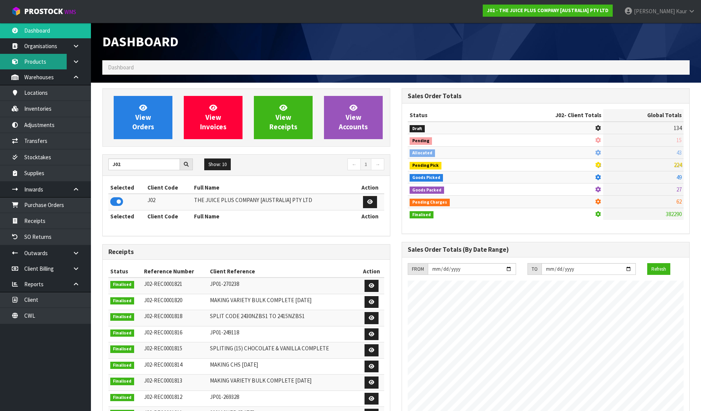
scroll to position [574, 299]
click at [58, 59] on link "Products" at bounding box center [45, 62] width 91 height 16
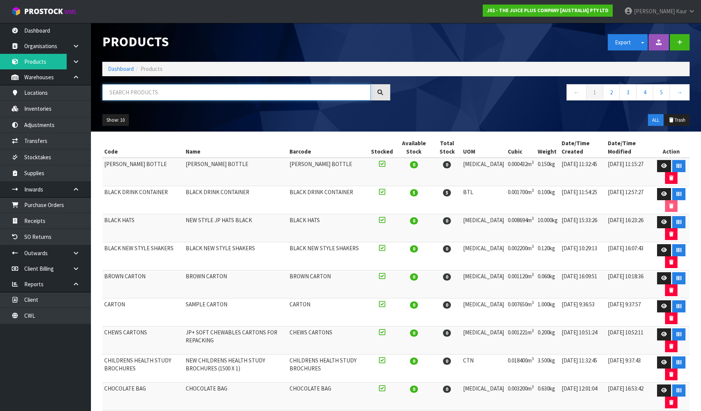
click at [152, 95] on input "text" at bounding box center [236, 92] width 268 height 16
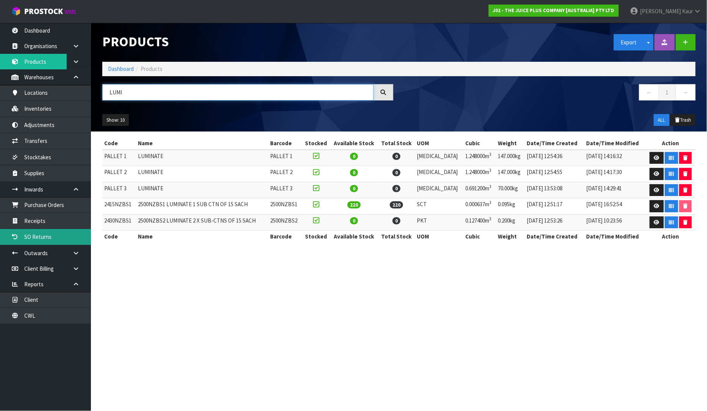
type input "LUMI"
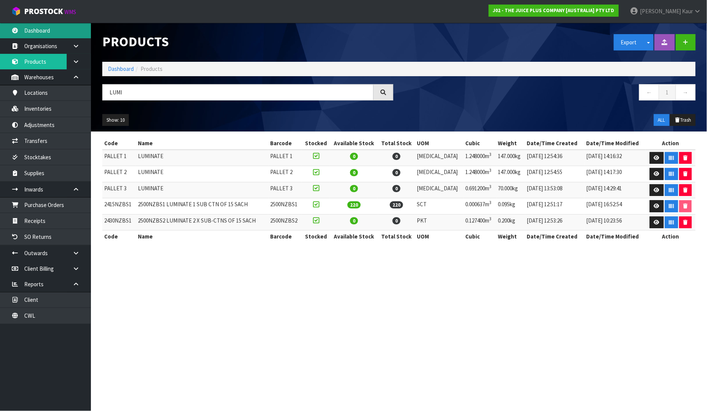
click at [43, 34] on link "Dashboard" at bounding box center [45, 31] width 91 height 16
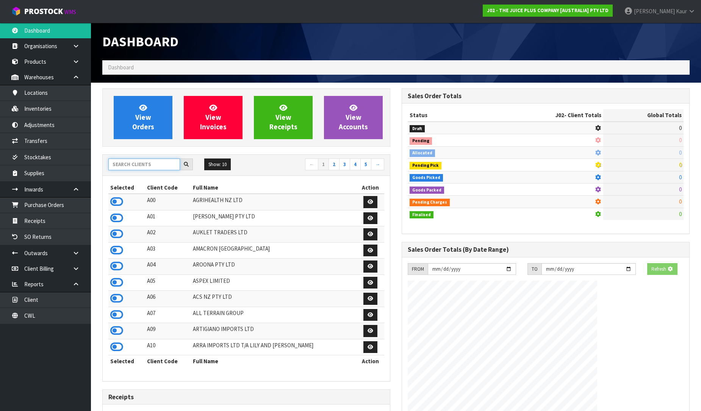
click at [152, 162] on input "text" at bounding box center [144, 164] width 72 height 12
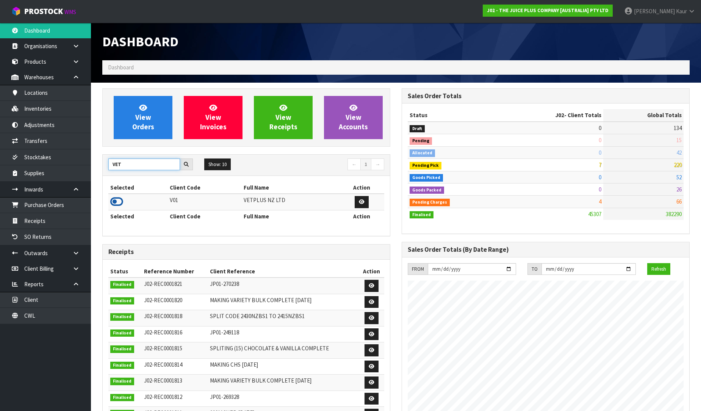
type input "VET"
click at [119, 201] on icon at bounding box center [116, 201] width 13 height 11
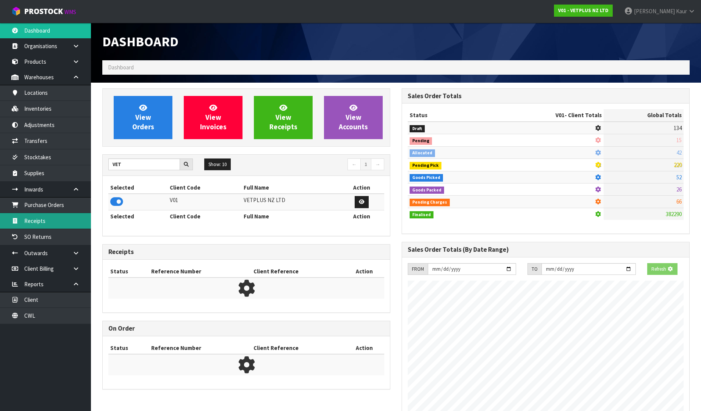
scroll to position [500, 299]
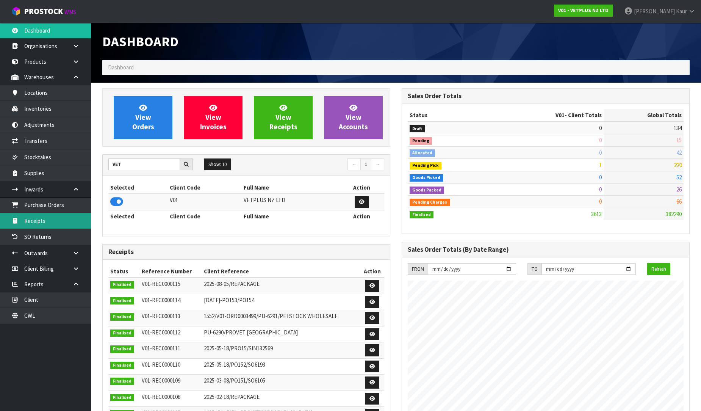
click at [59, 222] on link "Receipts" at bounding box center [45, 221] width 91 height 16
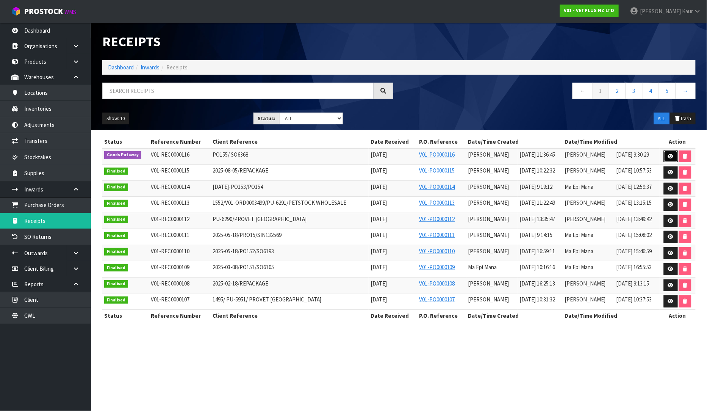
click at [672, 156] on icon at bounding box center [671, 156] width 6 height 5
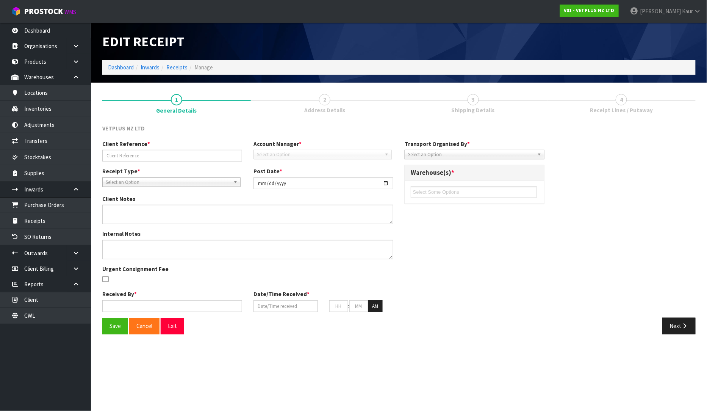
type input "PO155/ SO6368"
type input "[DATE]"
type input "[PERSON_NAME]"
type input "[DATE]"
type input "11"
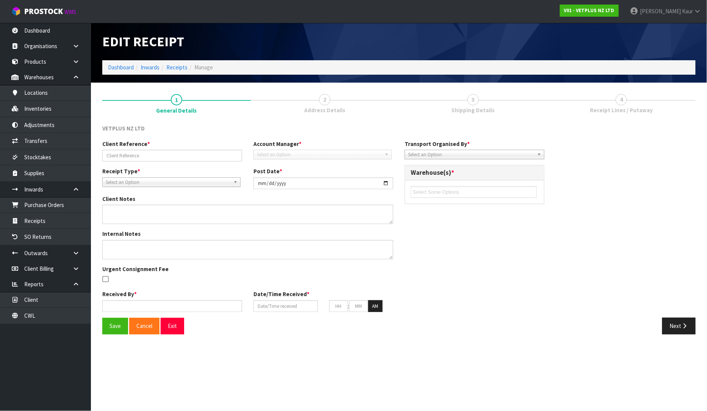
type input "36"
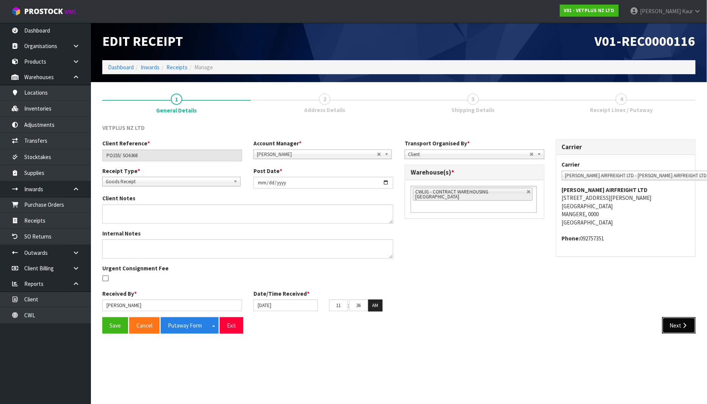
click at [680, 328] on button "Next" at bounding box center [678, 325] width 33 height 16
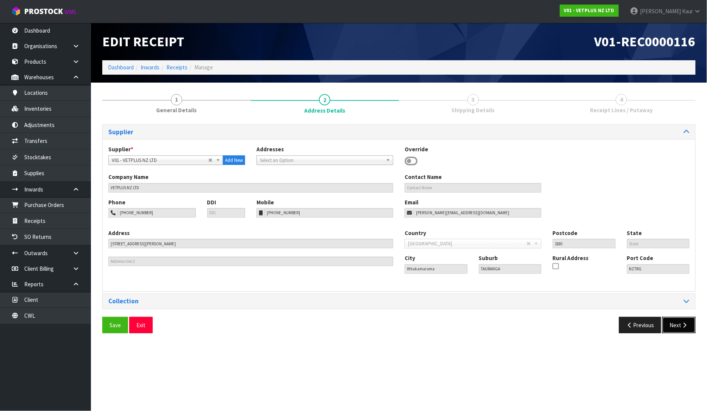
click at [680, 330] on button "Next" at bounding box center [678, 325] width 33 height 16
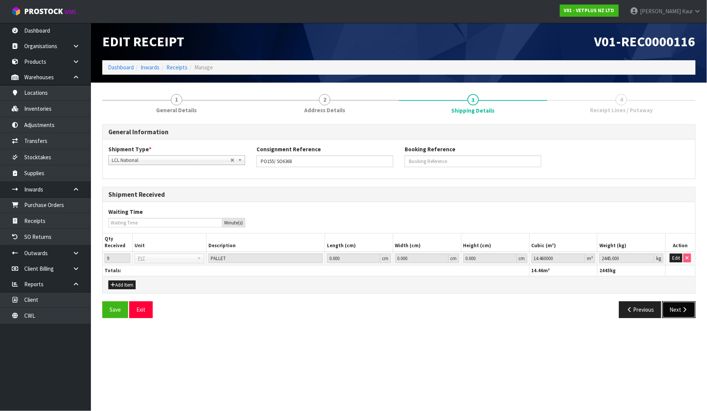
click at [679, 313] on button "Next" at bounding box center [678, 309] width 33 height 16
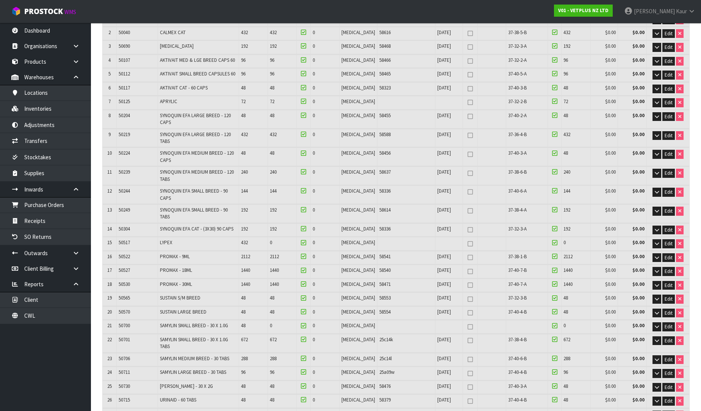
scroll to position [126, 0]
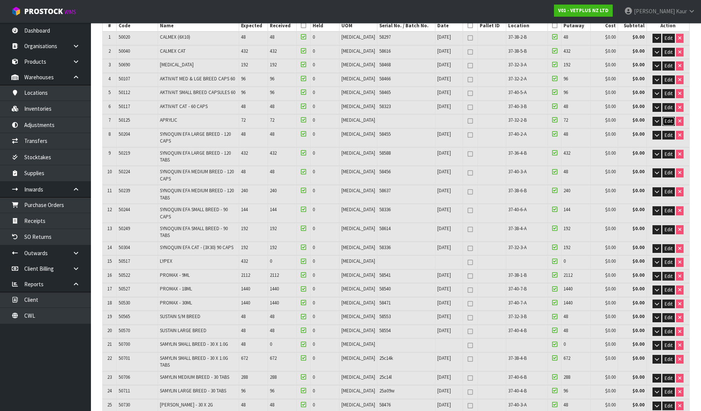
click at [668, 118] on span "Edit" at bounding box center [668, 121] width 8 height 6
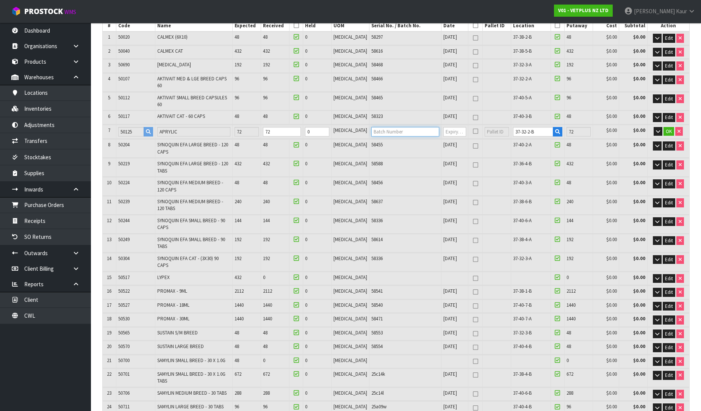
click at [392, 127] on input "text" at bounding box center [405, 131] width 68 height 9
type input "58594"
click at [443, 127] on input "text" at bounding box center [454, 131] width 23 height 9
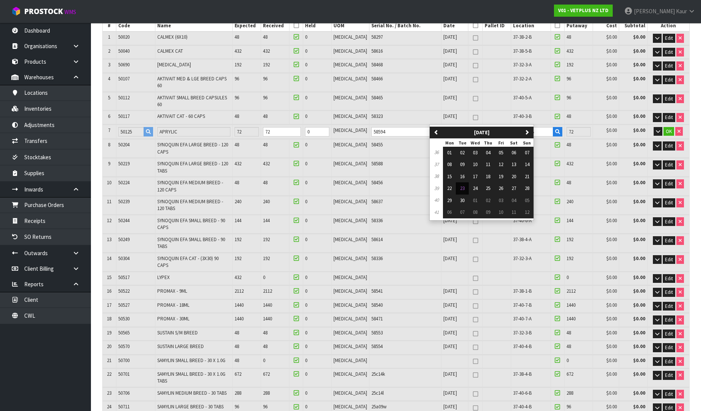
scroll to position [0, 2]
type input "[DATE]"
click at [460, 150] on button "01" at bounding box center [462, 153] width 13 height 12
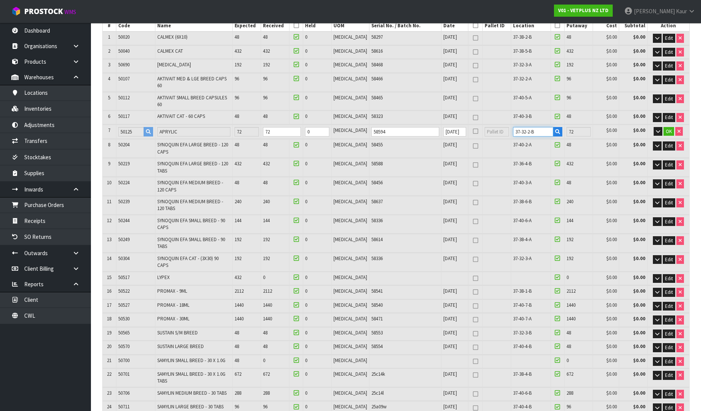
click at [497, 125] on tr "7 50125 APRYLIC 72 72 0 [MEDICAL_DATA] 58594 [DATE] 37-32-2-B 72 $0.00 $0.00 OK" at bounding box center [396, 132] width 586 height 14
click at [669, 128] on span "OK" at bounding box center [669, 131] width 6 height 6
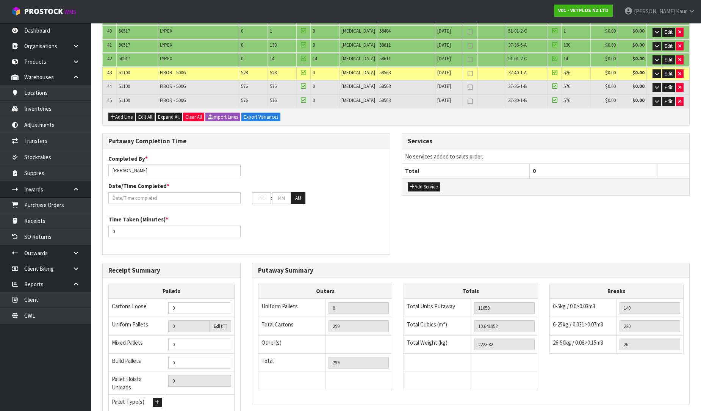
scroll to position [741, 0]
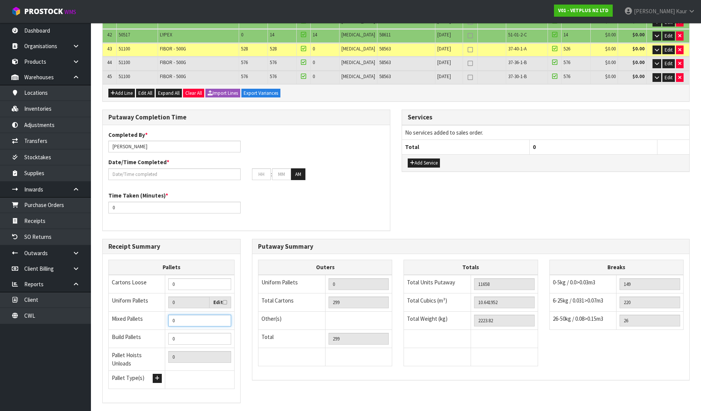
drag, startPoint x: 174, startPoint y: 281, endPoint x: 169, endPoint y: 282, distance: 5.1
click at [169, 314] on input "0" at bounding box center [199, 320] width 63 height 12
type input "9"
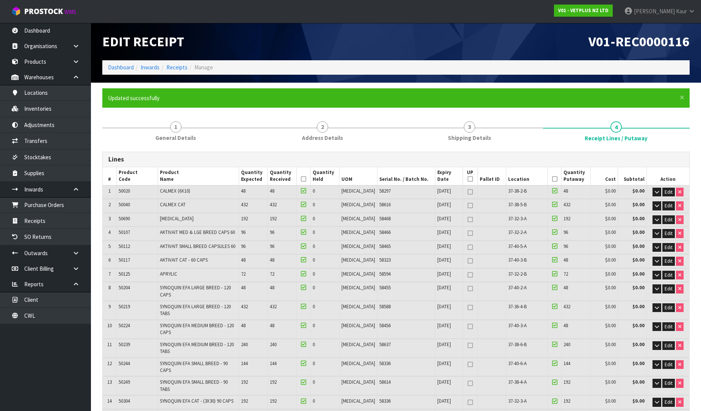
scroll to position [768, 0]
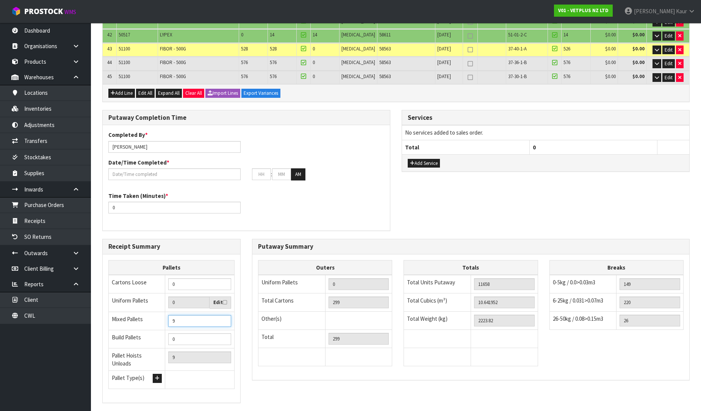
type input "8"
click at [222, 315] on input "8" at bounding box center [199, 321] width 63 height 12
type input "7"
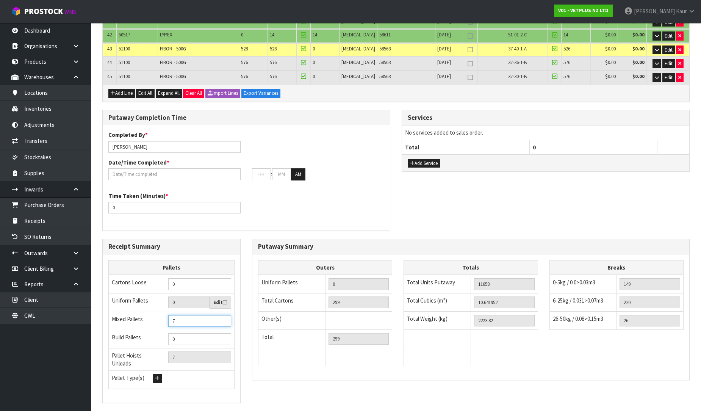
type input "7"
click at [222, 315] on input "7" at bounding box center [199, 321] width 63 height 12
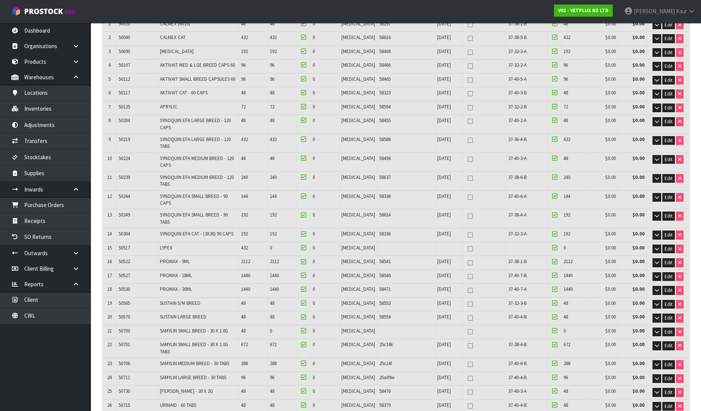
scroll to position [168, 0]
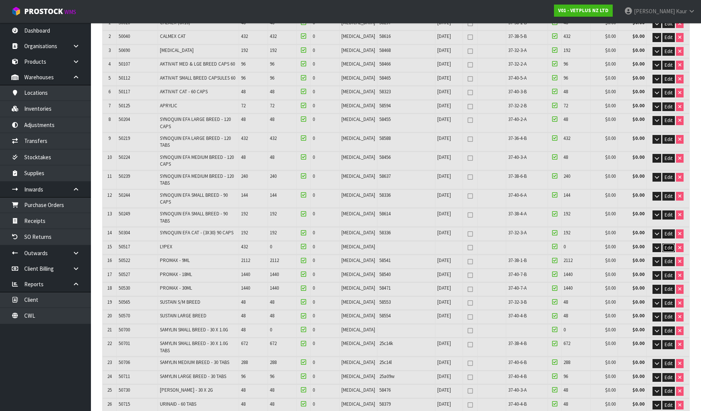
click at [669, 244] on span "Edit" at bounding box center [668, 247] width 8 height 6
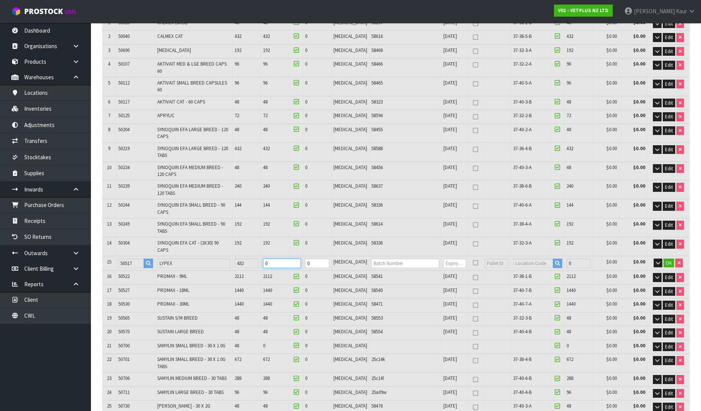
click at [284, 258] on input "0" at bounding box center [282, 262] width 38 height 9
type input "10.644752"
type input "2224.22"
type input "4"
type input "10.672052"
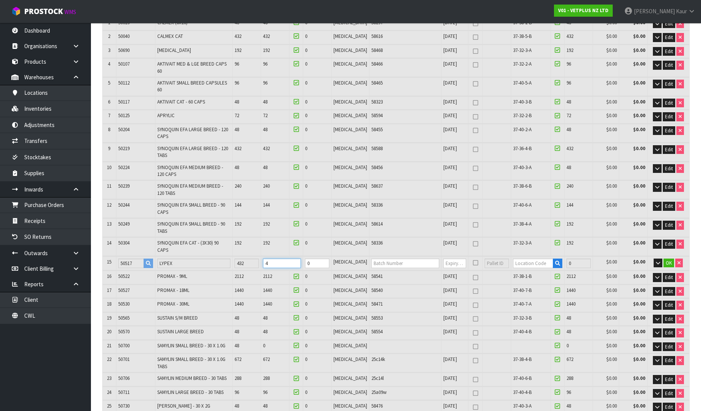
type input "2228.12"
type input "43"
type input "308"
type input "11.057194"
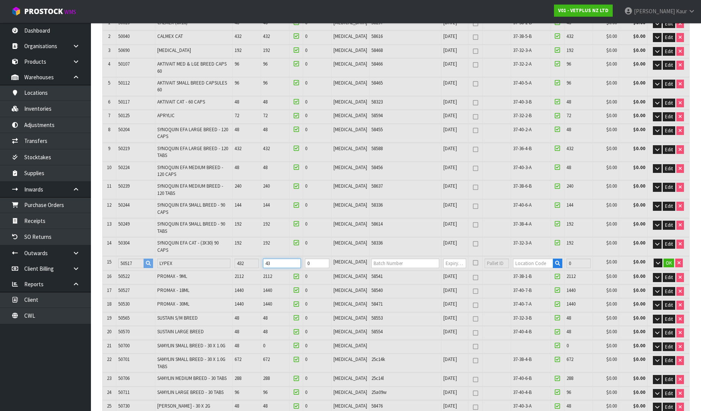
type input "2261.62"
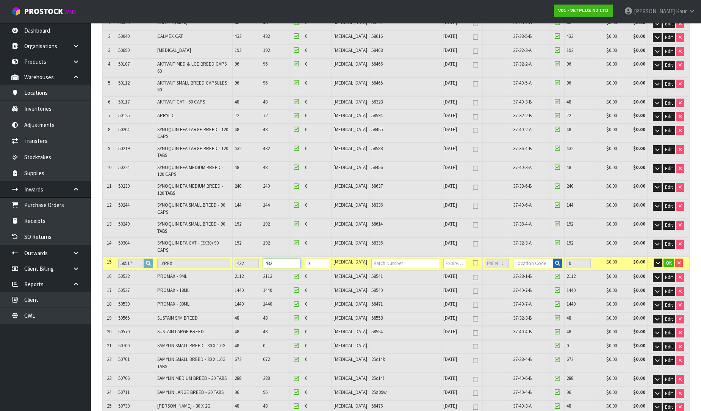
type input "432"
click at [555, 261] on icon "button" at bounding box center [557, 263] width 5 height 5
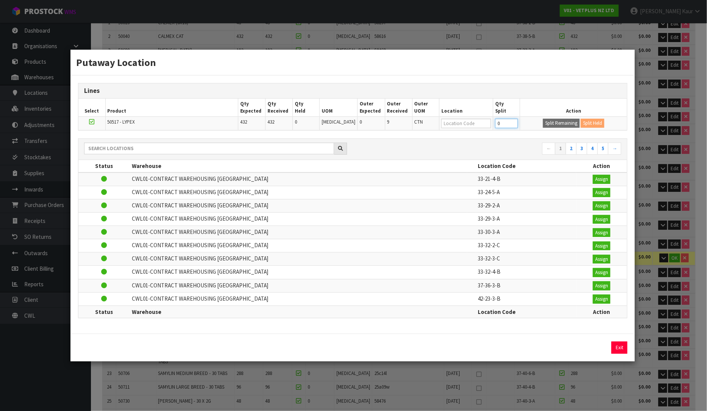
click at [502, 123] on input "0" at bounding box center [506, 123] width 23 height 9
type input "287"
click at [548, 120] on button "Split Remaining" at bounding box center [561, 123] width 37 height 9
type input "307"
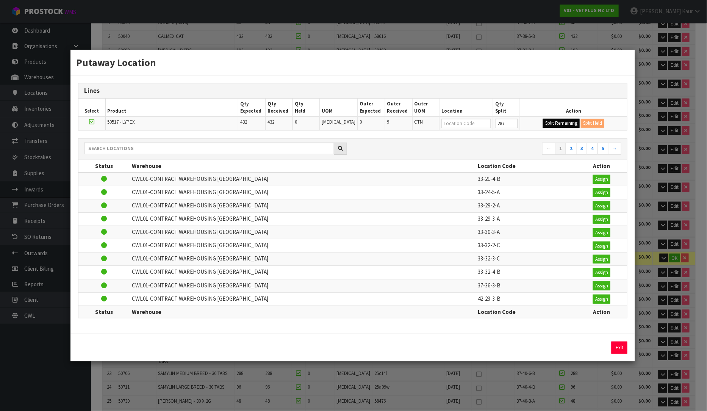
type input "12090"
type input "11.044656"
type input "2262.22"
type input "287"
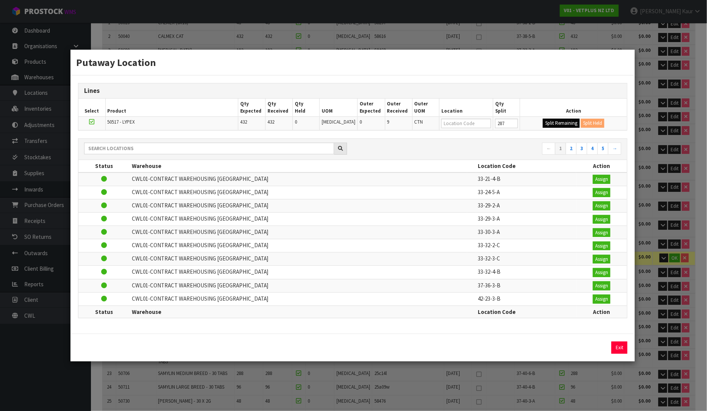
type input "287"
type input "0"
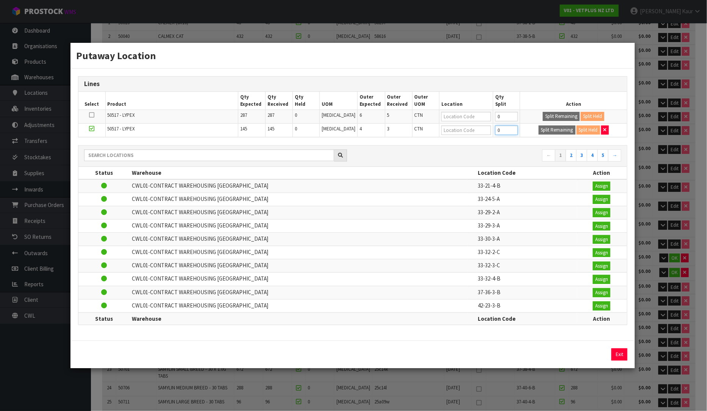
click at [502, 133] on input "0" at bounding box center [506, 129] width 23 height 9
type input "48"
click at [554, 131] on button "Split Remaining" at bounding box center [557, 129] width 37 height 9
type input "48"
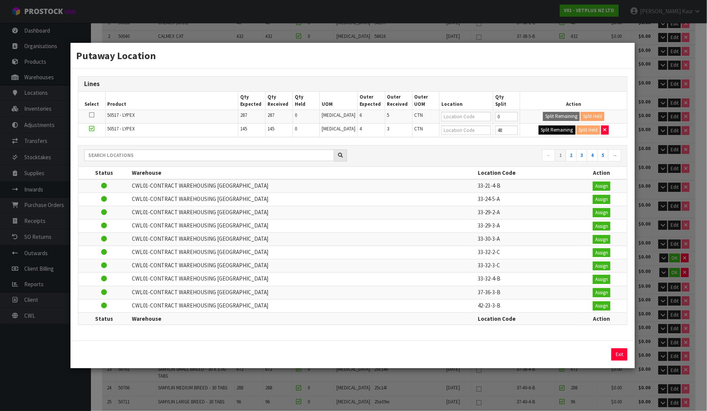
type input "48"
type input "0"
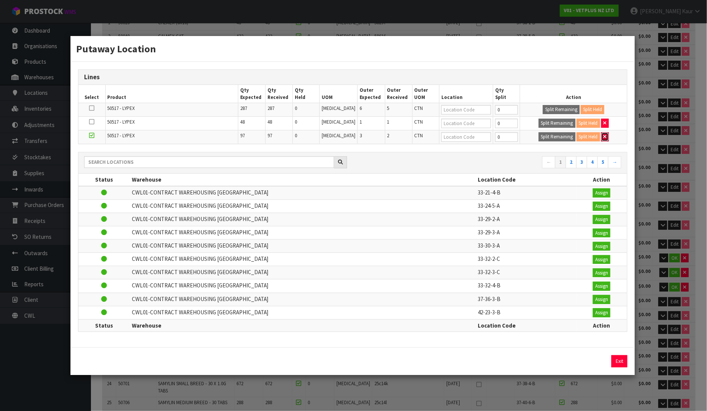
click at [604, 139] on icon "button" at bounding box center [604, 136] width 3 height 5
type input "308"
type input "11.057194"
type input "2261.62"
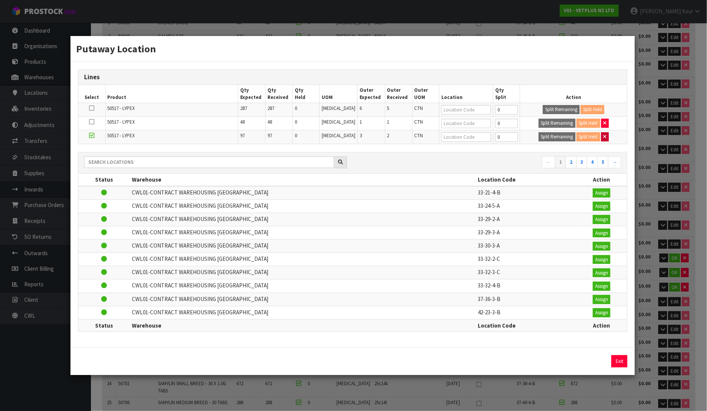
type input "384"
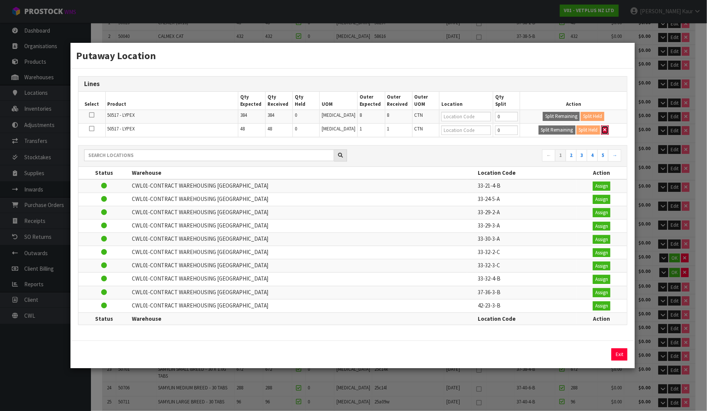
click at [607, 130] on button "button" at bounding box center [605, 129] width 8 height 9
type input "432"
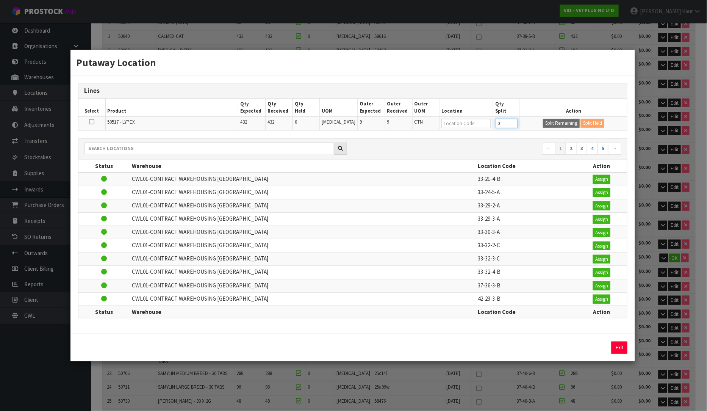
drag, startPoint x: 500, startPoint y: 124, endPoint x: 472, endPoint y: 124, distance: 28.8
click at [472, 124] on tr "50517 - LYPEX 432 432 0 [MEDICAL_DATA] 9 9 CTN 0 Split Remaining Split Held" at bounding box center [352, 124] width 549 height 14
type input "287"
click at [567, 125] on button "Split Remaining" at bounding box center [561, 123] width 37 height 9
type input "307"
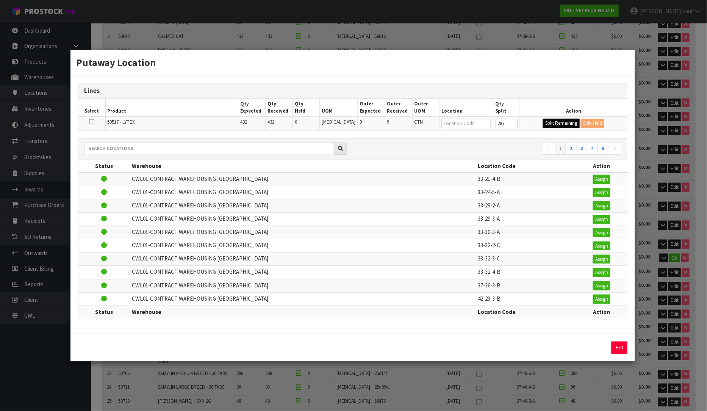
type input "307"
type input "11.044656"
type input "2262.22"
type input "287"
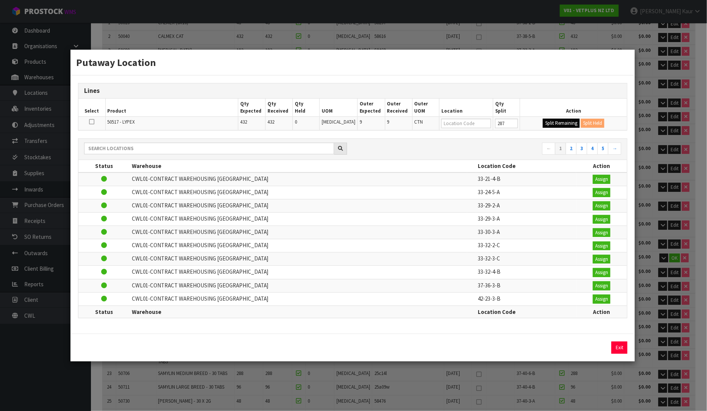
type input "287"
type input "0"
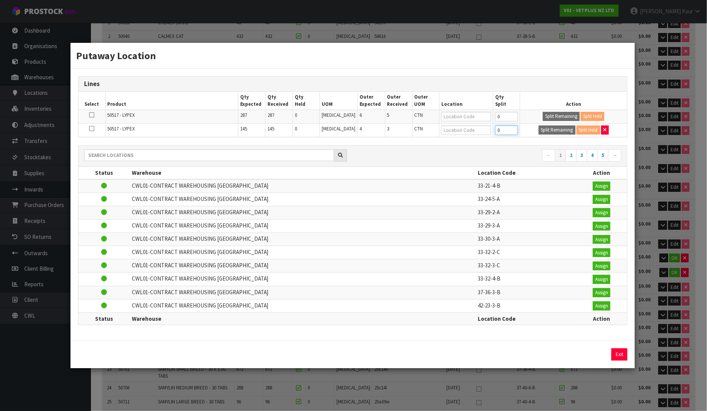
click at [502, 129] on input "0" at bounding box center [506, 129] width 23 height 9
type input "130"
click at [553, 130] on button "Split Remaining" at bounding box center [557, 129] width 37 height 9
type input "306"
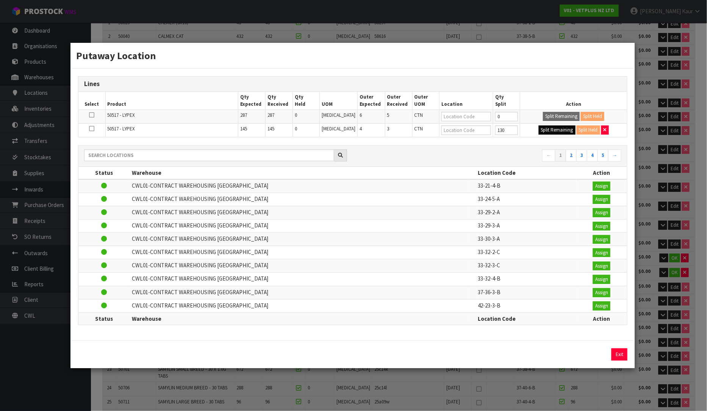
type input "11.032118"
type input "2262.82"
type input "130"
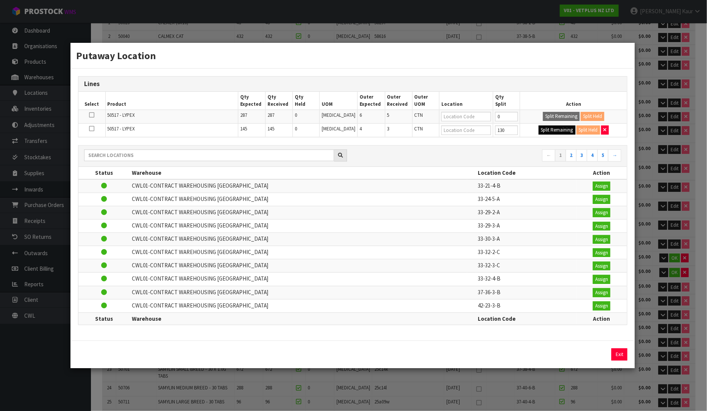
type input "0"
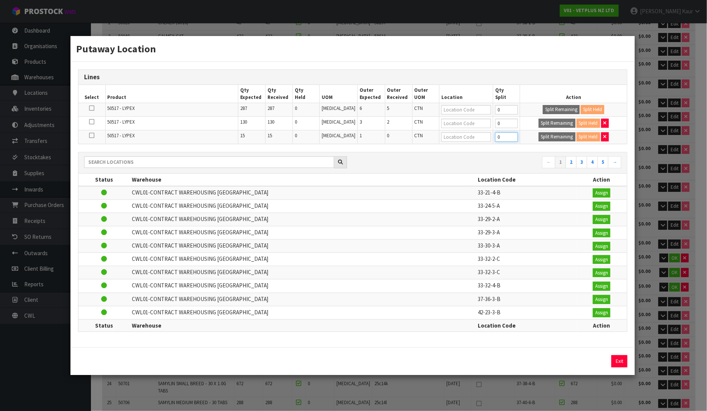
click at [499, 136] on input "0" at bounding box center [506, 136] width 23 height 9
type input "14"
click at [544, 135] on button "Split Remaining" at bounding box center [557, 136] width 37 height 9
type input "14"
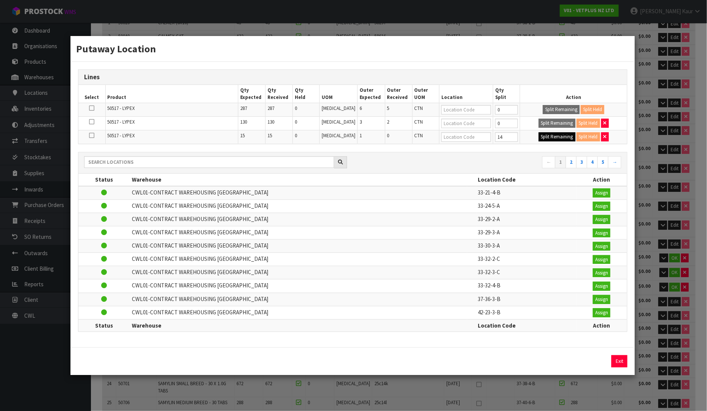
type input "14"
type input "0"
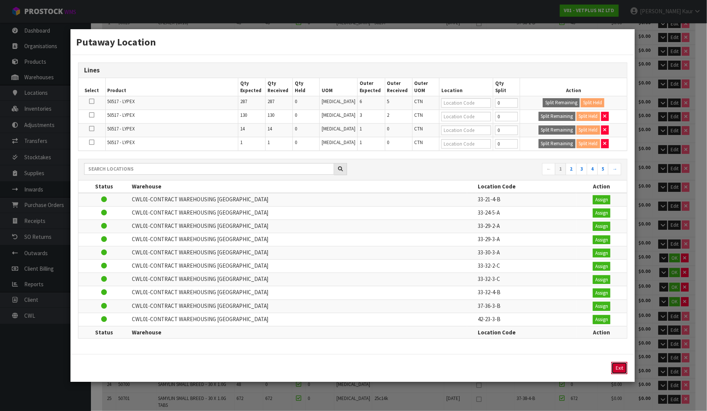
click at [617, 372] on button "Exit" at bounding box center [619, 368] width 16 height 12
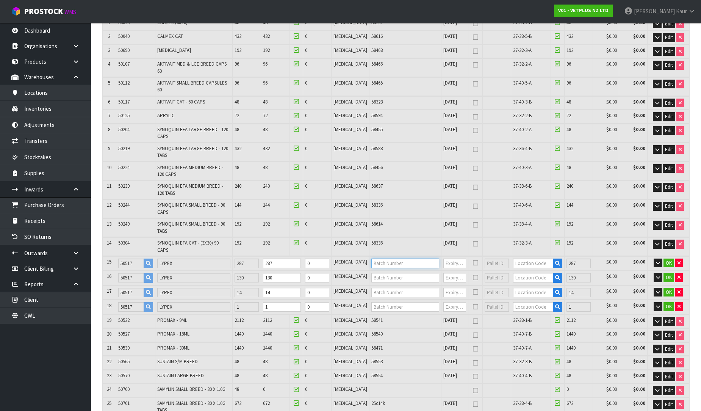
click at [374, 258] on input "text" at bounding box center [405, 262] width 68 height 9
type input "58484"
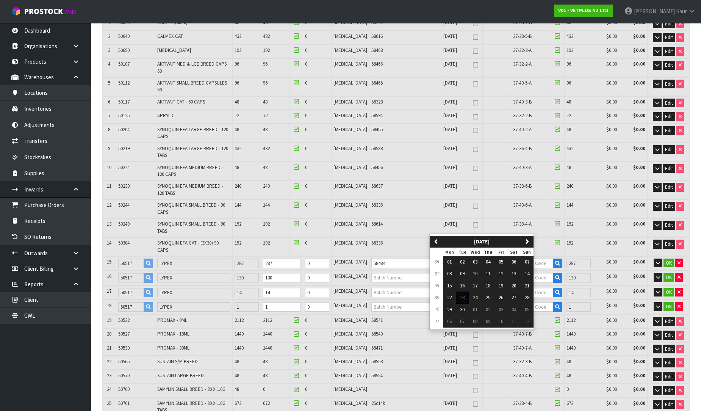
click at [443, 258] on input "text" at bounding box center [454, 262] width 23 height 9
type input "[DATE]"
click at [513, 258] on input "text" at bounding box center [533, 262] width 40 height 9
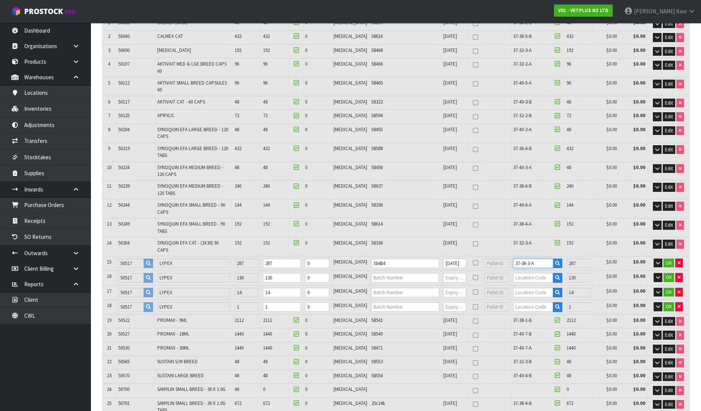
type input "37-36-3-A"
click at [386, 273] on input "text" at bounding box center [405, 277] width 68 height 9
type input "58611"
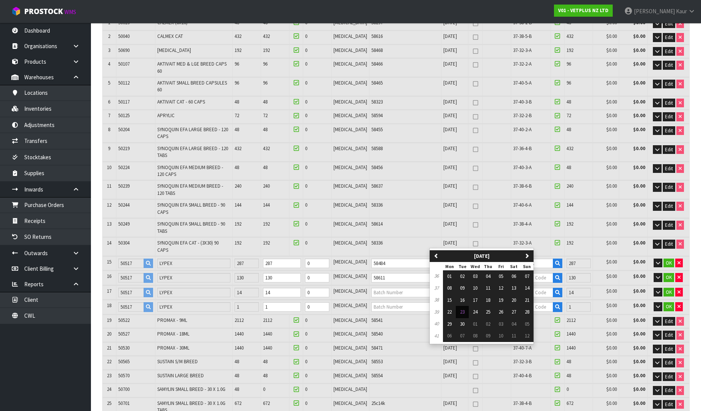
click at [443, 273] on input "text" at bounding box center [454, 277] width 23 height 9
type input "[DATE]"
click at [477, 323] on span "31" at bounding box center [475, 323] width 5 height 6
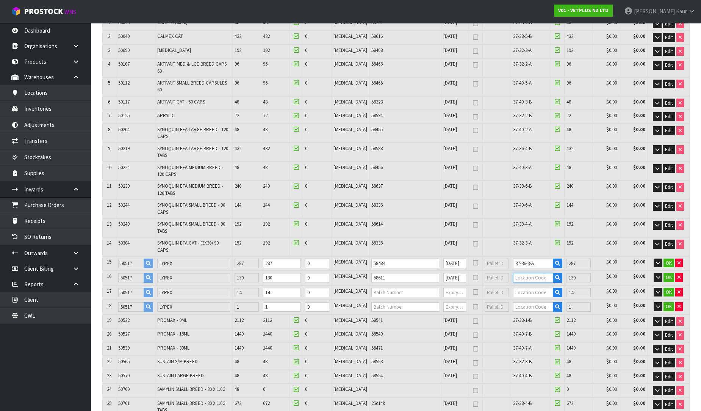
click at [513, 273] on input "text" at bounding box center [533, 277] width 40 height 9
type input "37-36-6"
type input "11960"
type input "0"
click at [524, 254] on strong "37-36-6" at bounding box center [520, 255] width 20 height 7
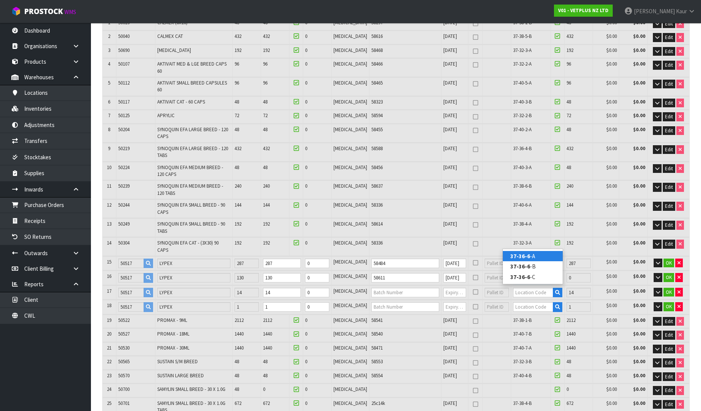
type input "12090"
type input "37-36-6-A"
type input "130"
click at [387, 288] on input "text" at bounding box center [405, 292] width 68 height 9
type input "58611"
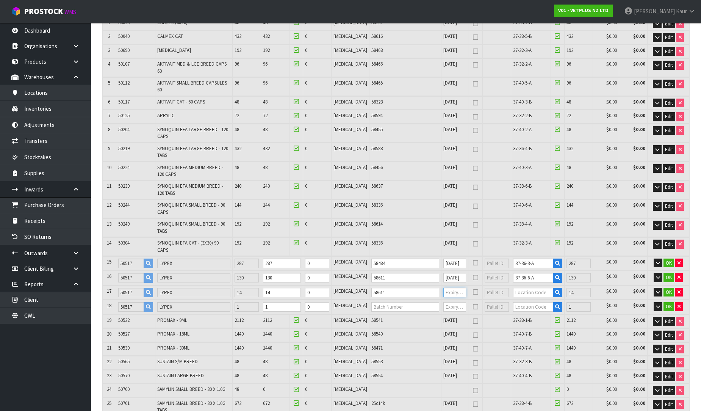
click at [443, 288] on input "text" at bounding box center [454, 292] width 23 height 9
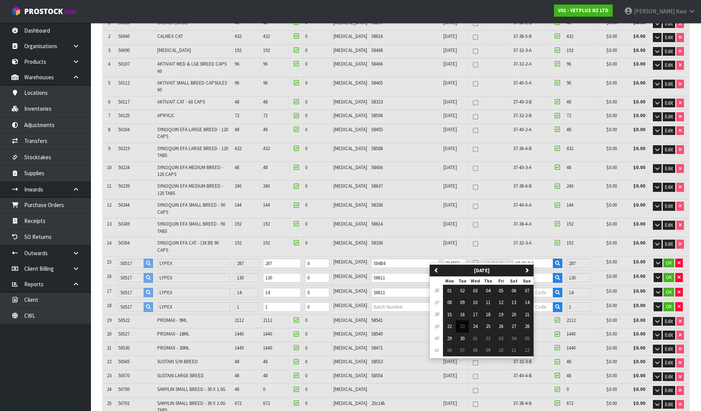
scroll to position [0, 2]
type input "[DATE]"
click at [516, 288] on input "text" at bounding box center [533, 292] width 40 height 9
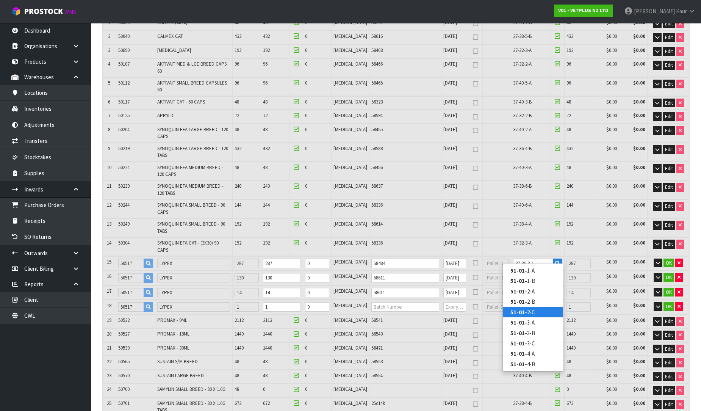
type input "51-01-"
type input "12076"
type input "0"
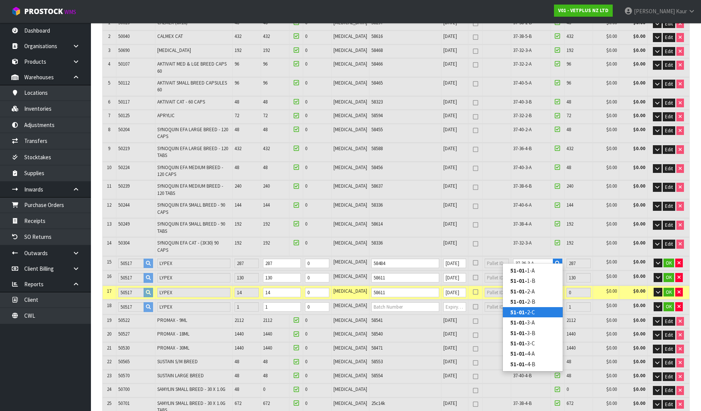
click at [535, 311] on link "51-01- 2-C" at bounding box center [533, 312] width 60 height 10
type input "12090"
type input "51-01-2-C"
type input "14"
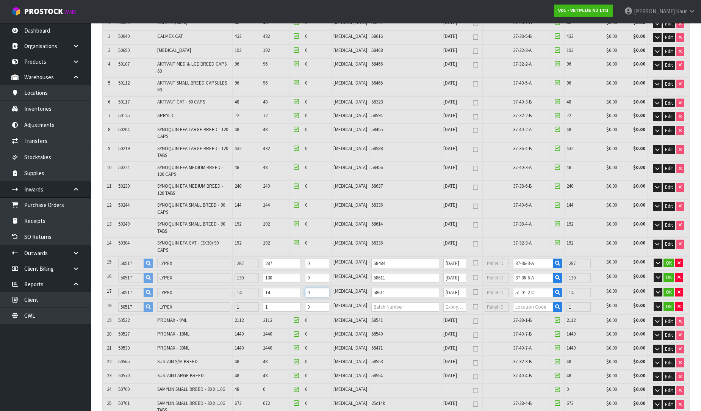
drag, startPoint x: 328, startPoint y: 259, endPoint x: 321, endPoint y: 257, distance: 7.8
click at [321, 285] on td "0" at bounding box center [317, 292] width 28 height 14
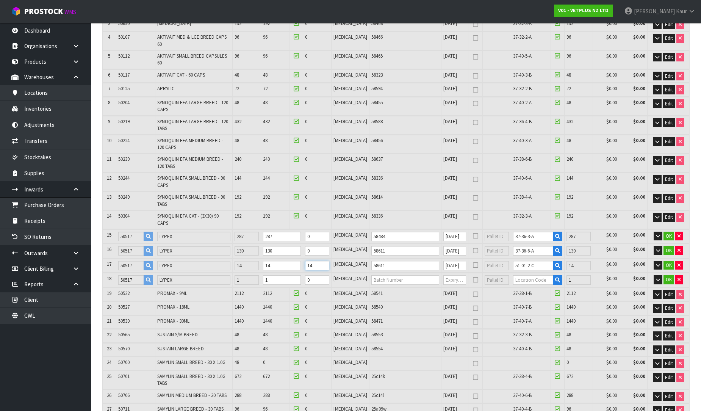
scroll to position [210, 0]
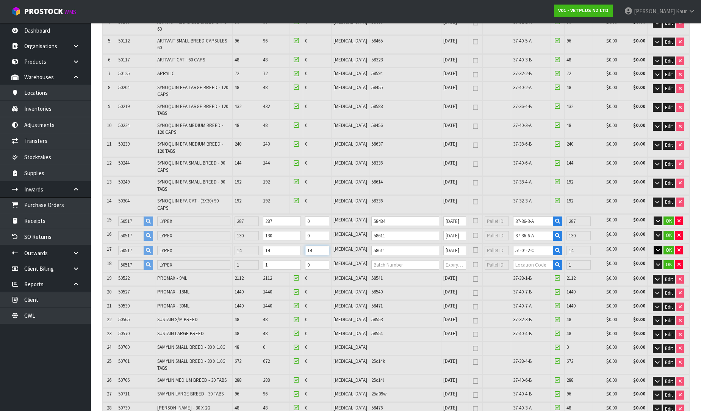
type input "14"
click at [654, 245] on button "button" at bounding box center [657, 249] width 9 height 9
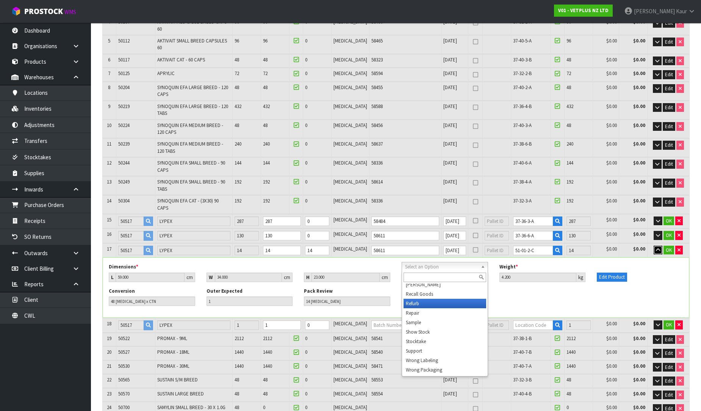
scroll to position [33, 0]
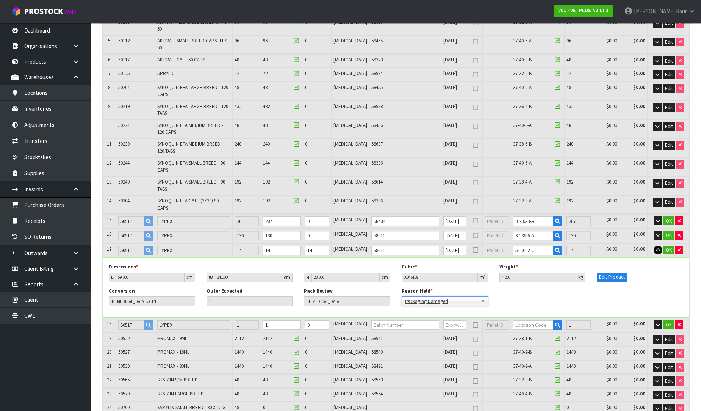
click at [657, 247] on icon "button" at bounding box center [658, 249] width 4 height 5
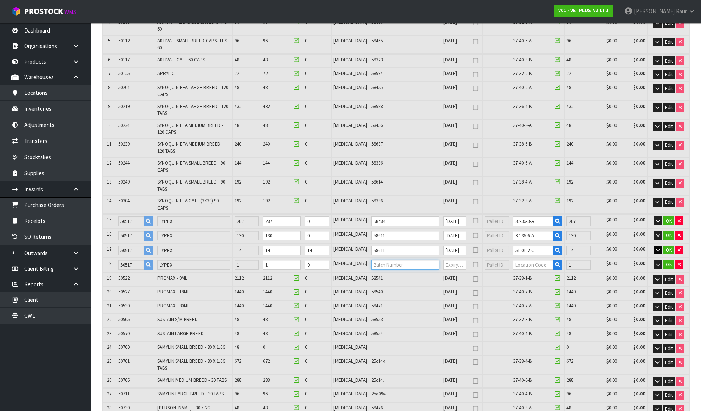
click at [374, 260] on input "text" at bounding box center [405, 264] width 68 height 9
type input "58484"
click at [443, 260] on input "text" at bounding box center [454, 264] width 23 height 9
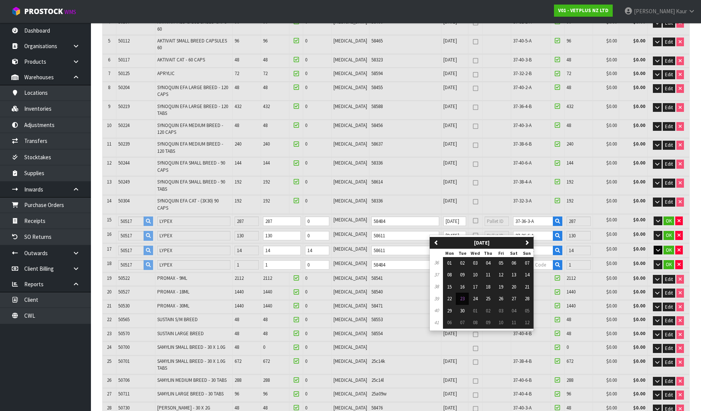
scroll to position [0, 2]
type input "[DATE]"
click at [524, 260] on input "text" at bounding box center [533, 264] width 40 height 9
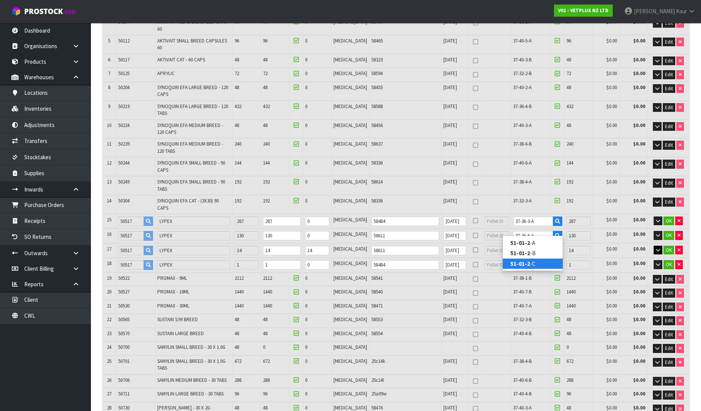
type input "51-01-2"
type input "12089"
type input "0"
click at [533, 261] on link "51-01-2 -C" at bounding box center [533, 263] width 60 height 10
type input "12090"
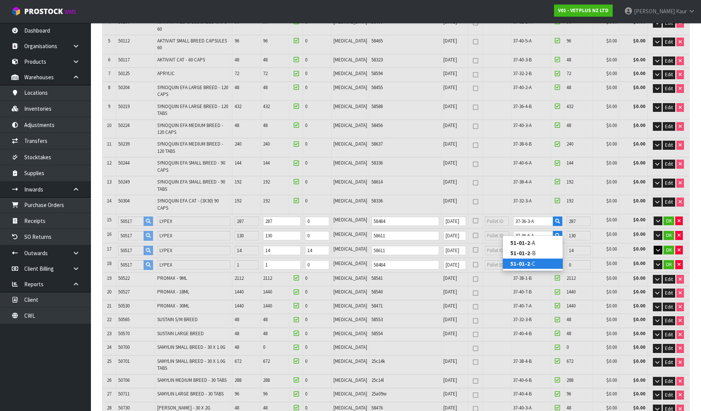
type input "51-01-2-C"
type input "1"
click at [329, 260] on input "1" at bounding box center [317, 264] width 24 height 9
click at [658, 262] on icon "button" at bounding box center [658, 264] width 4 height 5
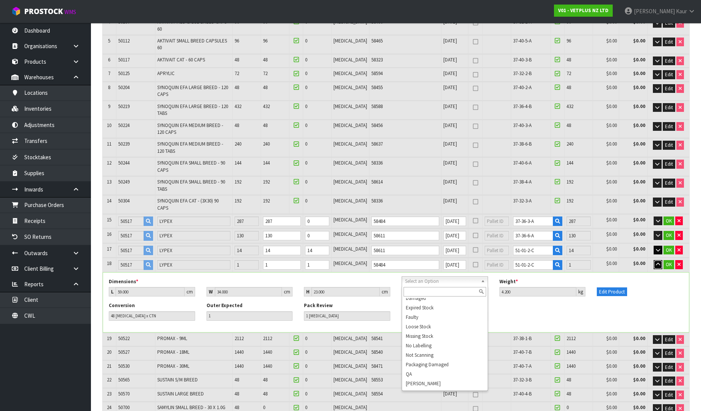
scroll to position [33, 0]
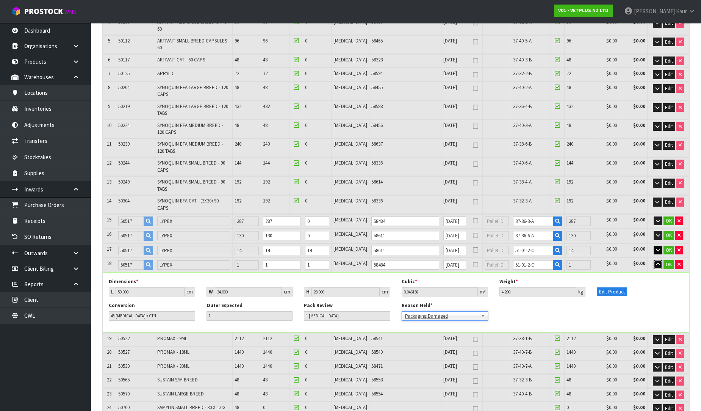
click at [658, 262] on icon "button" at bounding box center [658, 264] width 4 height 5
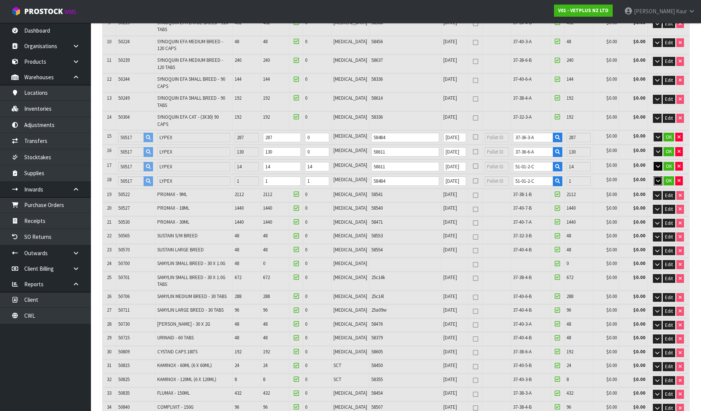
scroll to position [294, 0]
click at [668, 133] on span "OK" at bounding box center [669, 136] width 6 height 6
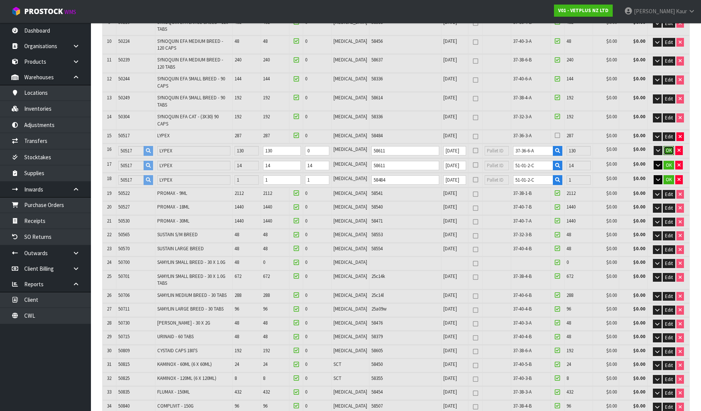
click at [666, 147] on span "OK" at bounding box center [669, 150] width 6 height 6
click at [667, 161] on span "OK" at bounding box center [669, 164] width 6 height 6
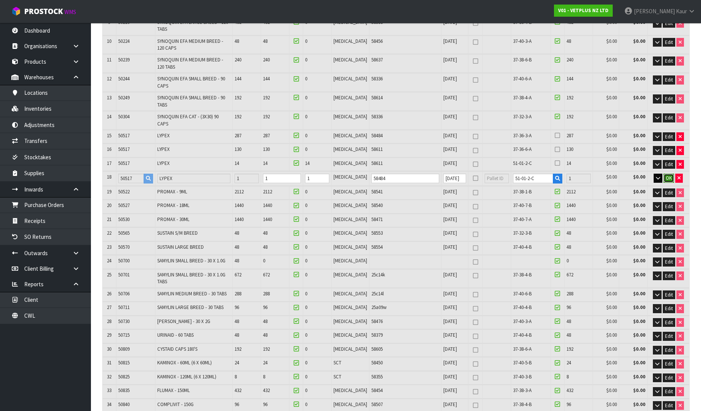
click at [667, 175] on span "OK" at bounding box center [669, 178] width 6 height 6
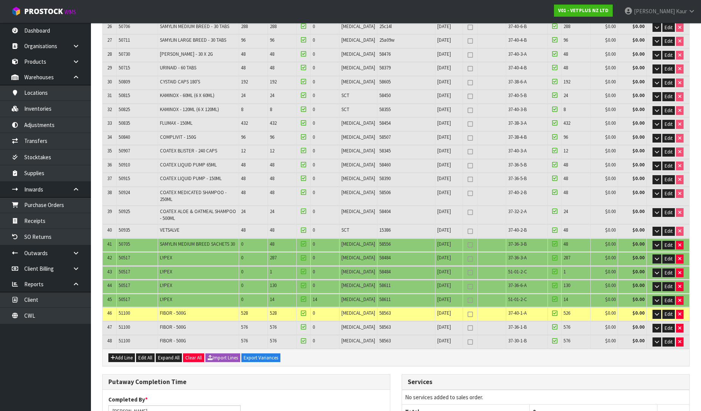
scroll to position [547, 0]
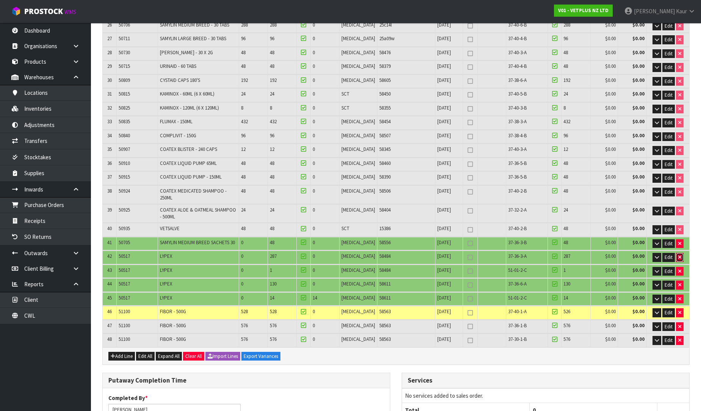
click at [677, 253] on button "button" at bounding box center [680, 257] width 8 height 9
type input "307"
type input "11.044656"
type input "2262.22"
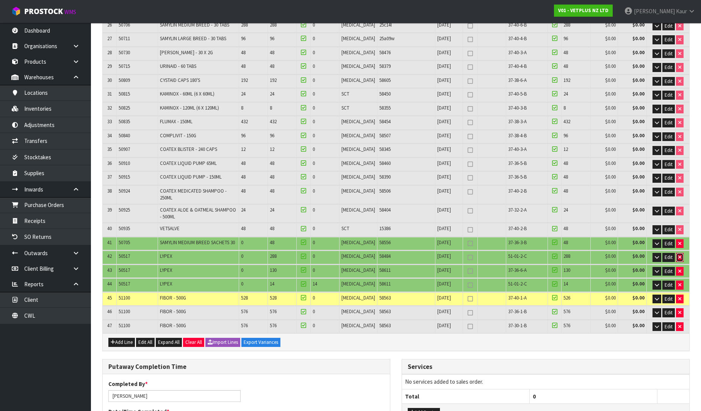
click at [678, 255] on icon "button" at bounding box center [679, 257] width 3 height 5
type input "301"
type input "11802"
type input "10.767828"
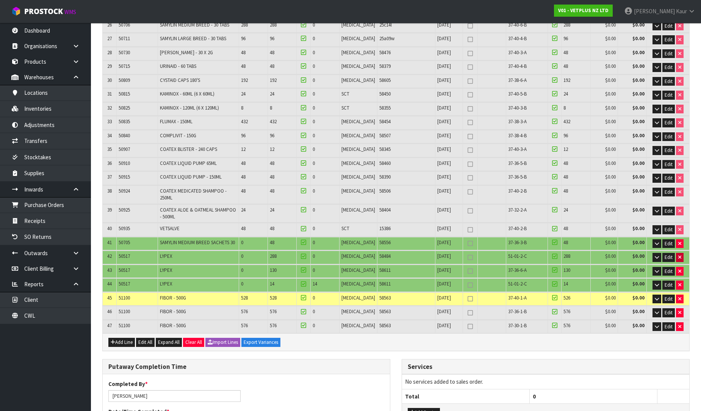
type input "2237.02"
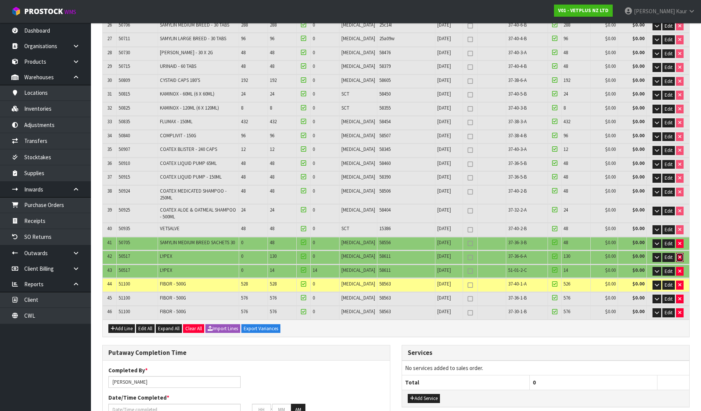
click at [678, 255] on icon "button" at bounding box center [679, 257] width 3 height 5
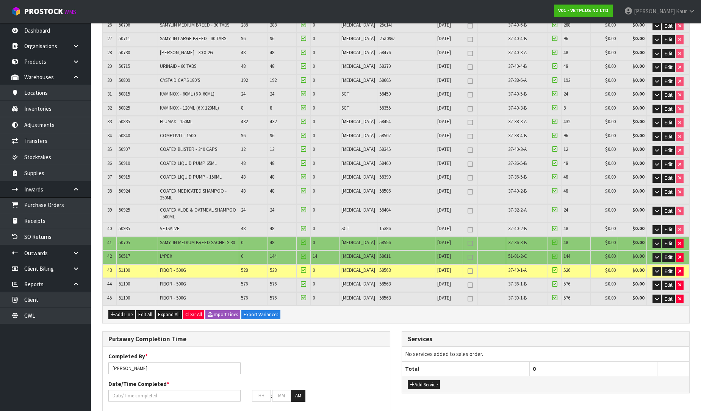
type input "302"
type input "10.780366"
type input "2236.42"
click at [678, 255] on icon "button" at bounding box center [679, 257] width 3 height 5
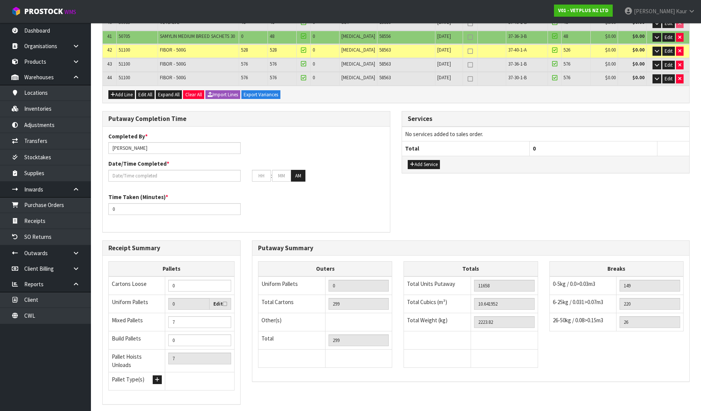
scroll to position [755, 0]
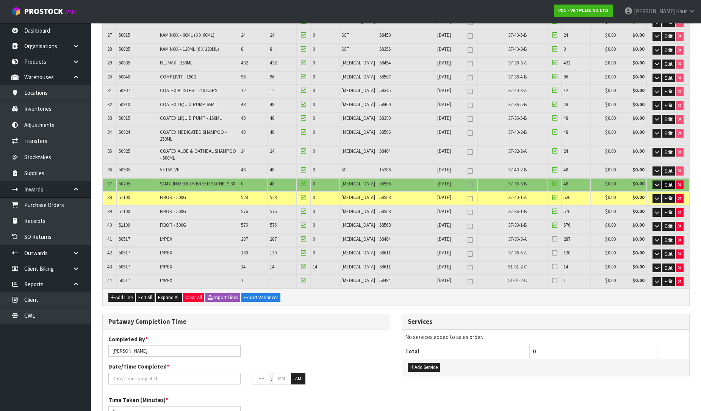
scroll to position [547, 0]
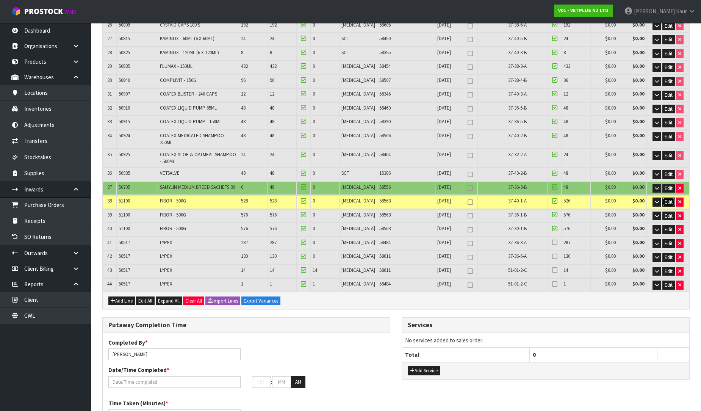
click at [669, 199] on span "Edit" at bounding box center [668, 202] width 8 height 6
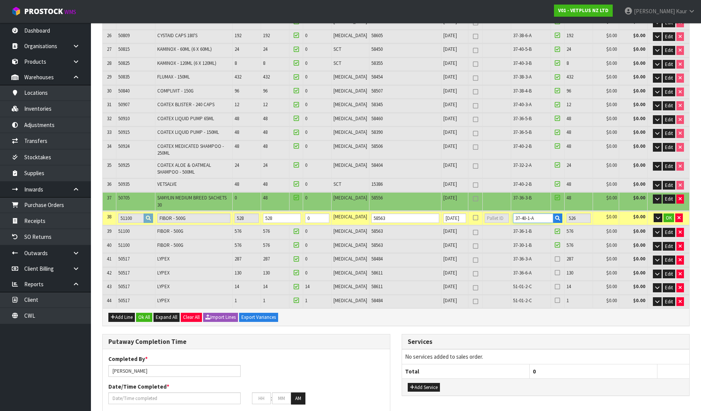
click at [496, 211] on tr "38 51100 FIBOR - 500G 528 528 0 [MEDICAL_DATA] 58563 [DATE] 37-40-1-A 526 $0.00…" at bounding box center [396, 218] width 586 height 14
click at [572, 213] on input "526" at bounding box center [578, 217] width 24 height 9
click at [243, 211] on tr "38 51100 FIBOR - 500G 528 528 0 [MEDICAL_DATA] 58563 [DATE] 37-40-1-A 526 $0.00…" at bounding box center [396, 218] width 586 height 14
click at [512, 211] on td at bounding box center [537, 218] width 53 height 14
click at [513, 213] on input "text" at bounding box center [533, 217] width 40 height 9
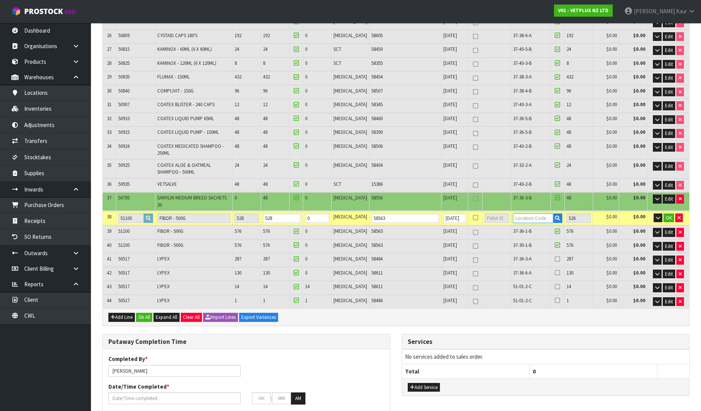
paste input "37-40-1-A"
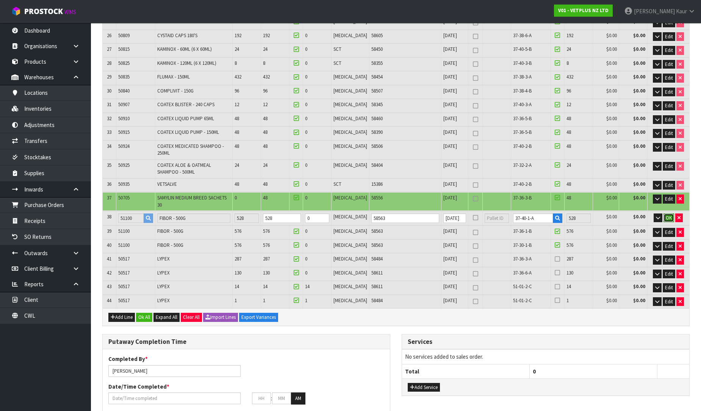
click at [672, 213] on button "OK" at bounding box center [668, 217] width 11 height 9
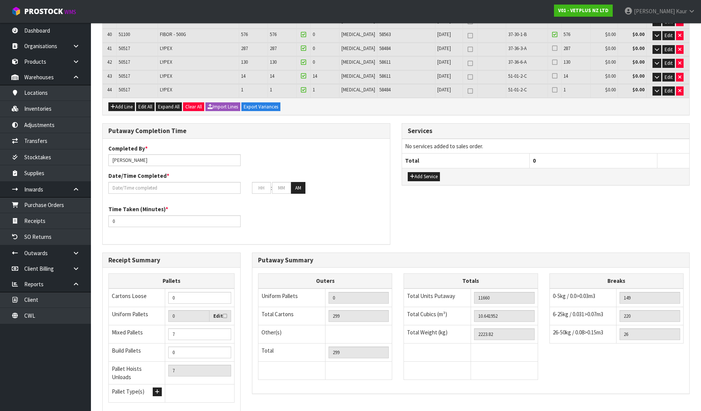
scroll to position [755, 0]
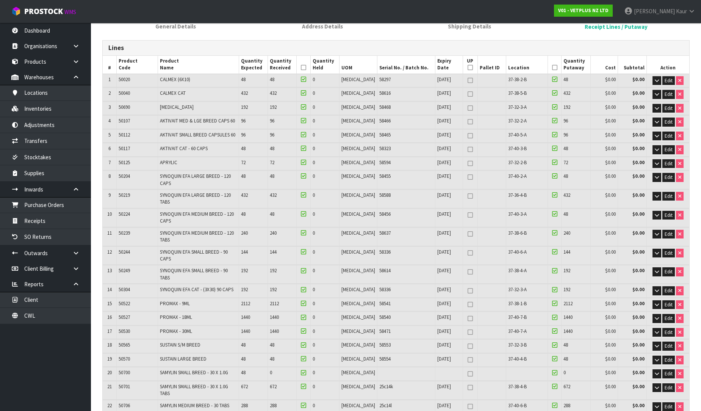
scroll to position [0, 0]
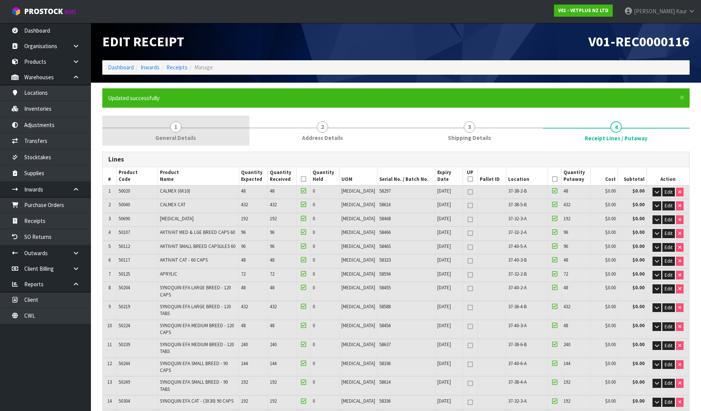
click at [156, 133] on link "1 General Details" at bounding box center [175, 131] width 147 height 30
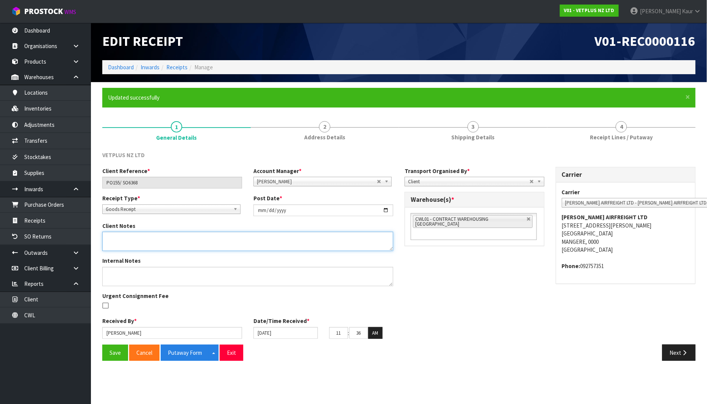
click at [149, 241] on textarea at bounding box center [247, 241] width 291 height 19
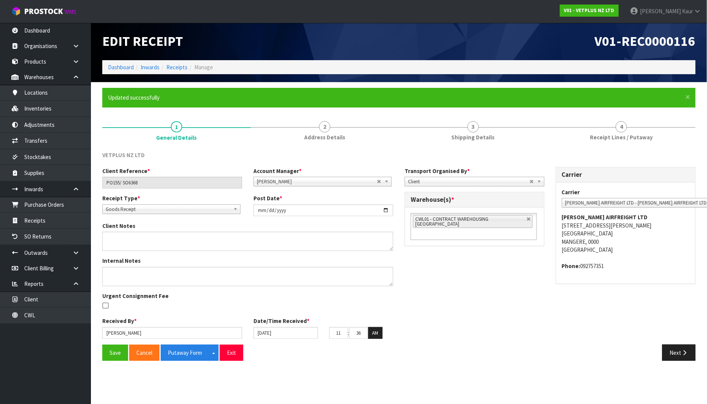
click at [113, 362] on div "Save Cancel Putaway Form Split button! CSV FORMAT Exit Next" at bounding box center [399, 356] width 605 height 22
click at [116, 353] on button "Save" at bounding box center [115, 353] width 26 height 16
click at [41, 30] on link "Dashboard" at bounding box center [45, 31] width 91 height 16
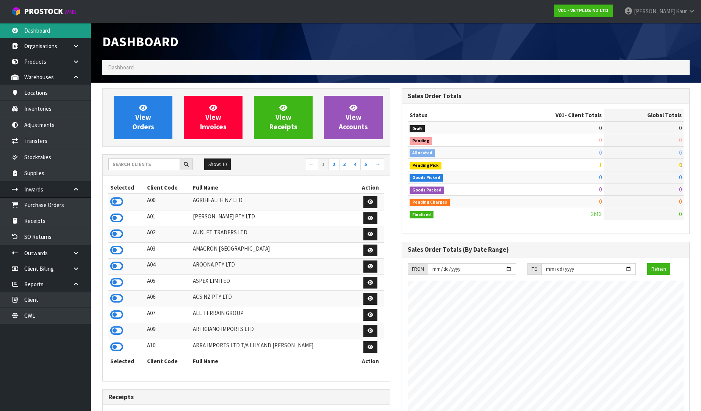
scroll to position [500, 299]
click at [122, 162] on input "text" at bounding box center [144, 164] width 72 height 12
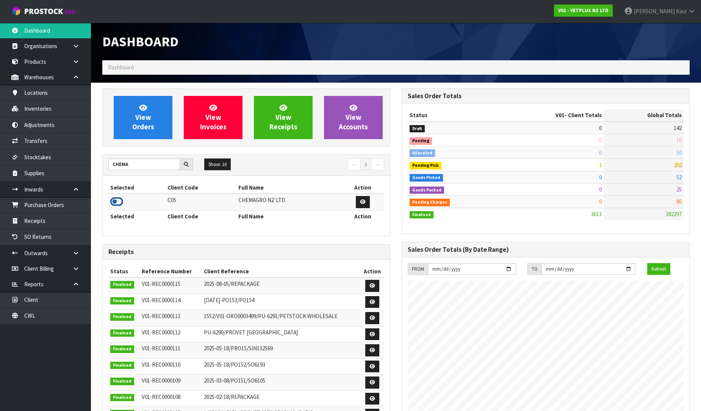
click at [119, 203] on icon at bounding box center [116, 201] width 13 height 11
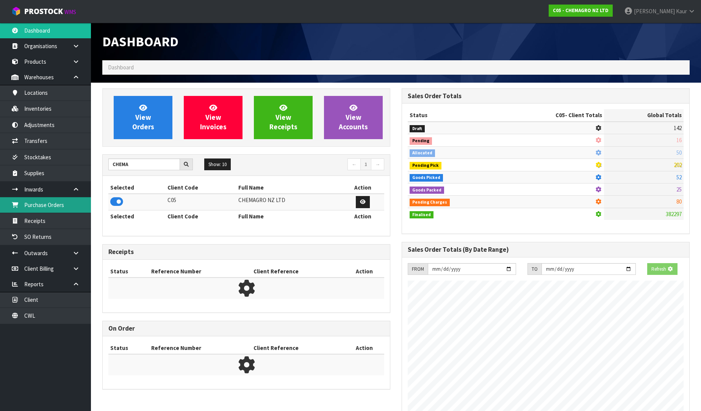
scroll to position [378367, 378532]
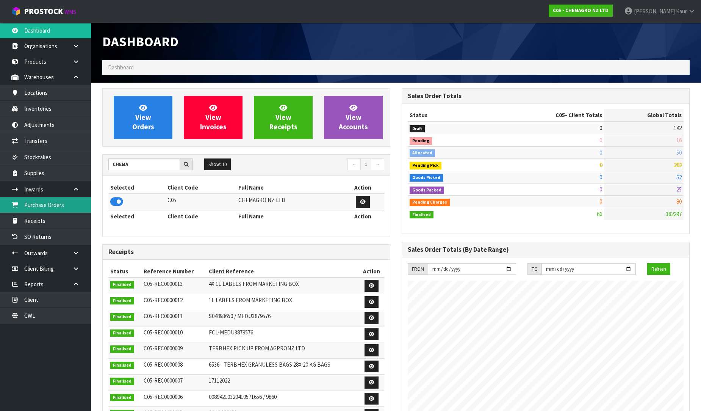
click at [73, 203] on link "Purchase Orders" at bounding box center [45, 205] width 91 height 16
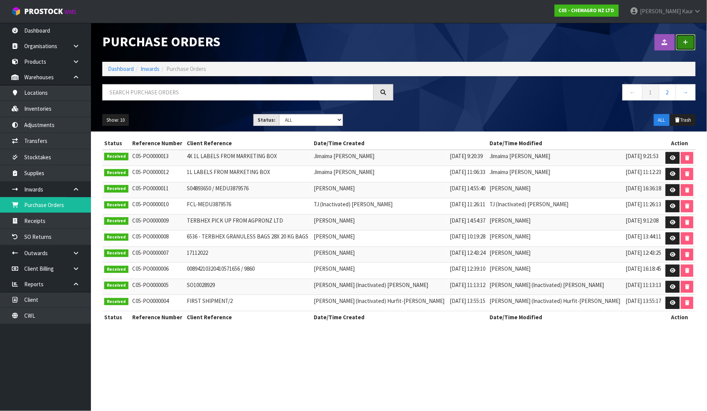
click at [686, 47] on link at bounding box center [686, 42] width 20 height 16
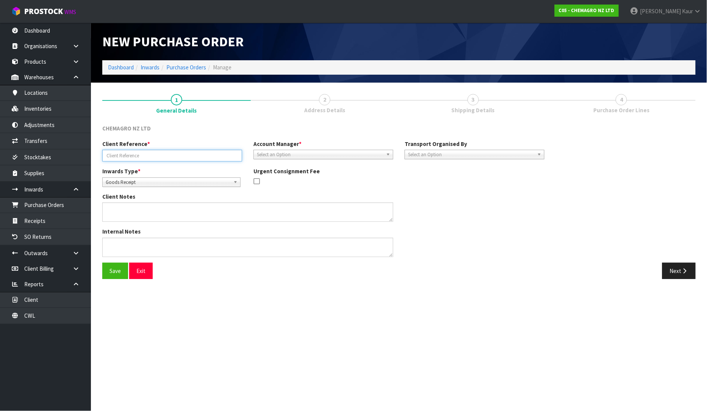
click at [117, 154] on input "text" at bounding box center [172, 156] width 140 height 12
click at [274, 154] on span "Select an Option" at bounding box center [320, 154] width 126 height 9
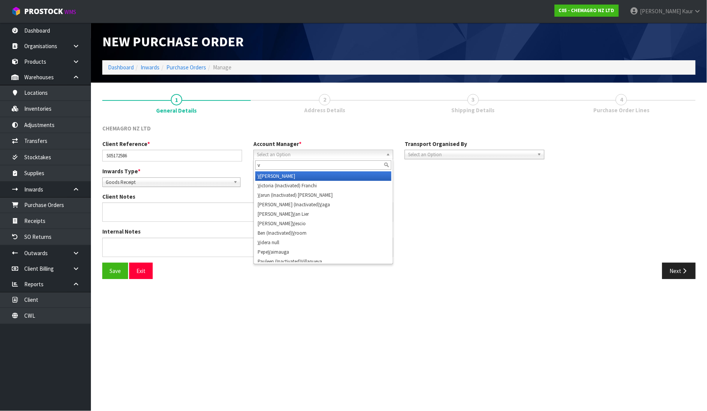
click at [281, 179] on li "V [PERSON_NAME]" at bounding box center [323, 175] width 136 height 9
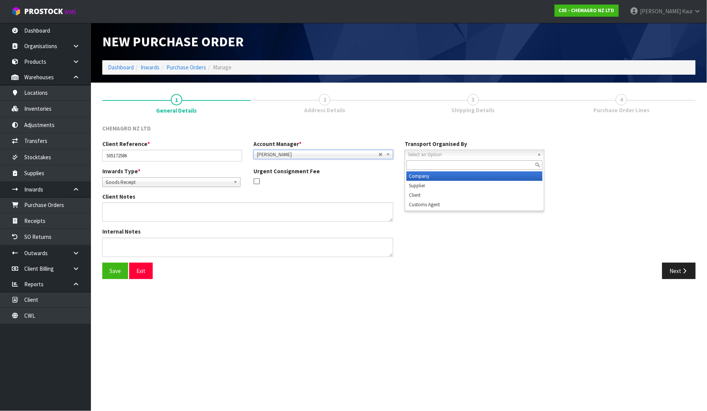
click at [463, 150] on span "Select an Option" at bounding box center [471, 154] width 126 height 9
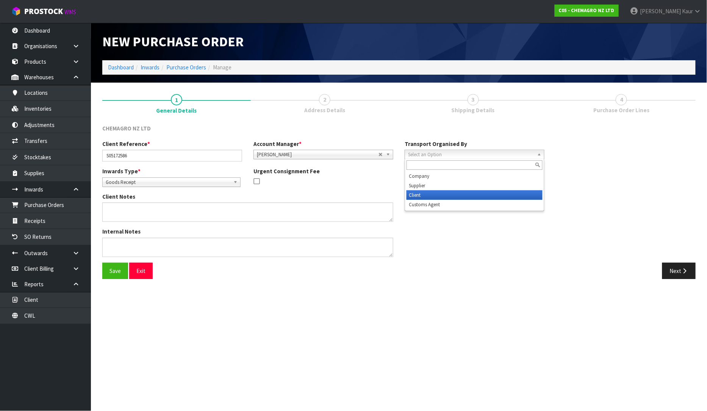
click at [439, 191] on li "Client" at bounding box center [474, 194] width 136 height 9
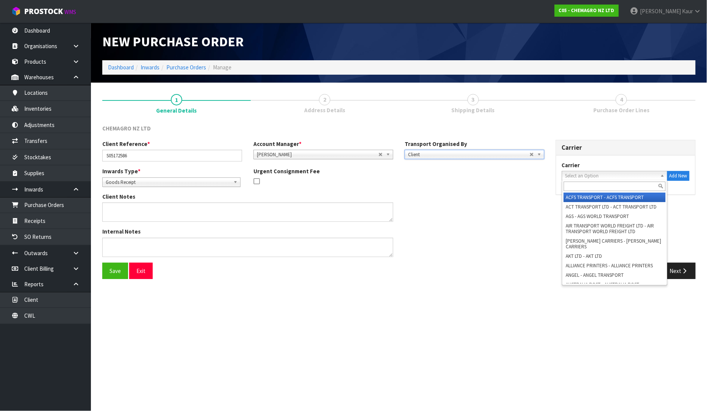
click at [618, 175] on span "Select an Option" at bounding box center [611, 175] width 92 height 9
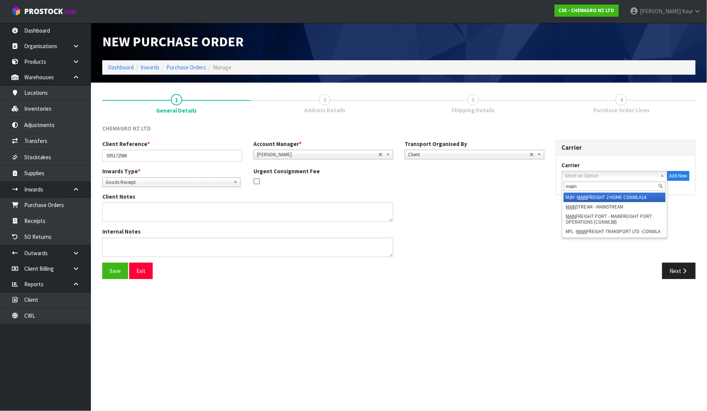
click at [623, 199] on li "M2H - MAIN FREIGHT 2 HOME CONWLA14" at bounding box center [615, 196] width 102 height 9
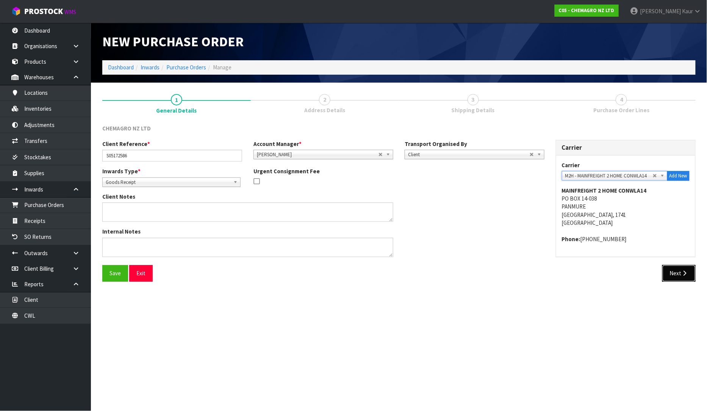
click at [680, 277] on button "Next" at bounding box center [678, 273] width 33 height 16
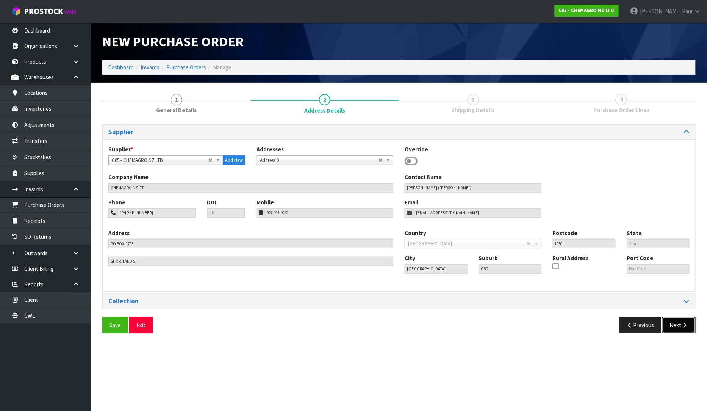
click at [677, 327] on button "Next" at bounding box center [678, 325] width 33 height 16
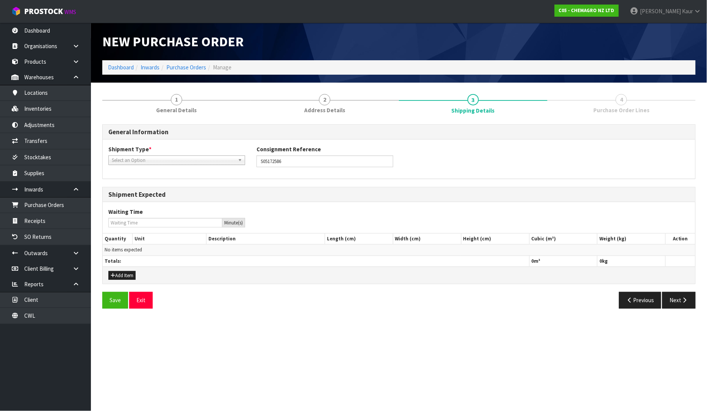
click at [154, 158] on span "Select an Option" at bounding box center [173, 160] width 123 height 9
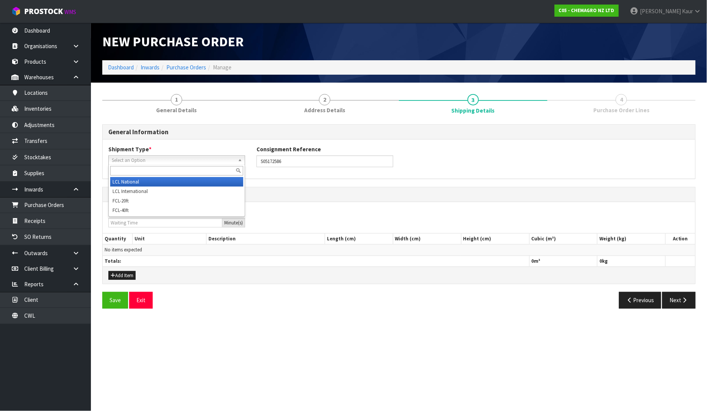
click at [140, 180] on li "LCL National" at bounding box center [176, 181] width 133 height 9
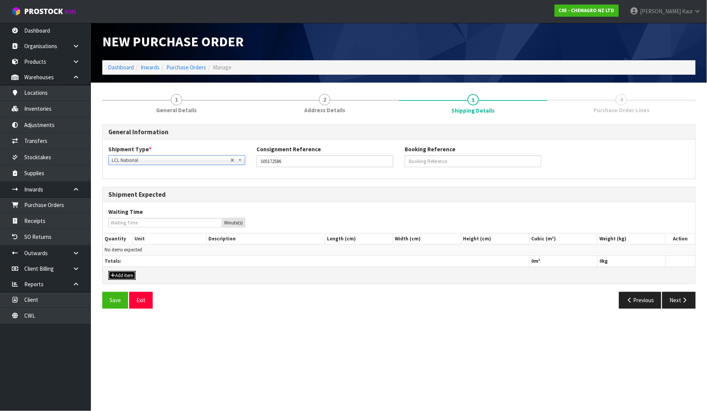
click at [120, 275] on button "Add Item" at bounding box center [121, 275] width 27 height 9
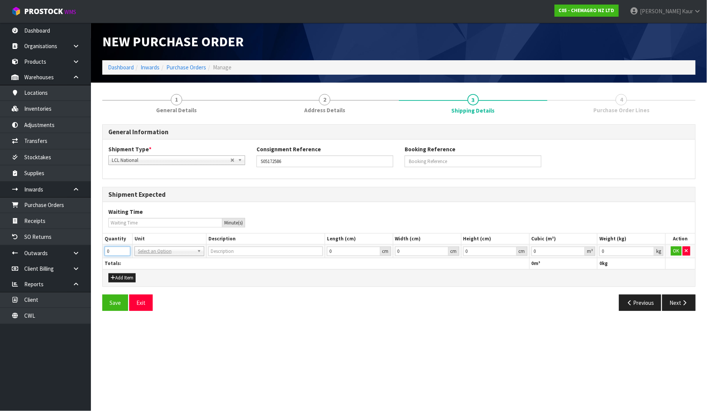
drag, startPoint x: 113, startPoint y: 250, endPoint x: 100, endPoint y: 250, distance: 12.9
click at [100, 250] on div "1 General Details 2 Address Details 3 Shipping Details 4 Purchase Order Lines G…" at bounding box center [399, 202] width 605 height 228
click at [141, 261] on input "text" at bounding box center [169, 261] width 66 height 9
drag, startPoint x: 611, startPoint y: 256, endPoint x: 600, endPoint y: 257, distance: 11.0
click at [600, 257] on td "0 kg" at bounding box center [631, 251] width 68 height 14
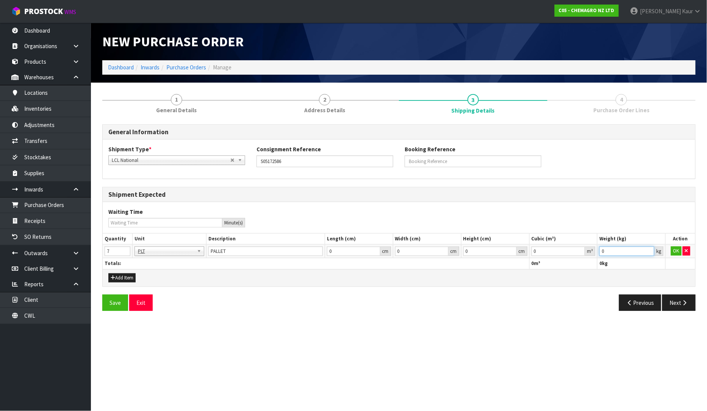
drag, startPoint x: 609, startPoint y: 252, endPoint x: 594, endPoint y: 256, distance: 15.7
click at [594, 256] on tr "7 BAG BAR BSK BIN BTL BOX BDL CAB CGE CTN CSE COI CRA CRT CBE CYL DRM JAR MTR P…" at bounding box center [399, 251] width 592 height 14
drag, startPoint x: 542, startPoint y: 250, endPoint x: 524, endPoint y: 256, distance: 19.5
click at [524, 256] on tr "7 BAG BAR BSK BIN BTL BOX BDL CAB CGE CTN CSE COI CRA CRT CBE CYL DRM JAR MTR P…" at bounding box center [399, 251] width 592 height 14
drag, startPoint x: 543, startPoint y: 254, endPoint x: 527, endPoint y: 259, distance: 16.5
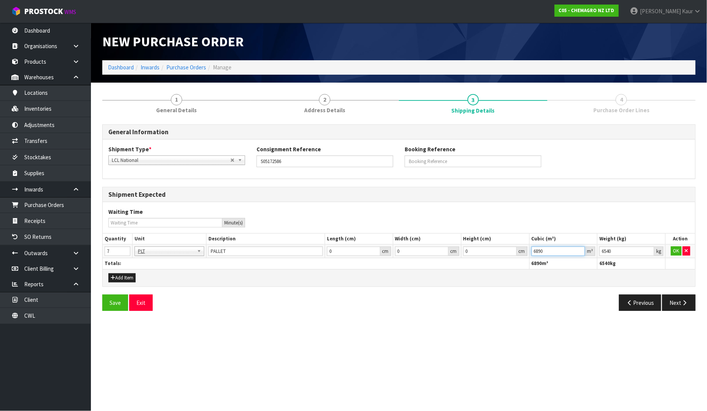
click at [527, 259] on table "Quantity Unit Description Length (cm) Width (cm) Height (cm) Cubic (m³) Weight …" at bounding box center [399, 251] width 592 height 36
click at [673, 252] on button "OK" at bounding box center [676, 250] width 11 height 9
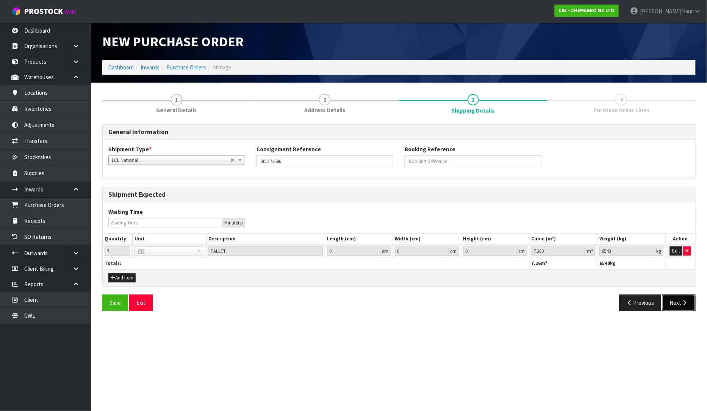
click at [677, 308] on button "Next" at bounding box center [678, 302] width 33 height 16
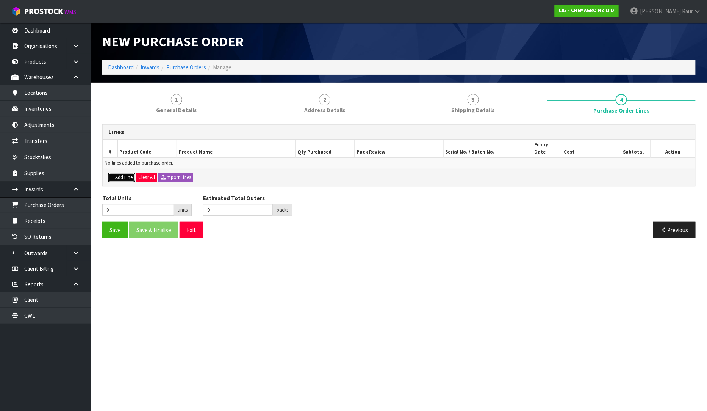
click at [123, 173] on button "Add Line" at bounding box center [121, 177] width 27 height 9
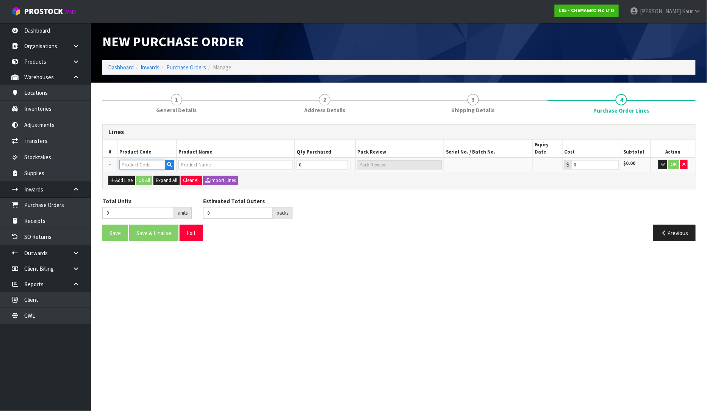
click at [142, 160] on input "text" at bounding box center [142, 164] width 46 height 9
click at [151, 178] on link "TER BHEX 10 KG" at bounding box center [150, 180] width 60 height 10
click at [308, 160] on input "0" at bounding box center [318, 164] width 46 height 9
click at [456, 160] on input "text" at bounding box center [481, 164] width 68 height 9
click at [672, 160] on button "OK" at bounding box center [674, 164] width 11 height 9
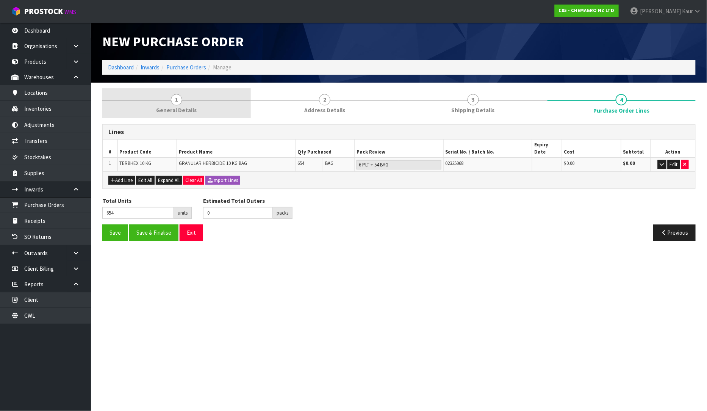
click at [163, 107] on span "General Details" at bounding box center [176, 110] width 41 height 8
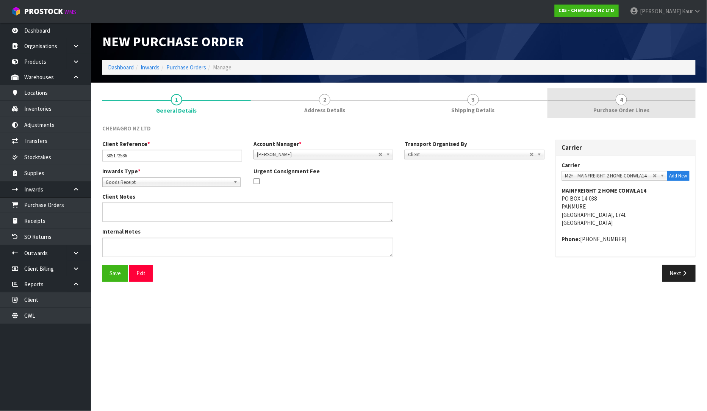
click at [617, 110] on span "Purchase Order Lines" at bounding box center [621, 110] width 56 height 8
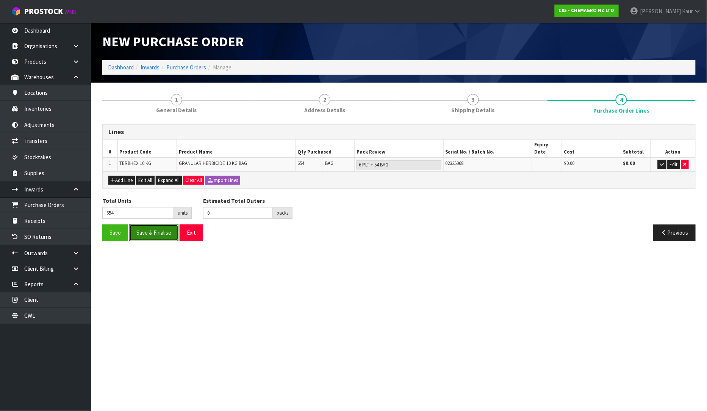
click at [146, 230] on button "Save & Finalise" at bounding box center [153, 232] width 49 height 16
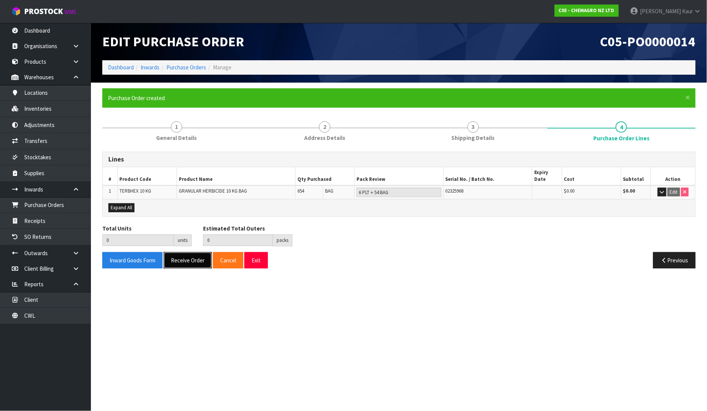
click at [191, 256] on button "Receive Order" at bounding box center [188, 260] width 48 height 16
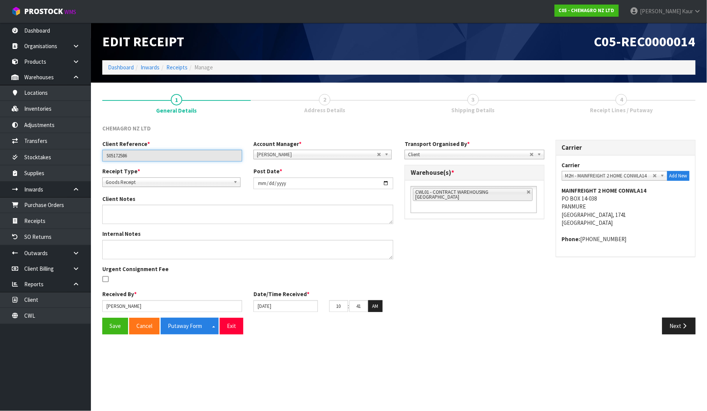
drag, startPoint x: 152, startPoint y: 159, endPoint x: 101, endPoint y: 165, distance: 51.8
click at [101, 165] on div "Client Reference * S05172586 Account Manager * [PERSON_NAME] [PERSON_NAME] [PER…" at bounding box center [248, 153] width 302 height 27
click at [260, 307] on input "[DATE]" at bounding box center [285, 306] width 64 height 12
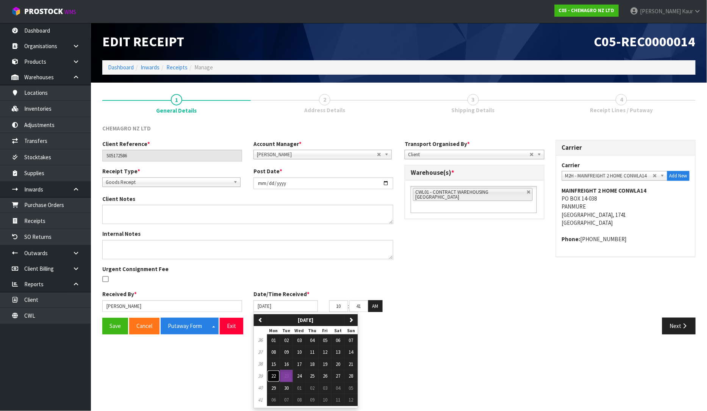
click at [275, 372] on span "22" at bounding box center [273, 375] width 5 height 6
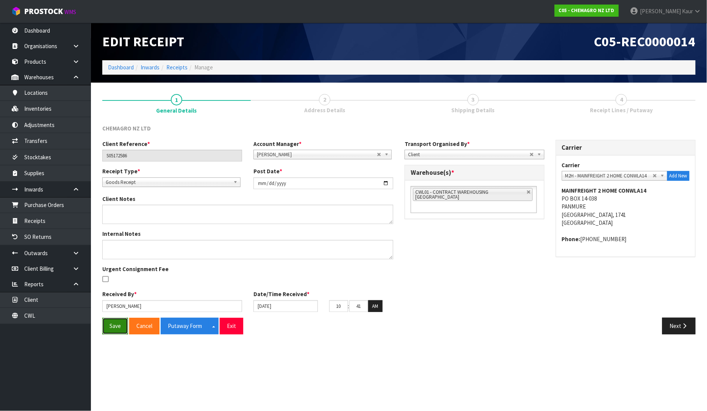
click at [108, 326] on button "Save" at bounding box center [115, 325] width 26 height 16
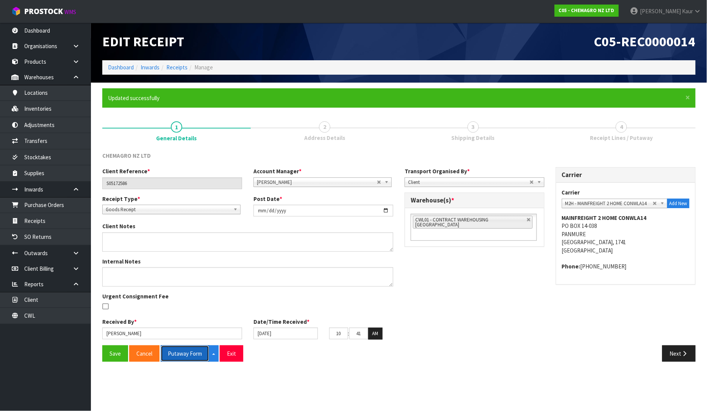
click at [191, 353] on button "Putaway Form" at bounding box center [185, 353] width 48 height 16
click at [64, 106] on link "Inventories" at bounding box center [45, 109] width 91 height 16
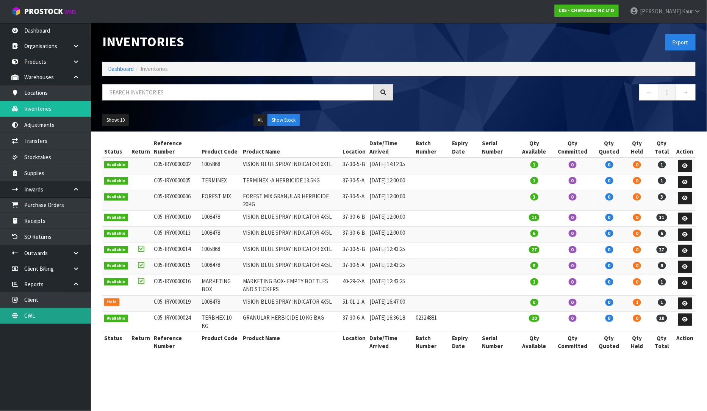
click at [40, 319] on link "CWL" at bounding box center [45, 316] width 91 height 16
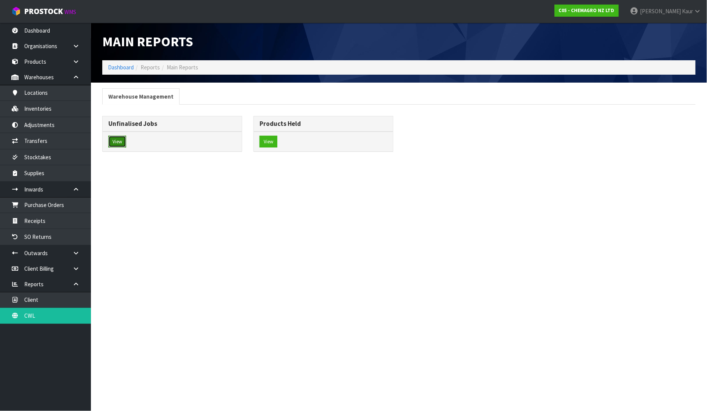
click at [118, 138] on button "View" at bounding box center [117, 142] width 18 height 12
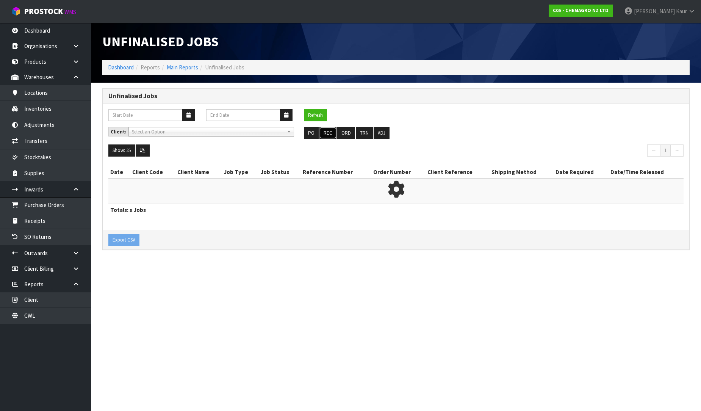
click at [330, 133] on button "REC" at bounding box center [327, 133] width 17 height 12
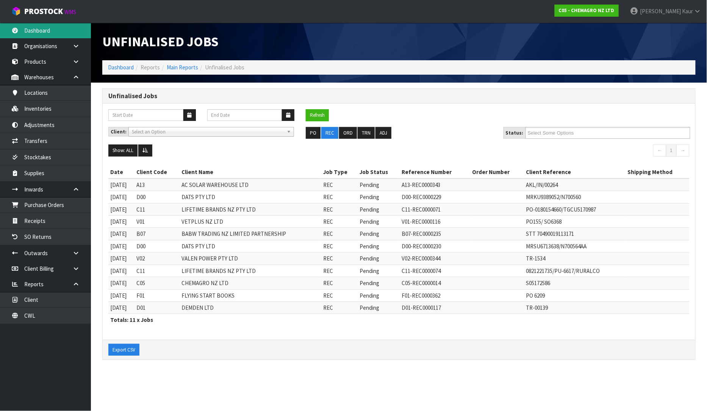
click at [59, 31] on link "Dashboard" at bounding box center [45, 31] width 91 height 16
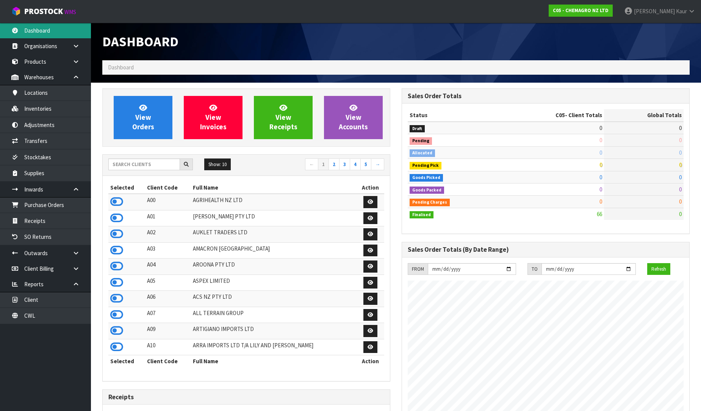
scroll to position [463, 299]
click at [131, 161] on input "text" at bounding box center [144, 164] width 72 height 12
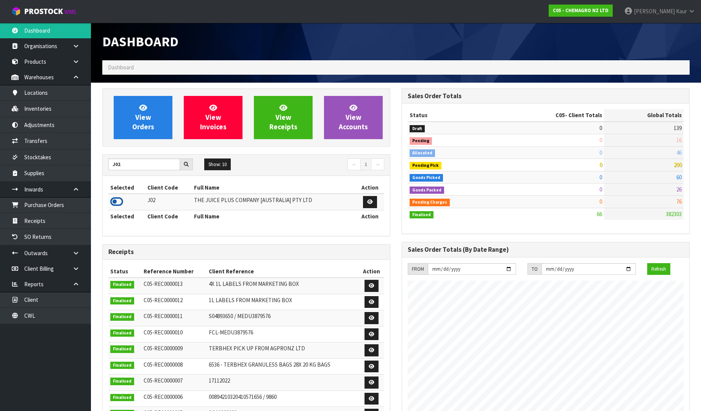
click at [118, 205] on icon at bounding box center [116, 201] width 13 height 11
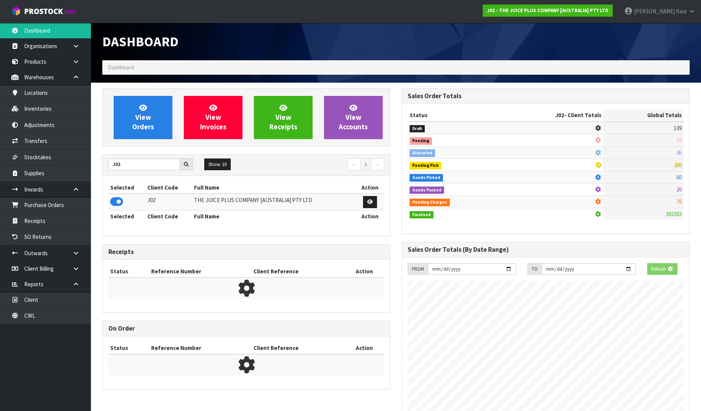
scroll to position [472, 299]
click at [74, 201] on link "Purchase Orders" at bounding box center [45, 205] width 91 height 16
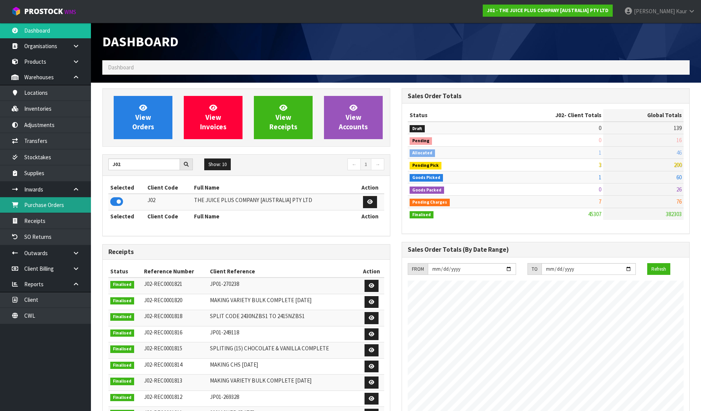
scroll to position [574, 299]
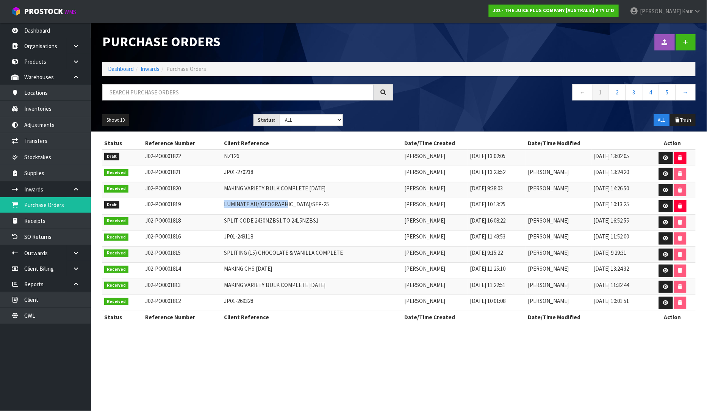
drag, startPoint x: 277, startPoint y: 205, endPoint x: 210, endPoint y: 206, distance: 66.7
click at [210, 206] on tr "Draft J02-PO0001819 LUMINATE AU/NZ/SEP-25 [PERSON_NAME] [DATE] 10:13:25 [DATE] …" at bounding box center [398, 206] width 593 height 16
copy tr "LUMINATE AU/[GEOGRAPHIC_DATA]/SEP-25"
click at [664, 208] on icon at bounding box center [666, 205] width 6 height 5
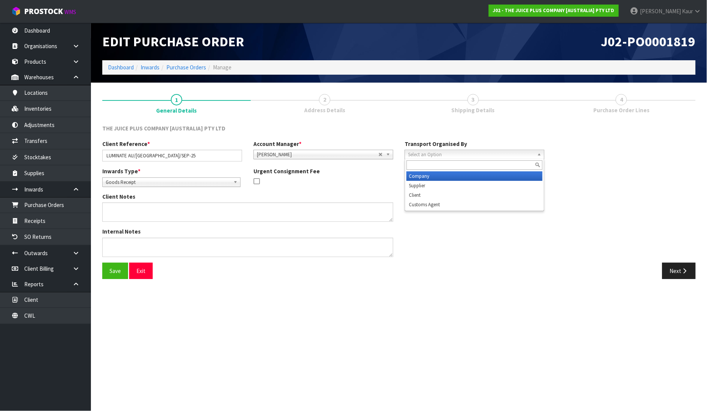
click at [431, 152] on span "Select an Option" at bounding box center [471, 154] width 126 height 9
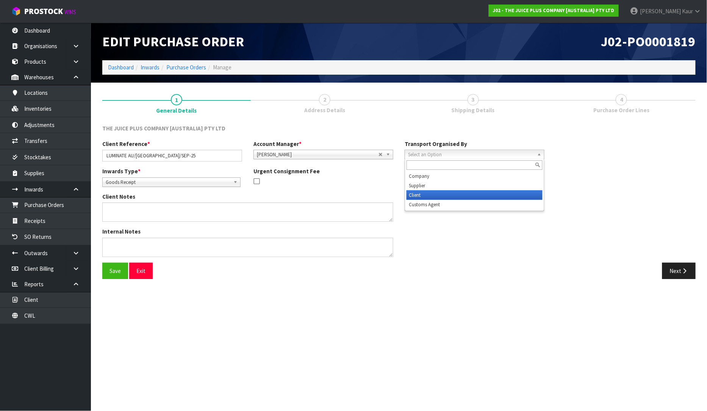
click at [428, 192] on li "Client" at bounding box center [474, 194] width 136 height 9
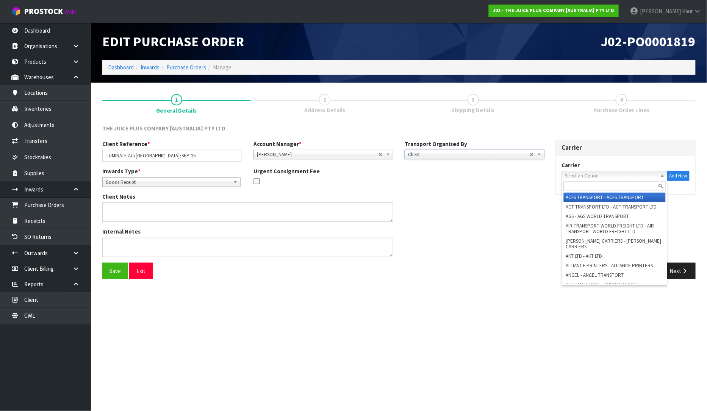
click at [577, 175] on span "Select an Option" at bounding box center [611, 175] width 92 height 9
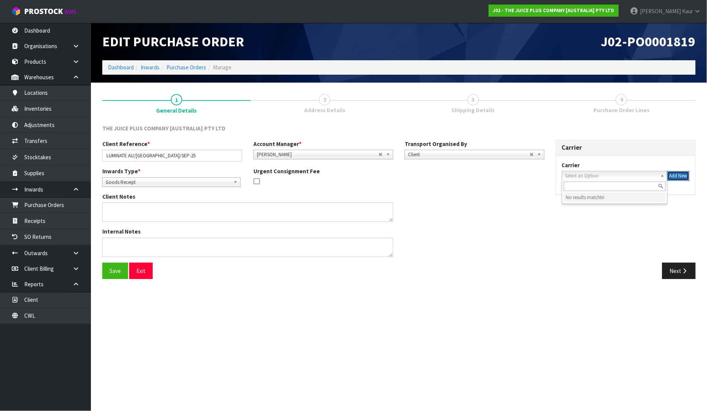
click at [683, 172] on button "Add New" at bounding box center [678, 176] width 22 height 10
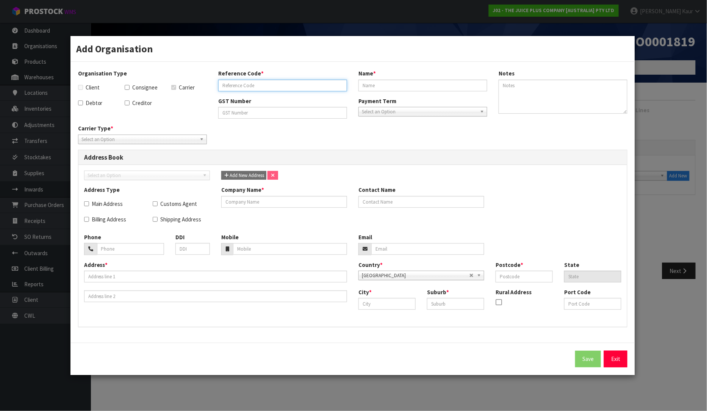
click at [249, 88] on input "text" at bounding box center [282, 86] width 129 height 12
drag, startPoint x: 281, startPoint y: 82, endPoint x: 207, endPoint y: 90, distance: 74.3
click at [207, 90] on div "Organisation Type Client Consignee Carrier Debtor Creditor Reference Code * TRI…" at bounding box center [352, 96] width 561 height 55
click at [414, 82] on input "text" at bounding box center [422, 86] width 129 height 12
paste input "TRI STAR TRANSPORT"
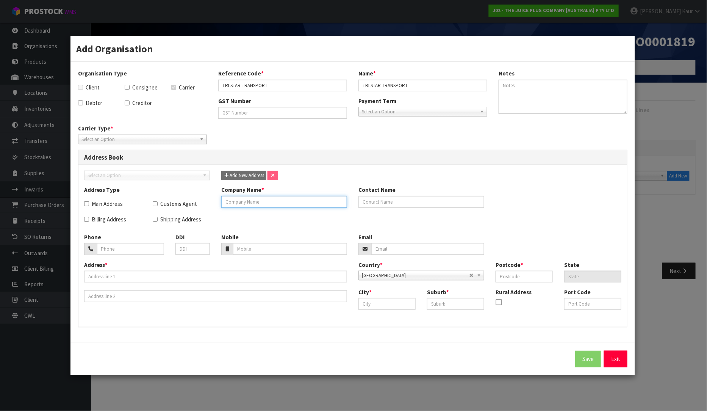
click at [290, 201] on input "text" at bounding box center [284, 202] width 126 height 12
paste input "TRI STAR TRANSPORT"
click at [106, 138] on span "Select an Option" at bounding box center [138, 139] width 115 height 9
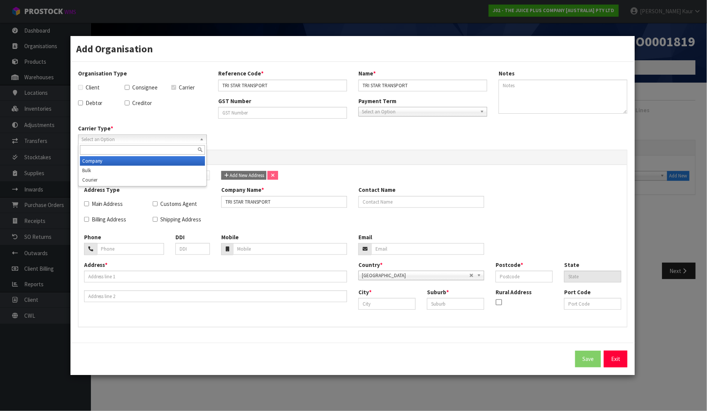
click at [109, 159] on li "Company" at bounding box center [142, 160] width 125 height 9
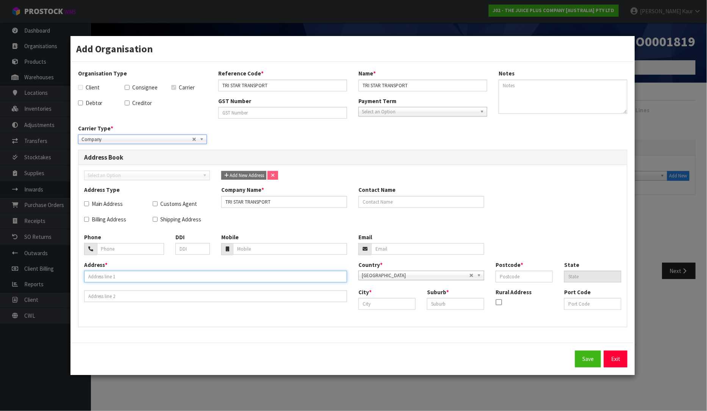
click at [108, 279] on input "text" at bounding box center [215, 276] width 263 height 12
click at [364, 301] on input "text" at bounding box center [386, 304] width 57 height 12
click at [435, 311] on div "City * [GEOGRAPHIC_DATA] Suburb * Rural Address Port Code" at bounding box center [490, 301] width 274 height 27
click at [439, 304] on input "text" at bounding box center [455, 304] width 57 height 12
click at [517, 279] on input "text" at bounding box center [524, 276] width 57 height 12
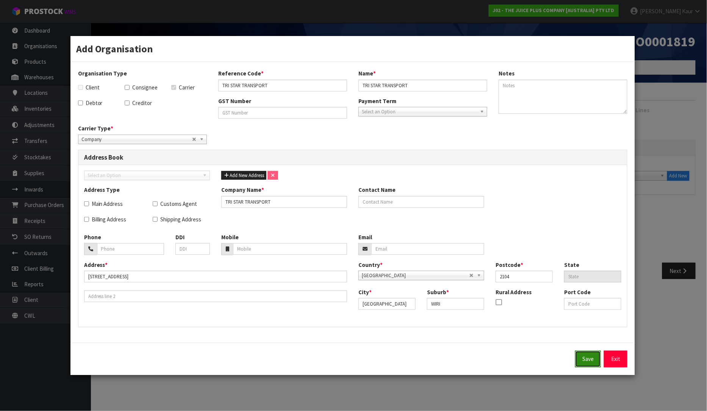
click at [594, 363] on button "Save" at bounding box center [588, 358] width 26 height 16
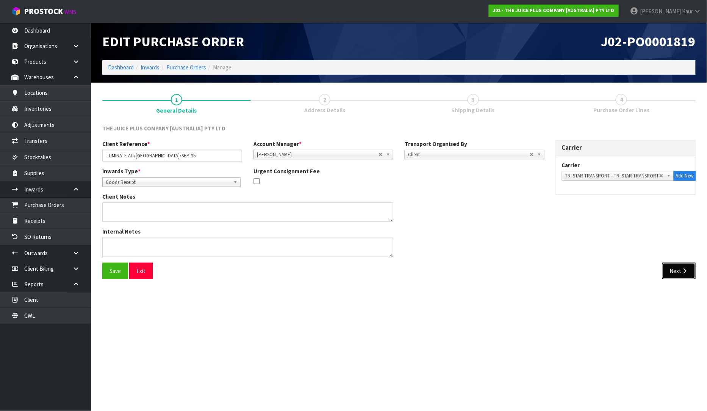
click at [676, 274] on button "Next" at bounding box center [678, 271] width 33 height 16
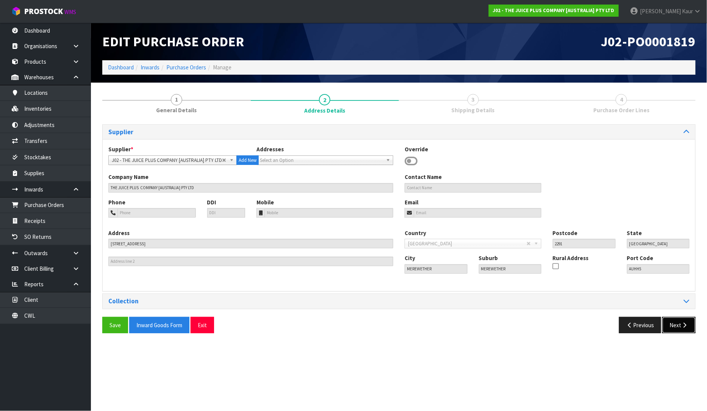
click at [671, 324] on button "Next" at bounding box center [678, 325] width 33 height 16
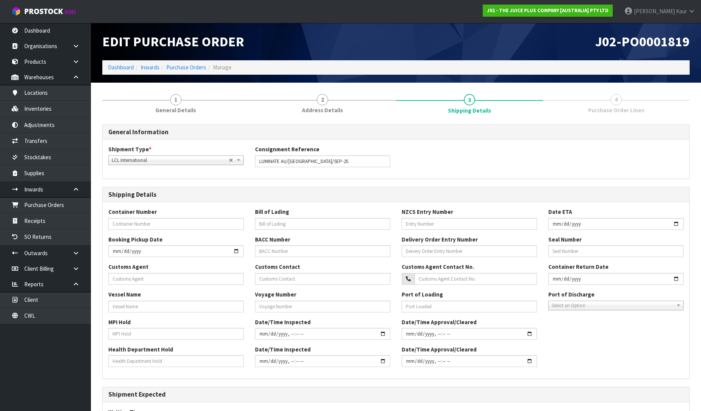
scroll to position [111, 0]
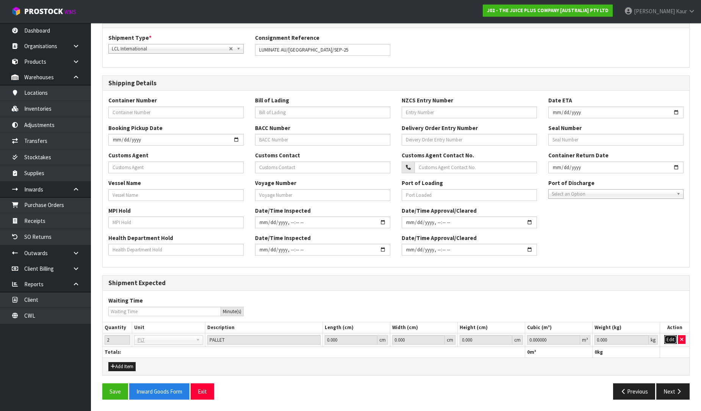
click at [671, 338] on button "Edit" at bounding box center [670, 339] width 13 height 9
drag, startPoint x: 558, startPoint y: 341, endPoint x: 502, endPoint y: 338, distance: 55.4
click at [502, 338] on tr "2 BAG BAR BSK BIN BTL BOX BDL CAB CGE CTN CSE COI CRA CRT CBE CYL DRM JAR MTR P…" at bounding box center [396, 340] width 586 height 14
type input "2.496"
drag, startPoint x: 631, startPoint y: 340, endPoint x: 581, endPoint y: 340, distance: 50.4
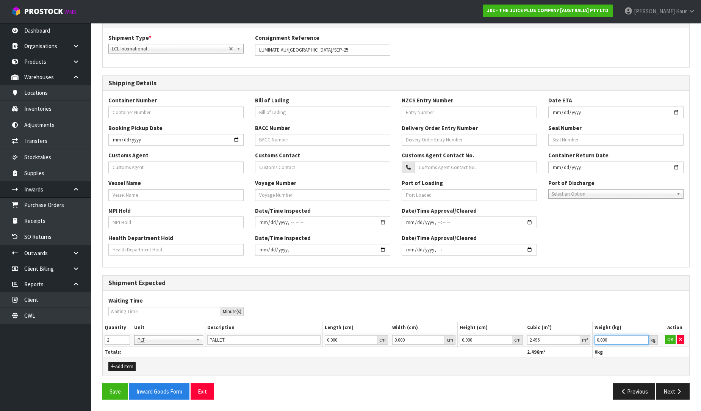
click at [581, 340] on tr "2 BAG BAR BSK BIN BTL BOX BDL CAB CGE CTN CSE COI CRA CRT CBE CYL DRM JAR MTR P…" at bounding box center [396, 340] width 586 height 14
type input "415"
click at [672, 338] on button "OK" at bounding box center [670, 339] width 11 height 9
click at [672, 396] on button "Next" at bounding box center [672, 391] width 33 height 16
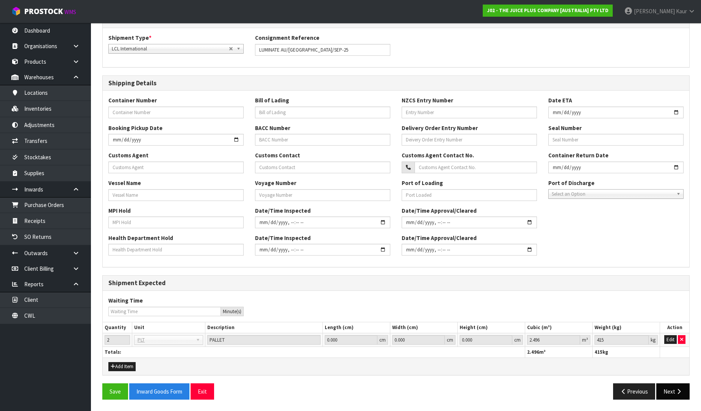
scroll to position [0, 0]
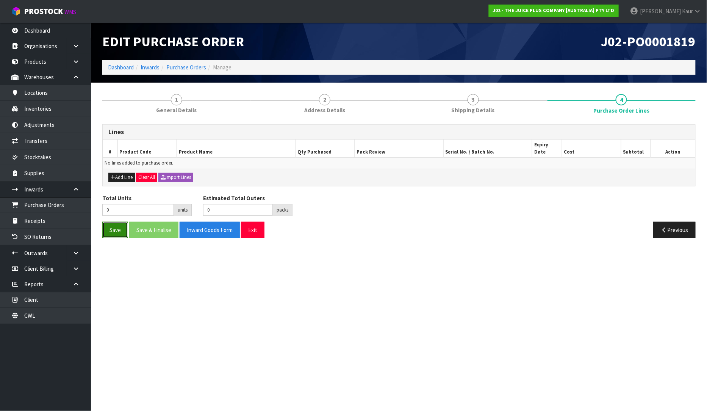
click at [112, 224] on button "Save" at bounding box center [115, 230] width 26 height 16
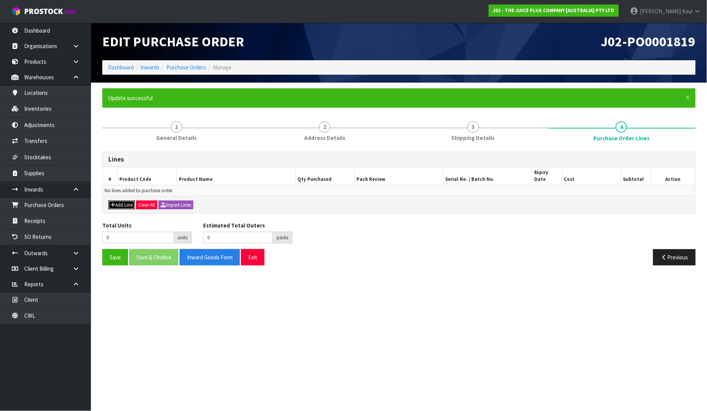
click at [118, 200] on button "Add Line" at bounding box center [121, 204] width 27 height 9
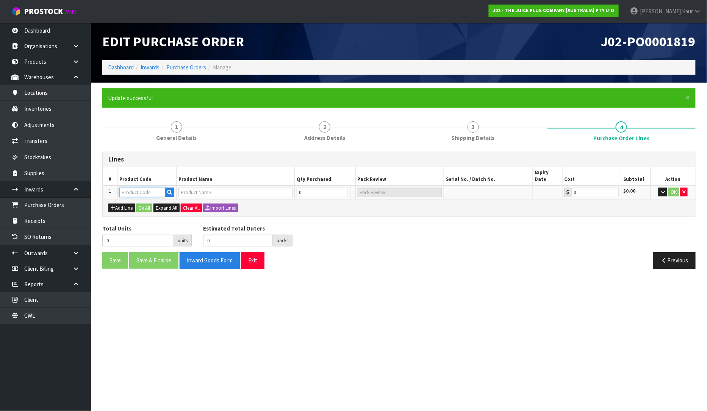
click at [138, 188] on input "text" at bounding box center [142, 192] width 46 height 9
click at [214, 188] on input "text" at bounding box center [235, 192] width 114 height 9
type input "LUMI"
click at [213, 195] on link "LUMI NATE" at bounding box center [209, 197] width 60 height 10
type input "LUMINATE"
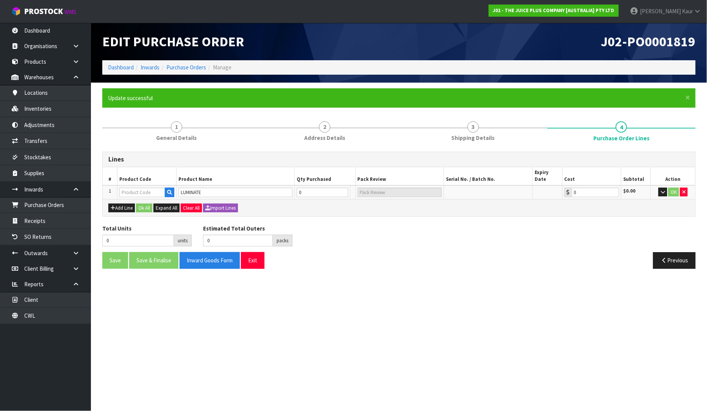
type input "PALLET 1"
type input "0.00"
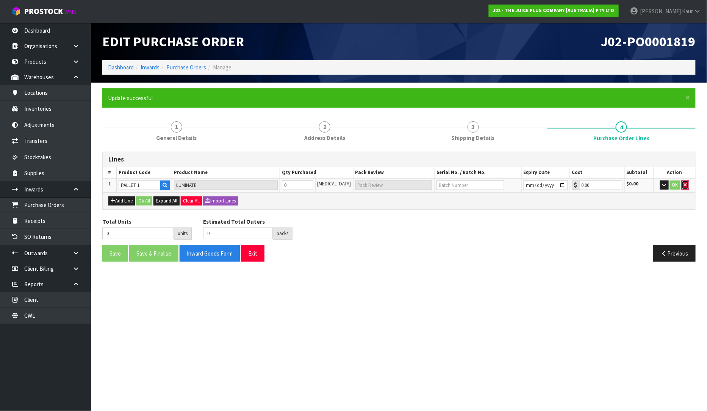
click at [687, 184] on button "button" at bounding box center [686, 184] width 8 height 9
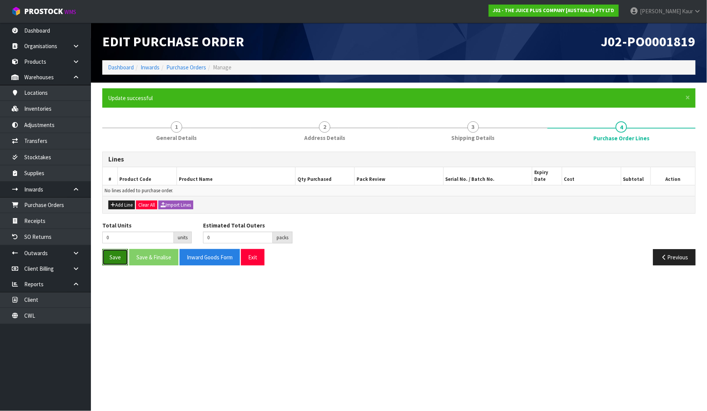
click at [119, 249] on button "Save" at bounding box center [115, 257] width 26 height 16
click at [60, 25] on link "Dashboard" at bounding box center [45, 31] width 91 height 16
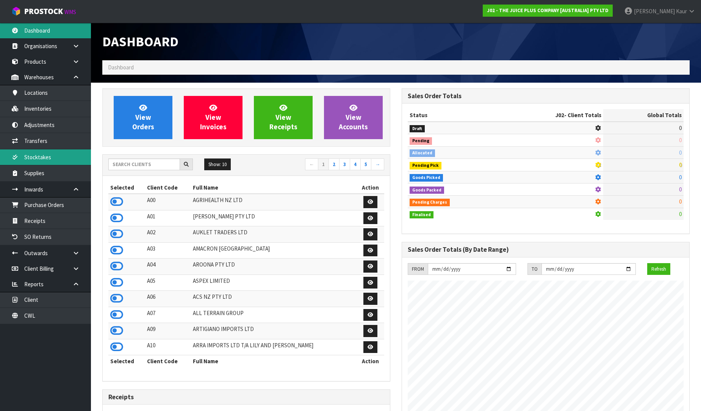
scroll to position [574, 299]
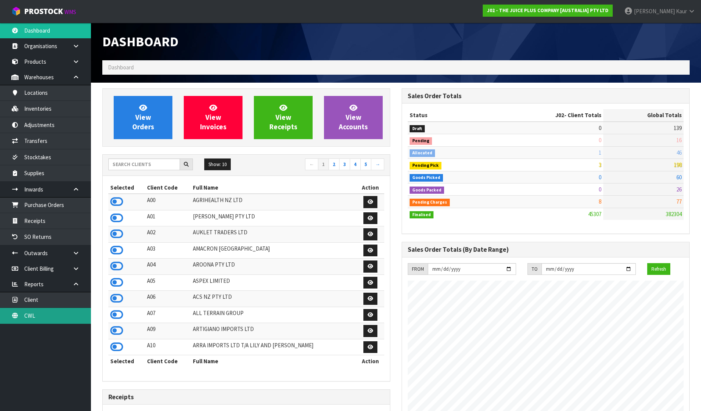
click at [61, 320] on link "CWL" at bounding box center [45, 316] width 91 height 16
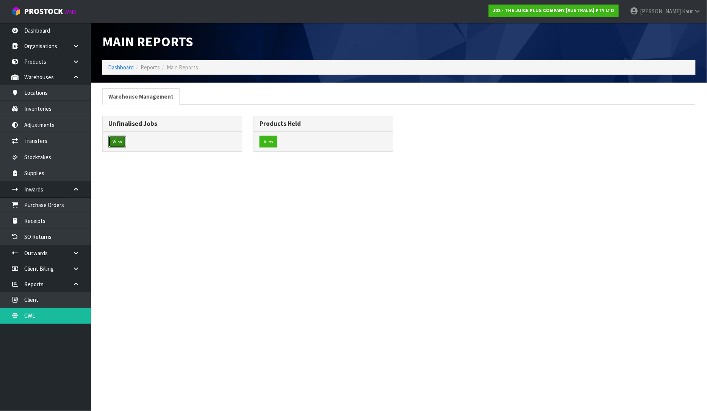
click at [116, 142] on button "View" at bounding box center [117, 142] width 18 height 12
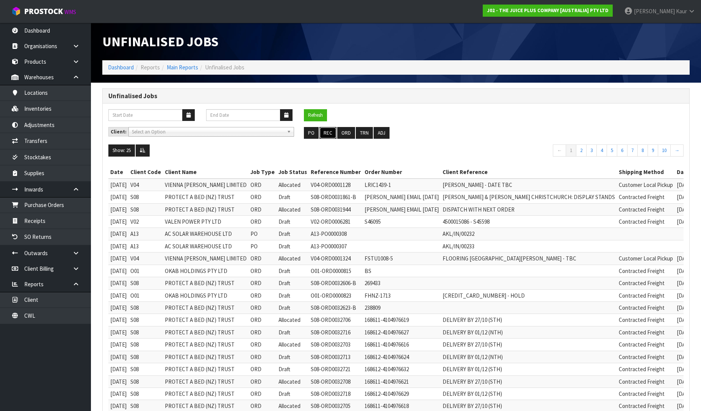
click at [331, 130] on button "REC" at bounding box center [327, 133] width 17 height 12
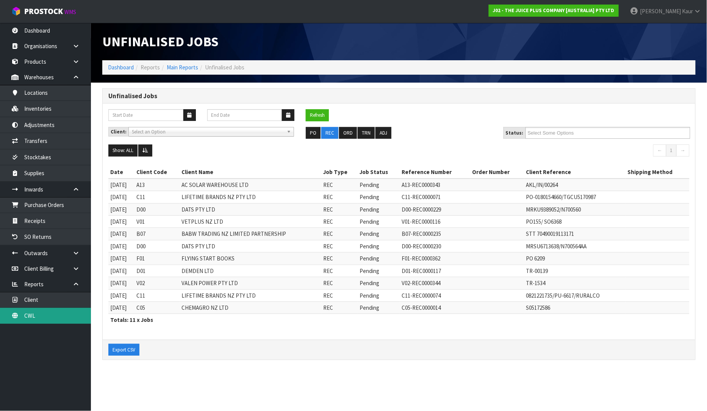
click at [61, 316] on link "CWL" at bounding box center [45, 316] width 91 height 16
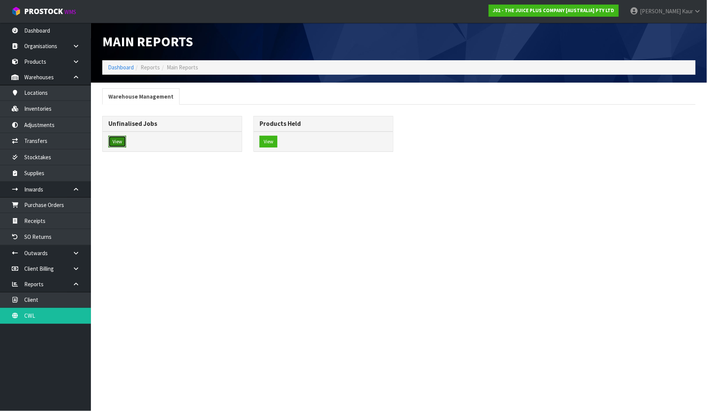
click at [125, 140] on button "View" at bounding box center [117, 142] width 18 height 12
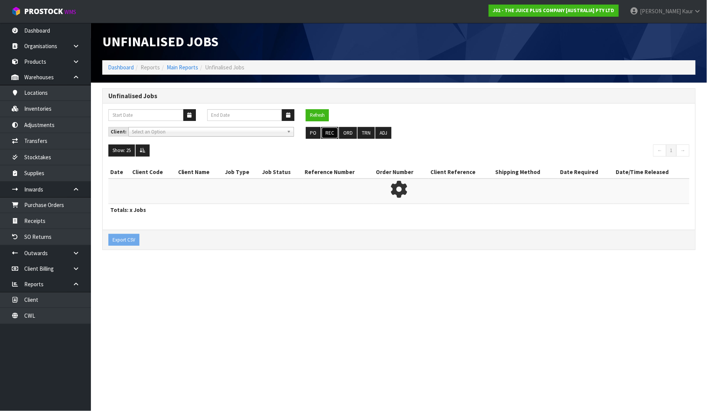
click at [330, 128] on button "REC" at bounding box center [329, 133] width 17 height 12
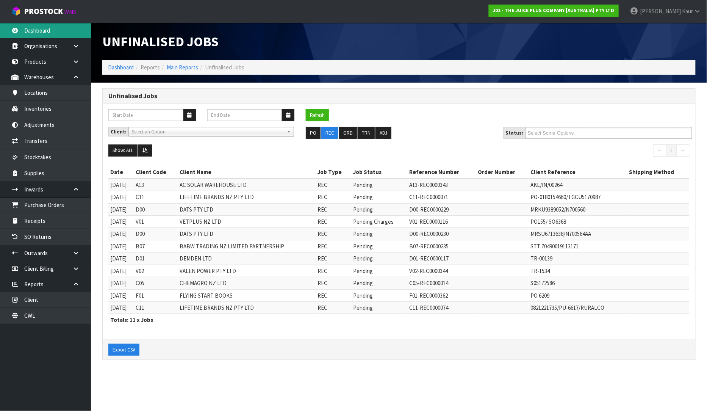
click at [25, 28] on link "Dashboard" at bounding box center [45, 31] width 91 height 16
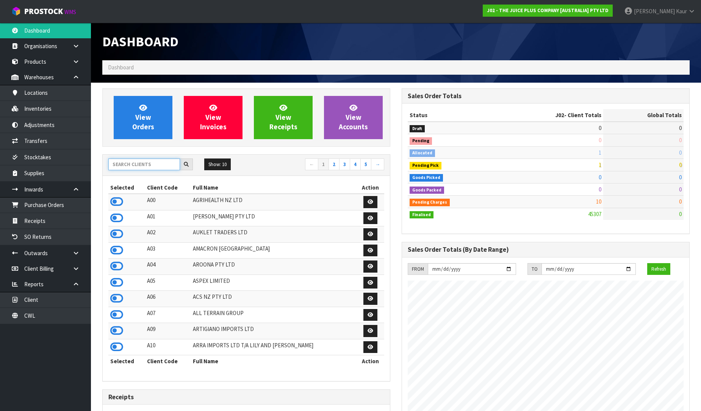
scroll to position [574, 299]
click at [140, 160] on input "text" at bounding box center [144, 164] width 72 height 12
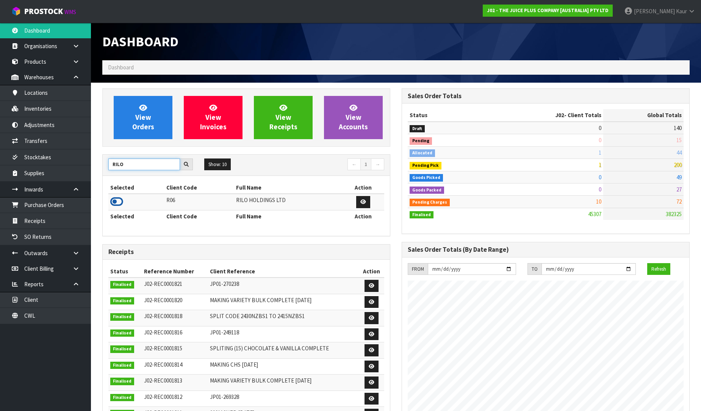
type input "RILO"
click at [116, 202] on icon at bounding box center [116, 201] width 13 height 11
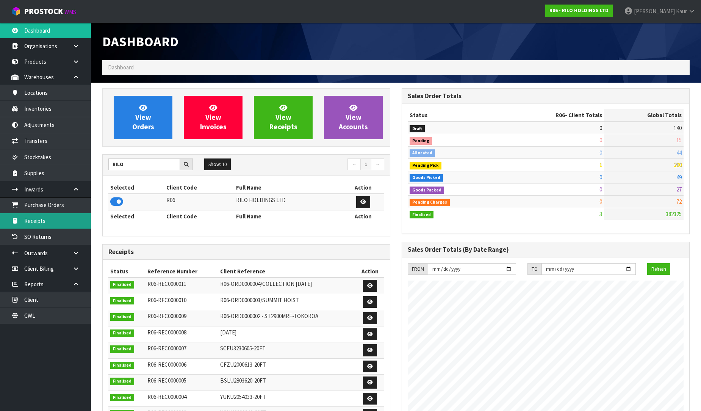
scroll to position [378367, 378532]
click at [42, 225] on link "Receipts" at bounding box center [45, 221] width 91 height 16
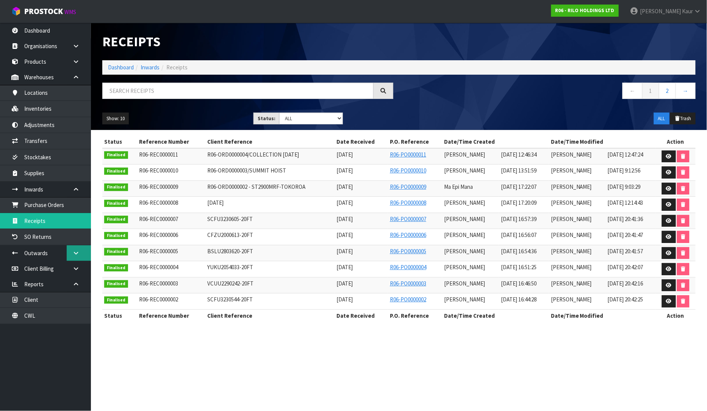
click at [69, 256] on link at bounding box center [79, 253] width 24 height 16
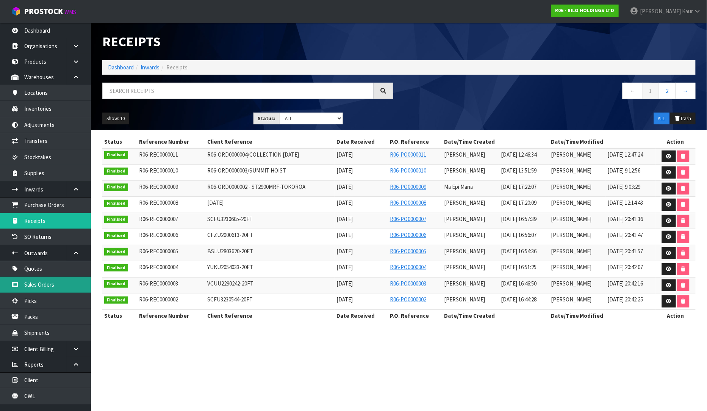
click at [48, 289] on link "Sales Orders" at bounding box center [45, 285] width 91 height 16
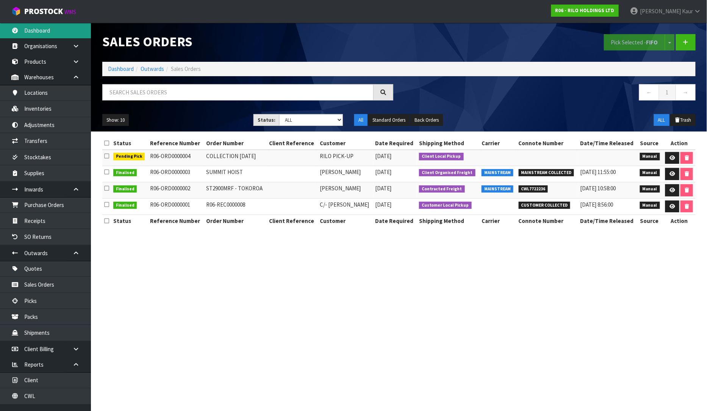
click at [37, 32] on link "Dashboard" at bounding box center [45, 31] width 91 height 16
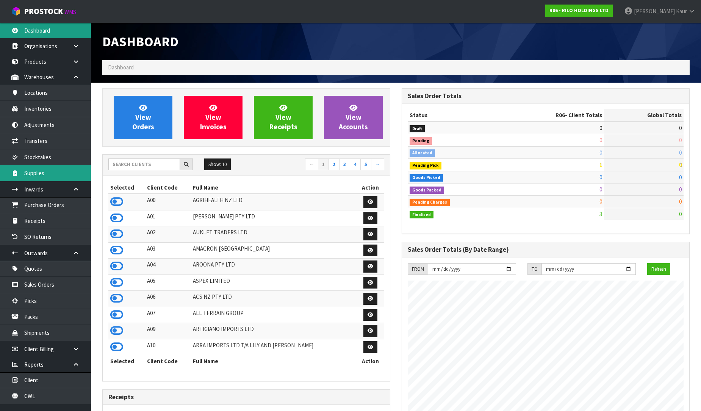
scroll to position [463, 299]
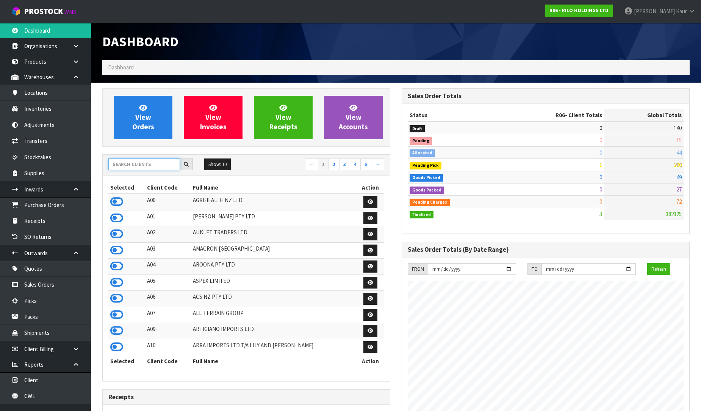
click at [130, 160] on input "text" at bounding box center [144, 164] width 72 height 12
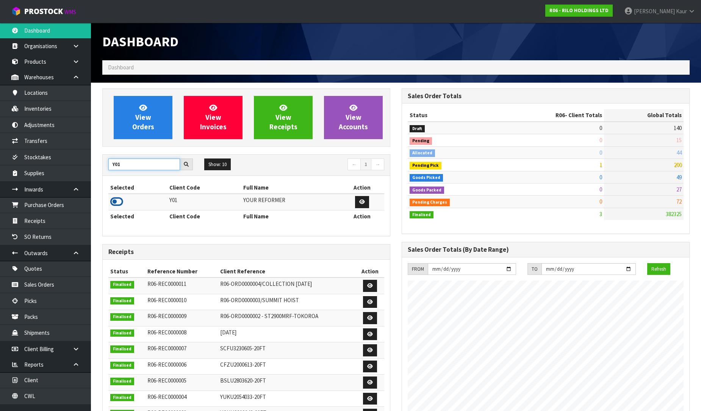
type input "Y01"
click at [117, 201] on icon at bounding box center [116, 201] width 13 height 11
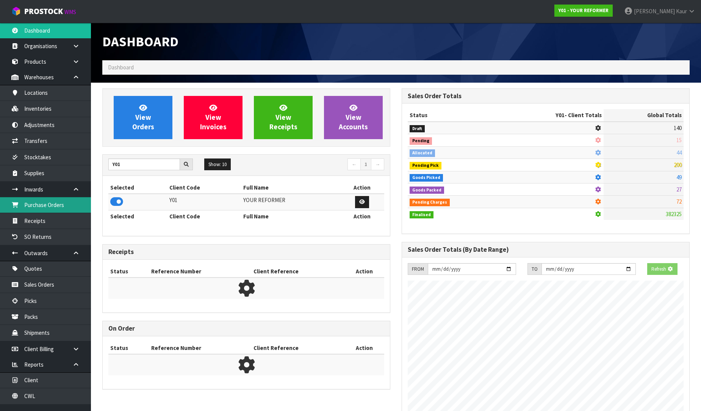
scroll to position [537, 299]
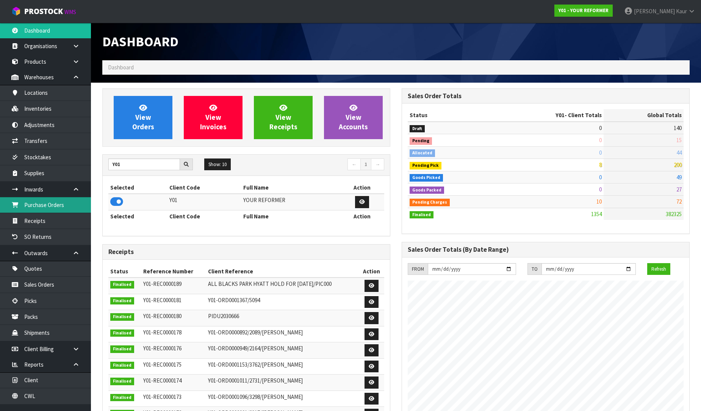
click at [51, 206] on link "Purchase Orders" at bounding box center [45, 205] width 91 height 16
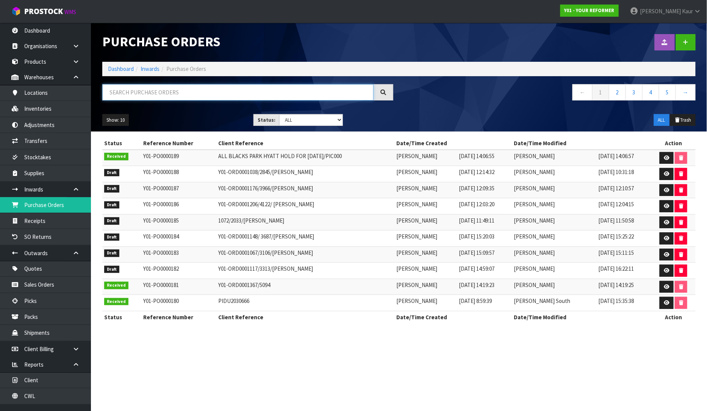
click at [152, 88] on input "text" at bounding box center [237, 92] width 271 height 16
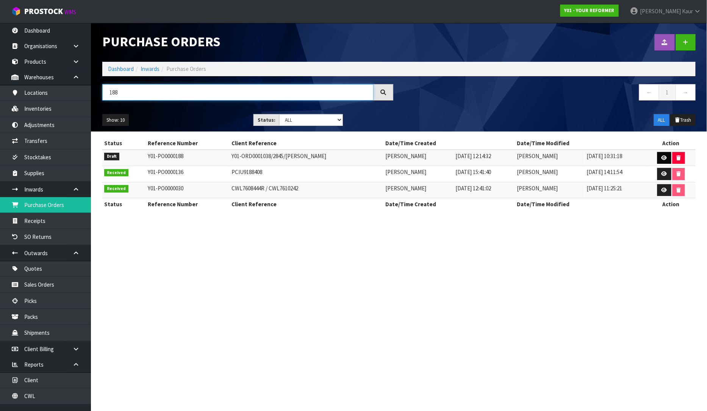
type input "188"
click at [661, 158] on link at bounding box center [664, 158] width 14 height 12
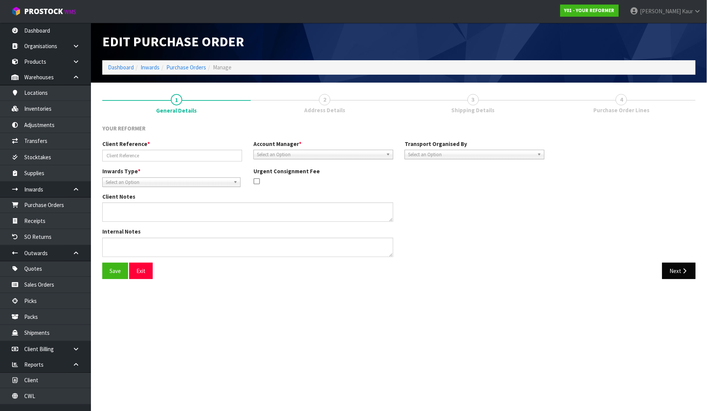
type input "Y01-ORD0001038/2845/GINNY MASON"
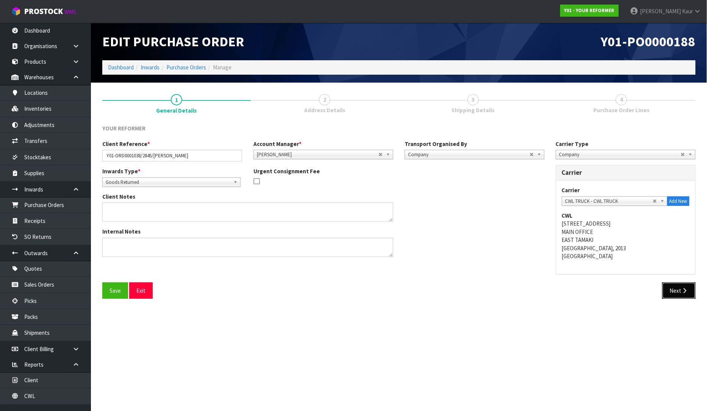
click at [677, 287] on button "Next" at bounding box center [678, 290] width 33 height 16
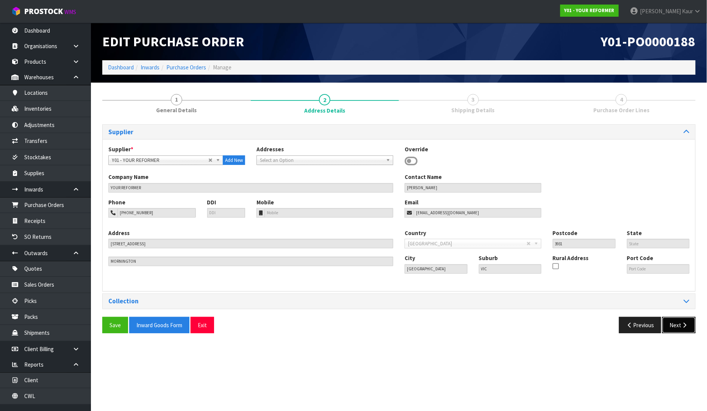
click at [674, 330] on button "Next" at bounding box center [678, 325] width 33 height 16
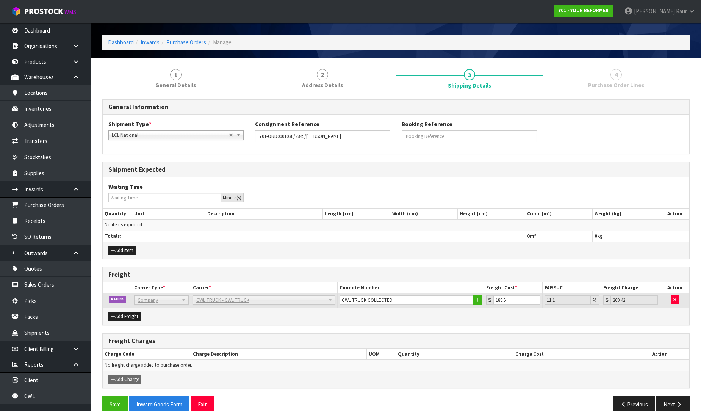
scroll to position [38, 0]
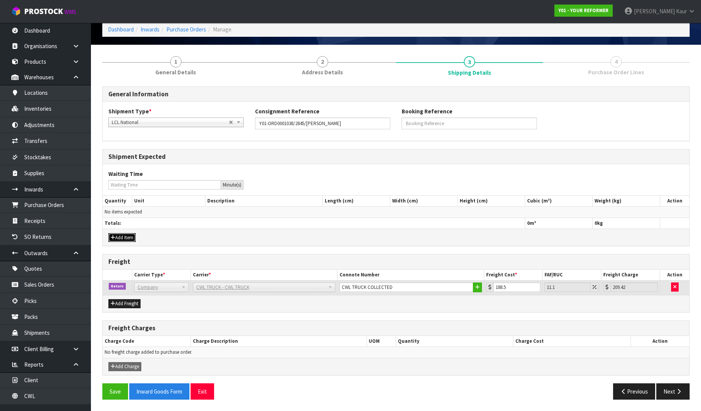
click at [125, 237] on button "Add Item" at bounding box center [121, 237] width 27 height 9
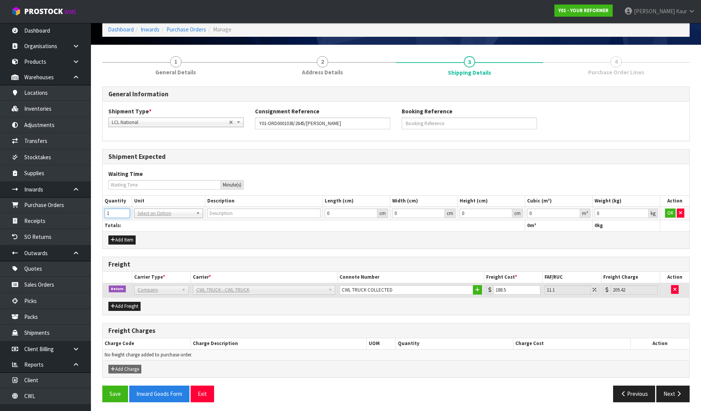
type input "1"
click at [123, 210] on input "1" at bounding box center [117, 212] width 25 height 9
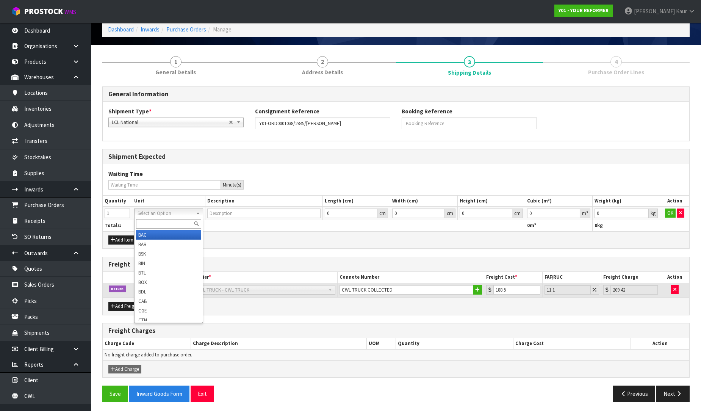
click at [142, 224] on input "text" at bounding box center [168, 223] width 65 height 9
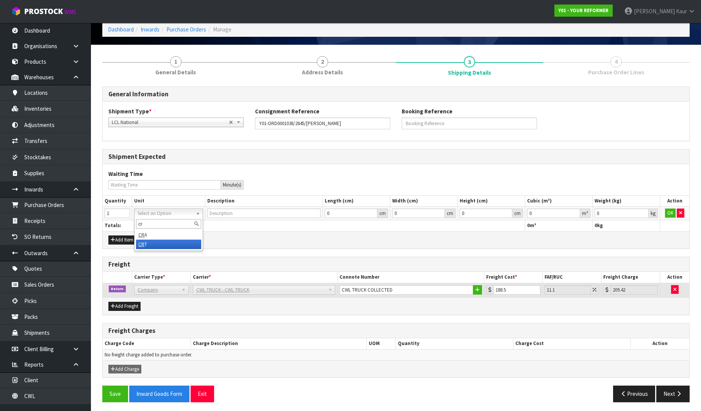
type input "cr"
type input "CRATE"
type input "0.000001"
click at [577, 212] on input "0.000001" at bounding box center [553, 212] width 53 height 9
type input "0.001"
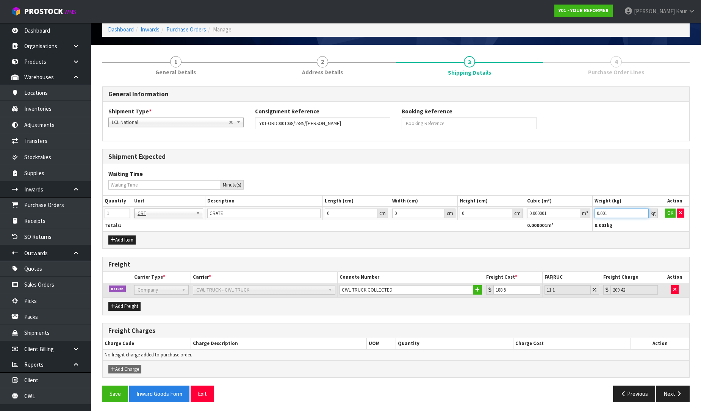
click at [642, 211] on input "0.001" at bounding box center [621, 212] width 54 height 9
click at [667, 217] on button "OK" at bounding box center [670, 212] width 11 height 9
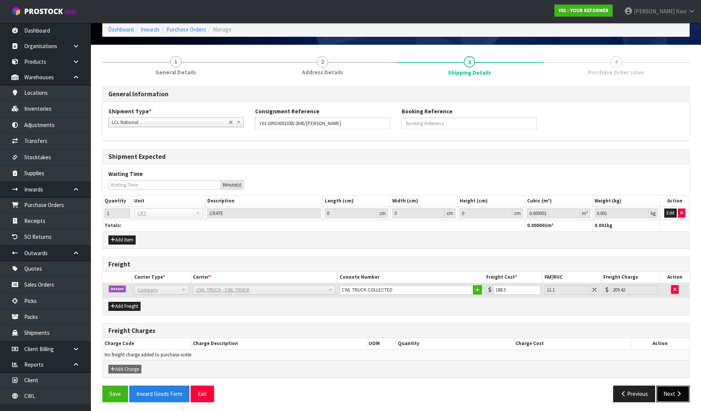
click at [675, 398] on button "Next" at bounding box center [672, 393] width 33 height 16
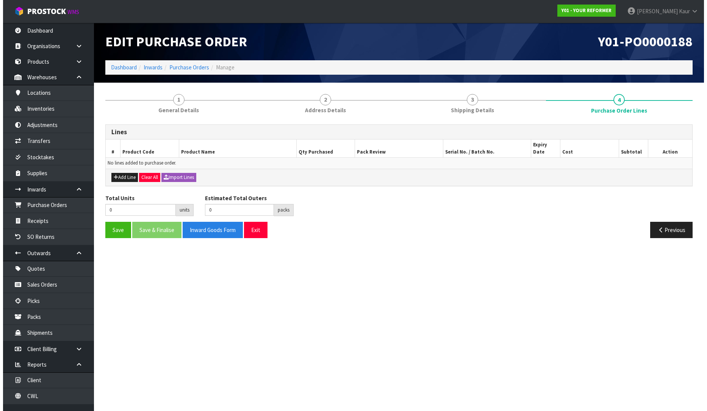
scroll to position [0, 0]
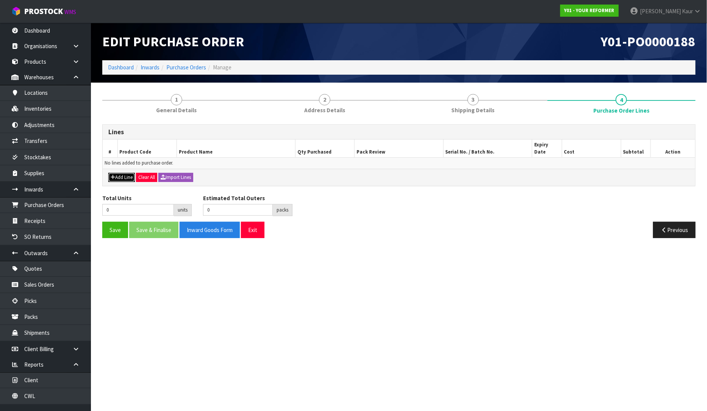
click at [129, 173] on button "Add Line" at bounding box center [121, 177] width 27 height 9
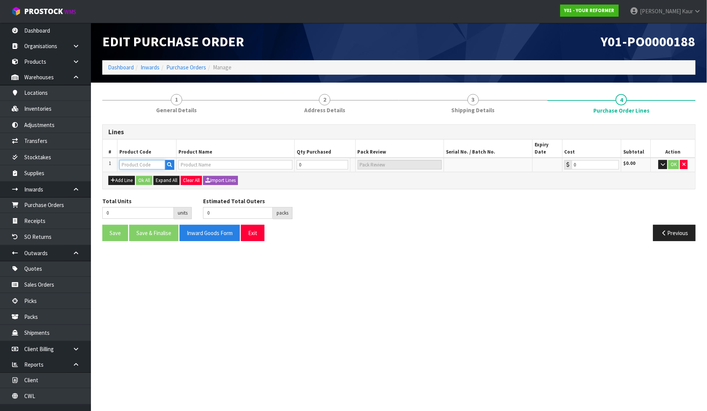
click at [140, 160] on input "text" at bounding box center [142, 164] width 46 height 9
type input "EN"
click at [142, 190] on link "EN VY-R EN T-01-ASS" at bounding box center [150, 191] width 61 height 10
type input "ENVY-RENT-01-ASS"
type input "ENVY RENTAL ASSEMBLED"
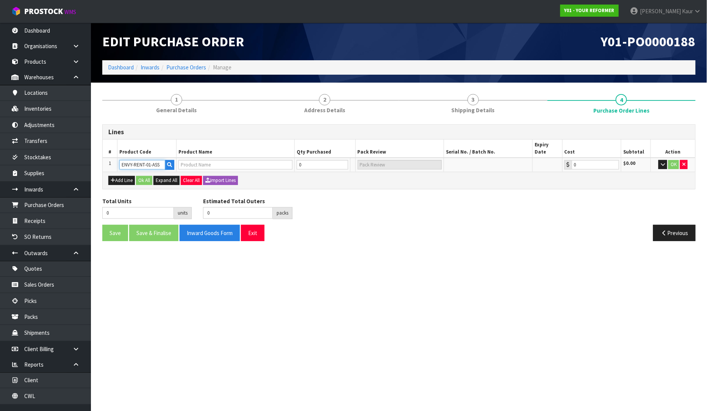
type input "0.00"
click at [303, 160] on input "0" at bounding box center [317, 164] width 45 height 9
type input "1"
type input "1 PLT"
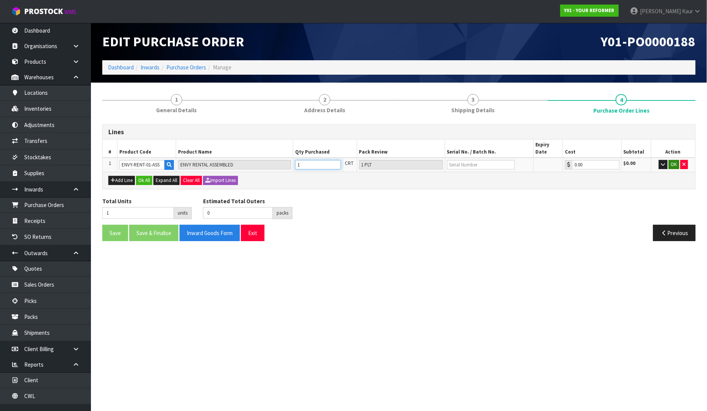
type input "1"
click at [671, 160] on button "OK" at bounding box center [674, 164] width 11 height 9
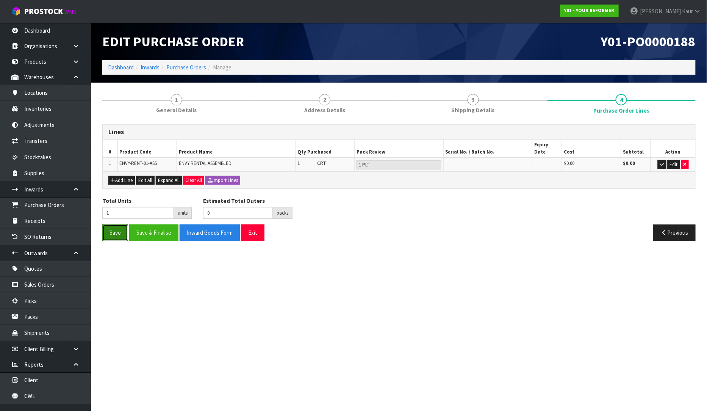
click at [117, 228] on button "Save" at bounding box center [115, 232] width 26 height 16
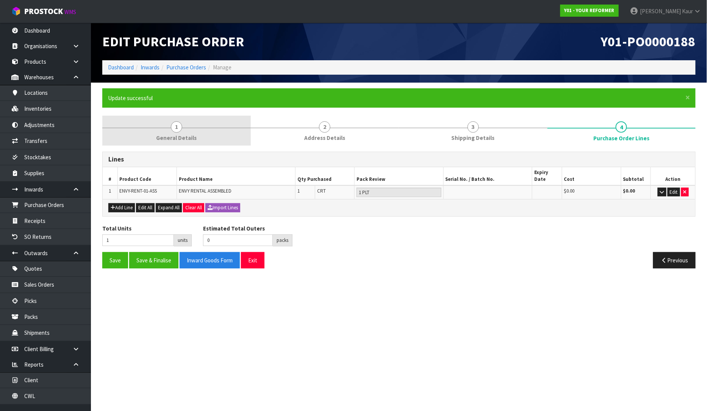
click at [173, 131] on link "1 General Details" at bounding box center [176, 131] width 149 height 30
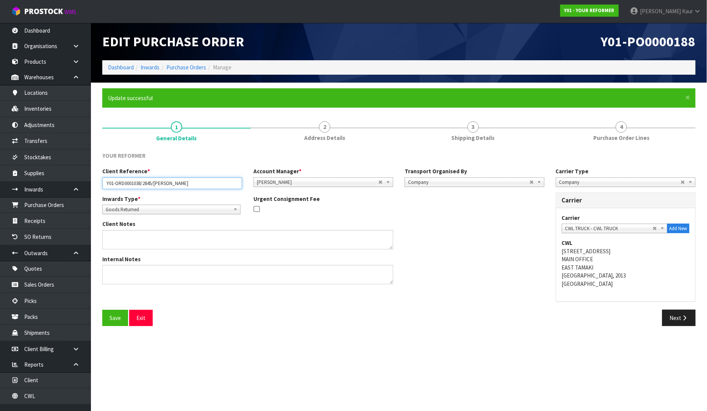
drag, startPoint x: 198, startPoint y: 182, endPoint x: 97, endPoint y: 173, distance: 101.6
click at [97, 173] on div "Client Reference * Y01-ORD0001038/2845/GINNY MASON" at bounding box center [172, 178] width 151 height 22
